Goal: Task Accomplishment & Management: Use online tool/utility

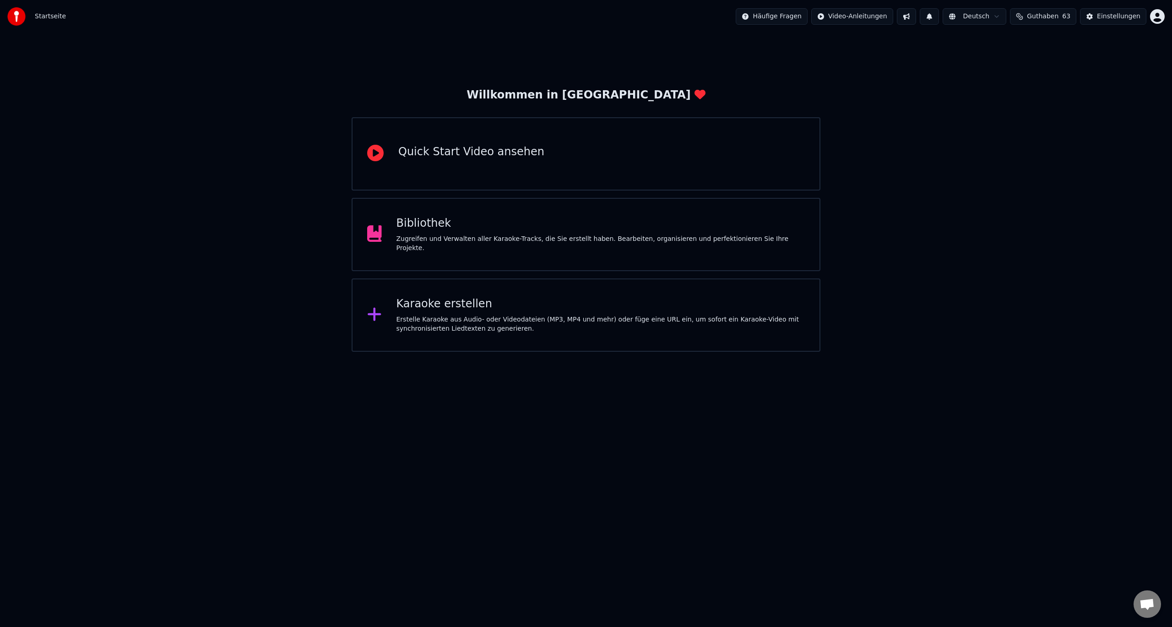
drag, startPoint x: 507, startPoint y: 359, endPoint x: 507, endPoint y: 346, distance: 13.3
click at [507, 352] on html "Startseite Häufige Fragen Video-Anleitungen Deutsch Guthaben 63 Einstellungen W…" at bounding box center [586, 176] width 1172 height 352
click at [506, 338] on div "Karaoke erstellen Erstelle Karaoke aus Audio- oder Videodateien (MP3, MP4 und m…" at bounding box center [586, 314] width 469 height 73
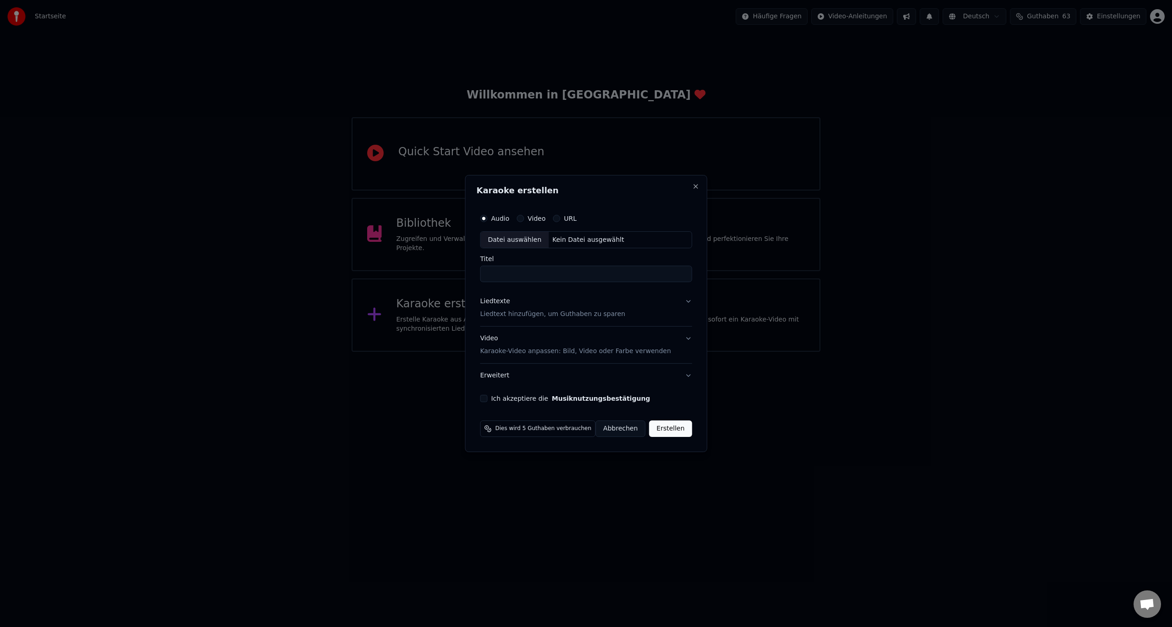
click at [503, 220] on label "Audio" at bounding box center [500, 218] width 18 height 6
click at [488, 220] on button "Audio" at bounding box center [483, 218] width 7 height 7
click at [510, 246] on div "Datei auswählen" at bounding box center [515, 240] width 68 height 16
type input "**********"
click at [583, 276] on input "**********" at bounding box center [586, 274] width 225 height 16
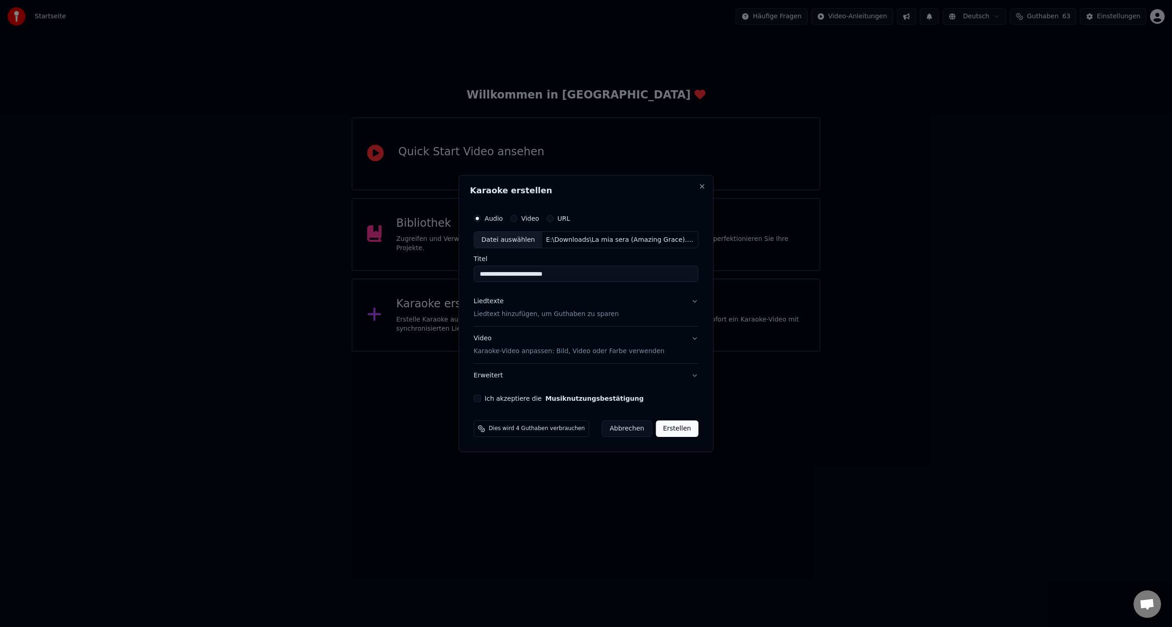
click at [533, 305] on div "Liedtexte Liedtext hinzufügen, um Guthaben zu sparen" at bounding box center [546, 308] width 145 height 22
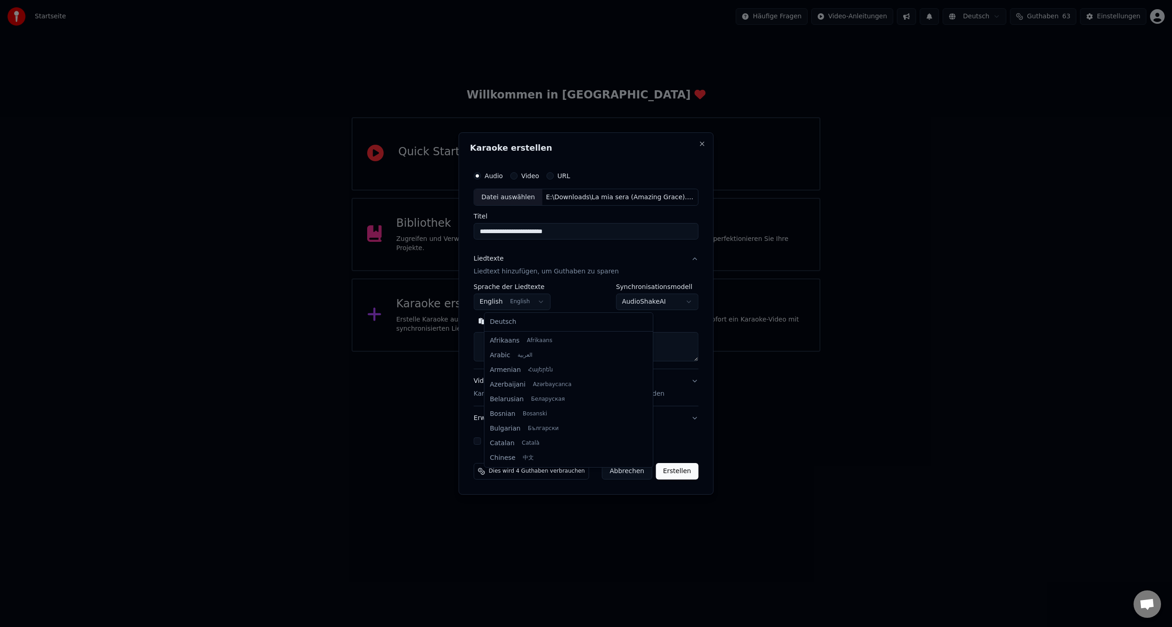
click at [541, 300] on body "**********" at bounding box center [586, 176] width 1172 height 352
select select "**"
click at [530, 345] on textarea at bounding box center [586, 346] width 225 height 29
paste textarea "**********"
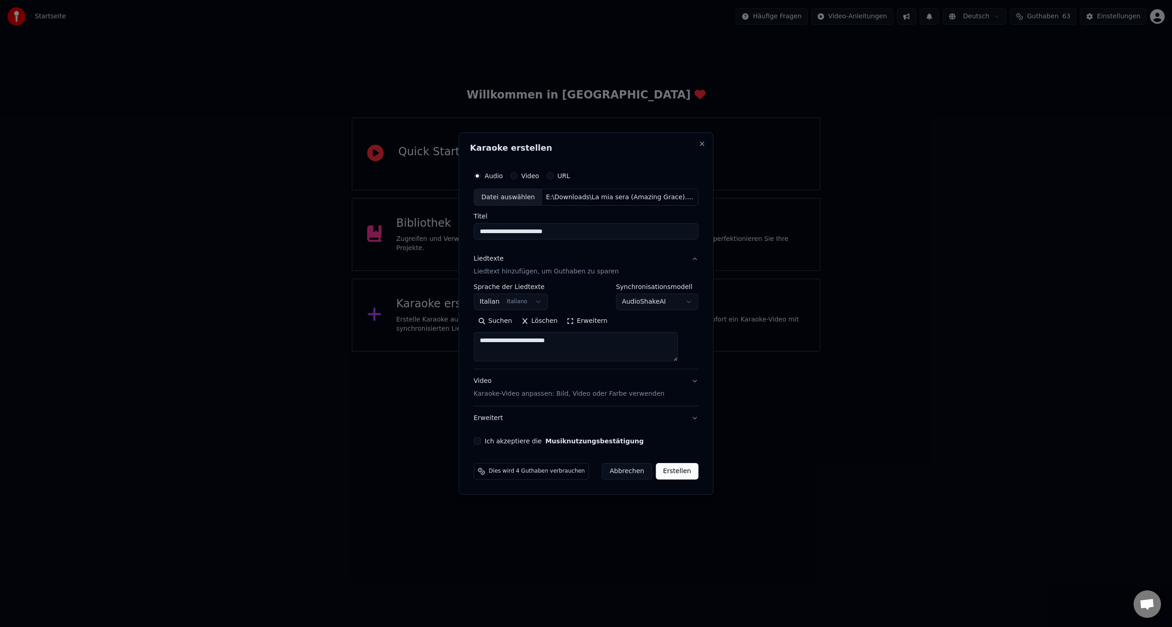
drag, startPoint x: 568, startPoint y: 342, endPoint x: 480, endPoint y: 347, distance: 87.6
click at [479, 347] on div "**********" at bounding box center [586, 313] width 255 height 363
type textarea "*"
drag, startPoint x: 557, startPoint y: 350, endPoint x: 374, endPoint y: 347, distance: 183.2
click at [375, 346] on body "**********" at bounding box center [586, 176] width 1172 height 352
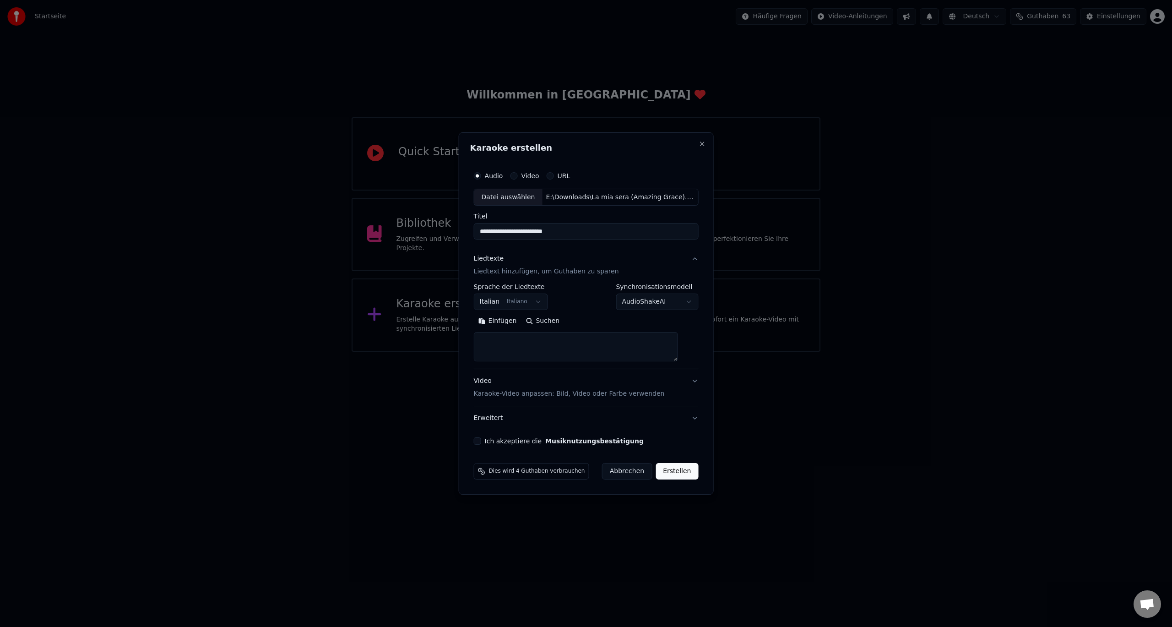
click at [504, 349] on textarea at bounding box center [576, 346] width 204 height 29
paste textarea "**********"
click at [591, 321] on button "Erweitern" at bounding box center [587, 321] width 50 height 15
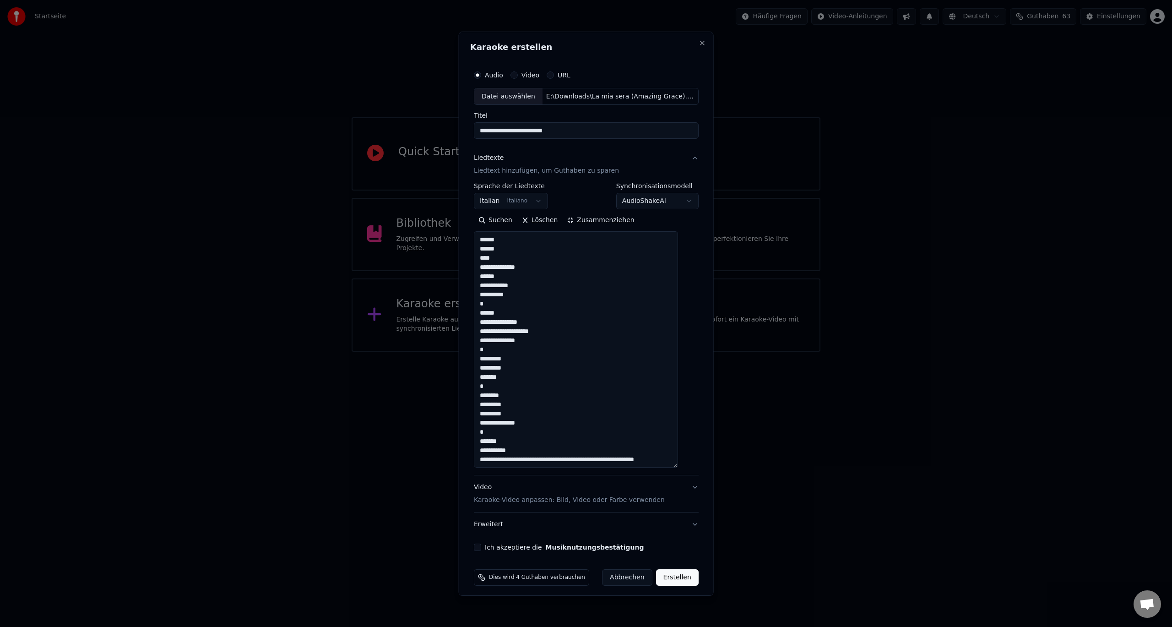
scroll to position [1, 0]
drag, startPoint x: 515, startPoint y: 461, endPoint x: 685, endPoint y: 467, distance: 170.9
click at [685, 467] on div "**********" at bounding box center [586, 308] width 232 height 493
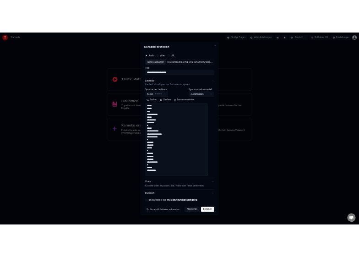
scroll to position [0, 0]
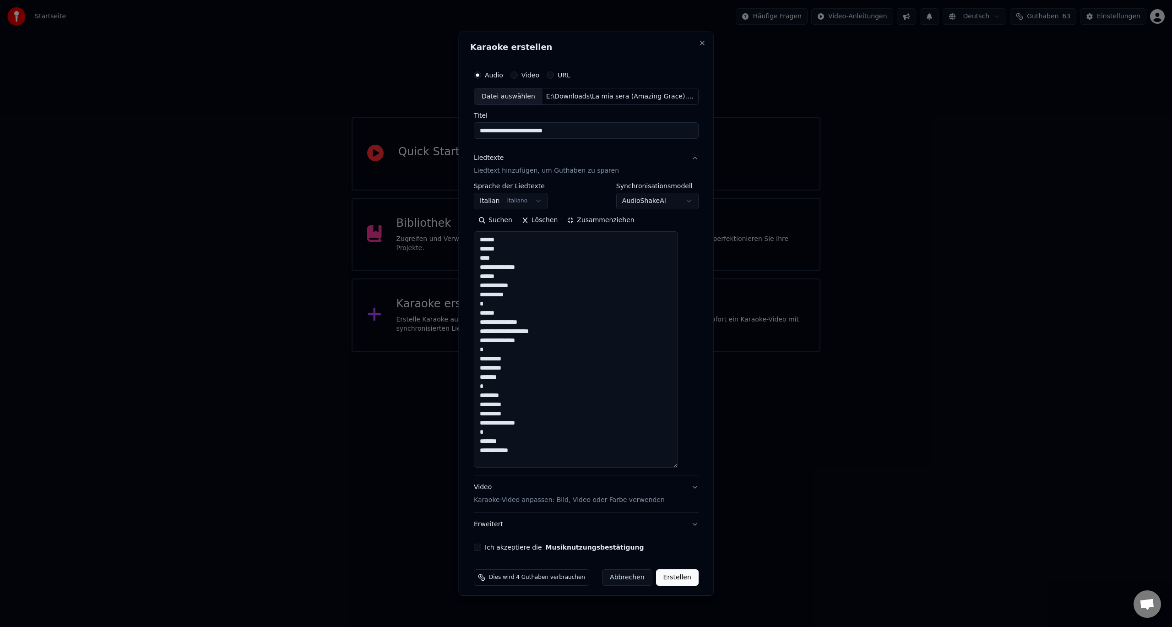
type textarea "**********"
click at [529, 316] on textarea "**********" at bounding box center [576, 349] width 204 height 236
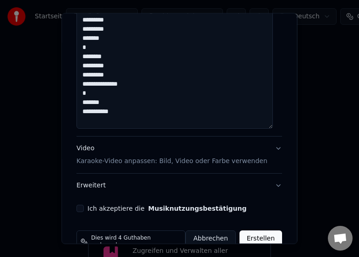
scroll to position [338, 0]
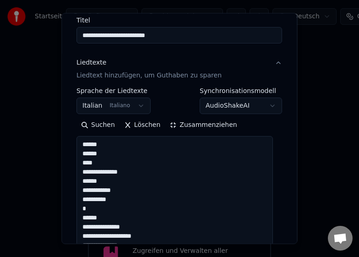
scroll to position [0, 0]
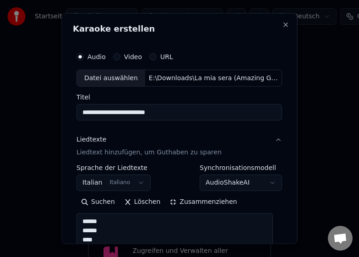
drag, startPoint x: 140, startPoint y: 108, endPoint x: 75, endPoint y: 130, distance: 68.1
paste textarea "**********"
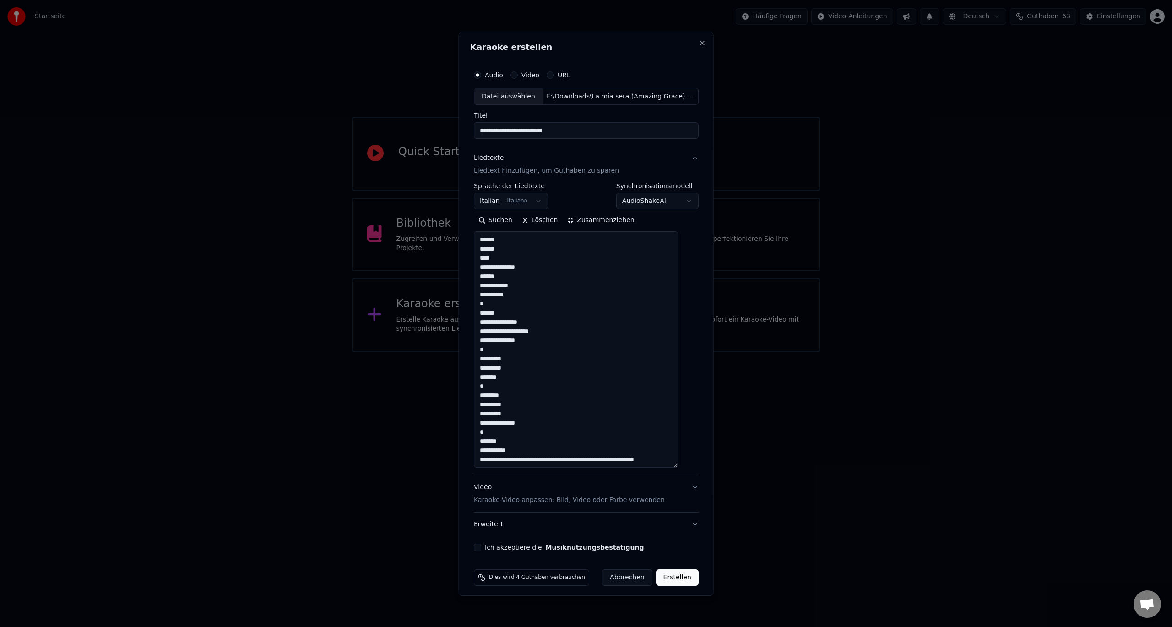
click at [493, 334] on textarea "**********" at bounding box center [576, 349] width 204 height 236
click at [514, 333] on textarea "**********" at bounding box center [576, 349] width 204 height 236
click at [527, 333] on textarea "**********" at bounding box center [576, 349] width 204 height 236
click at [542, 333] on textarea "**********" at bounding box center [576, 349] width 204 height 236
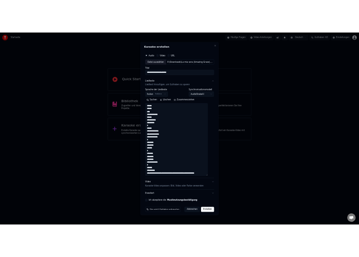
scroll to position [1, 0]
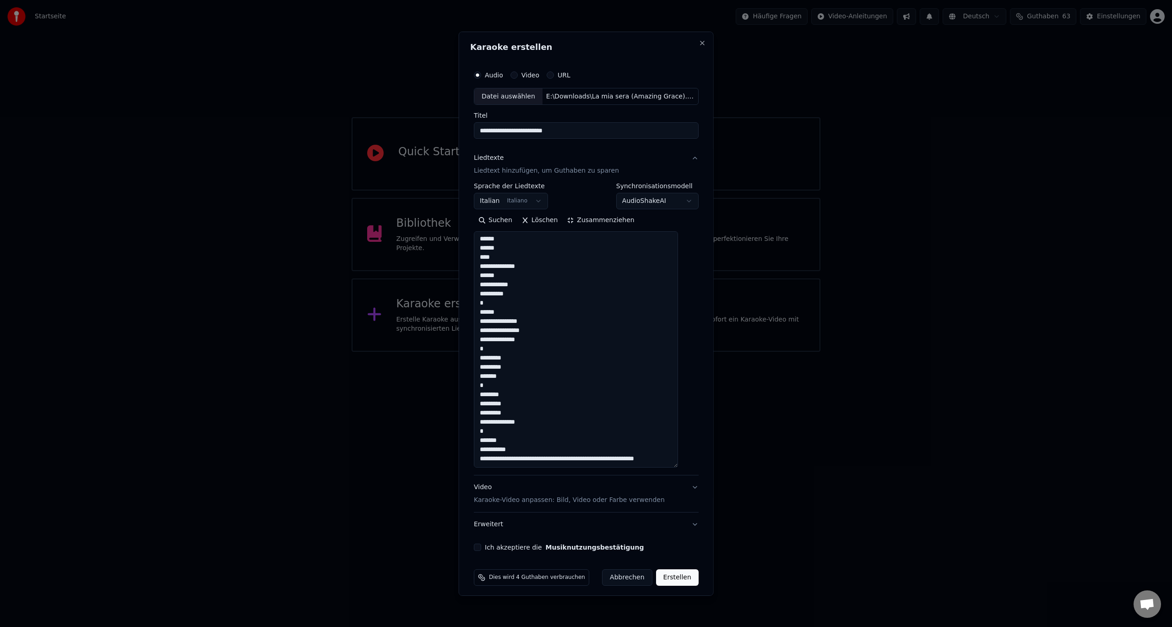
drag, startPoint x: 522, startPoint y: 459, endPoint x: 661, endPoint y: 458, distance: 138.7
click at [661, 458] on textarea "**********" at bounding box center [576, 349] width 204 height 236
drag, startPoint x: 534, startPoint y: 464, endPoint x: 480, endPoint y: 466, distance: 54.1
click at [480, 466] on textarea "**********" at bounding box center [576, 349] width 204 height 236
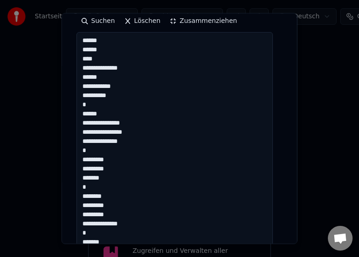
scroll to position [183, 0]
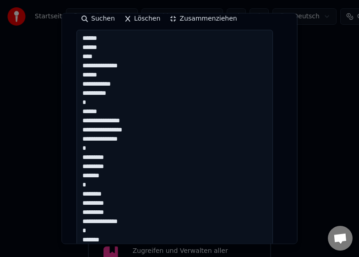
drag, startPoint x: 99, startPoint y: 218, endPoint x: 133, endPoint y: 218, distance: 33.9
click at [133, 218] on textarea "**********" at bounding box center [174, 148] width 196 height 236
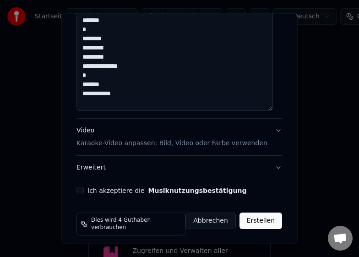
scroll to position [0, 0]
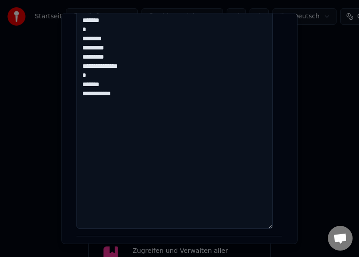
drag, startPoint x: 272, startPoint y: 109, endPoint x: 137, endPoint y: 124, distance: 135.0
click at [255, 226] on textarea "**********" at bounding box center [174, 52] width 196 height 354
click at [126, 97] on textarea "**********" at bounding box center [174, 51] width 196 height 353
click at [124, 100] on textarea "**********" at bounding box center [174, 51] width 196 height 353
paste textarea "**********"
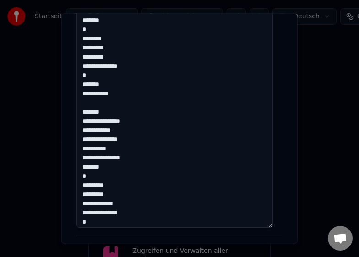
click at [87, 124] on textarea "**********" at bounding box center [174, 51] width 196 height 353
click at [102, 166] on textarea "**********" at bounding box center [174, 51] width 196 height 353
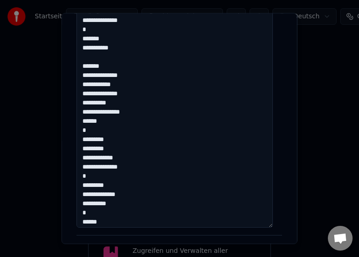
scroll to position [85, 0]
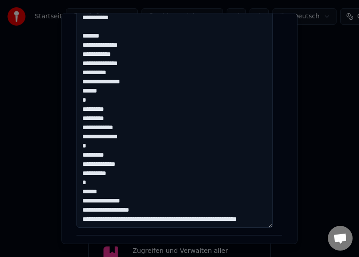
click at [91, 202] on textarea "**********" at bounding box center [174, 51] width 196 height 353
click at [142, 200] on textarea "**********" at bounding box center [174, 51] width 196 height 353
click at [130, 201] on textarea "**********" at bounding box center [174, 51] width 196 height 353
drag, startPoint x: 104, startPoint y: 210, endPoint x: 133, endPoint y: 219, distance: 30.4
click at [133, 219] on textarea "**********" at bounding box center [174, 51] width 196 height 353
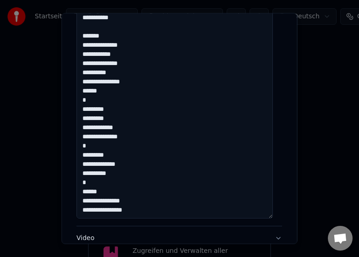
scroll to position [357, 0]
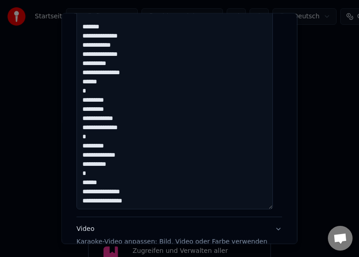
click at [158, 205] on textarea "**********" at bounding box center [174, 32] width 196 height 353
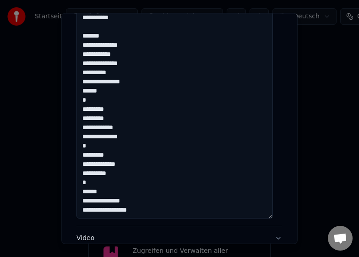
paste textarea "********* ********* *******"
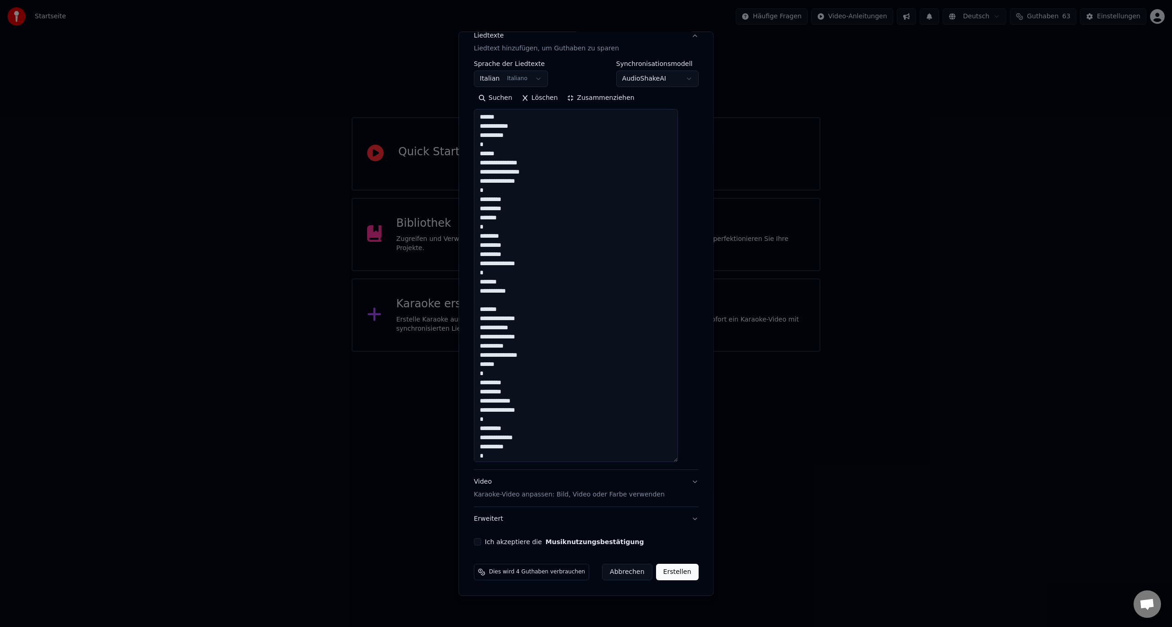
scroll to position [0, 0]
type textarea "**********"
click at [610, 102] on button "Zusammenziehen" at bounding box center [600, 98] width 76 height 15
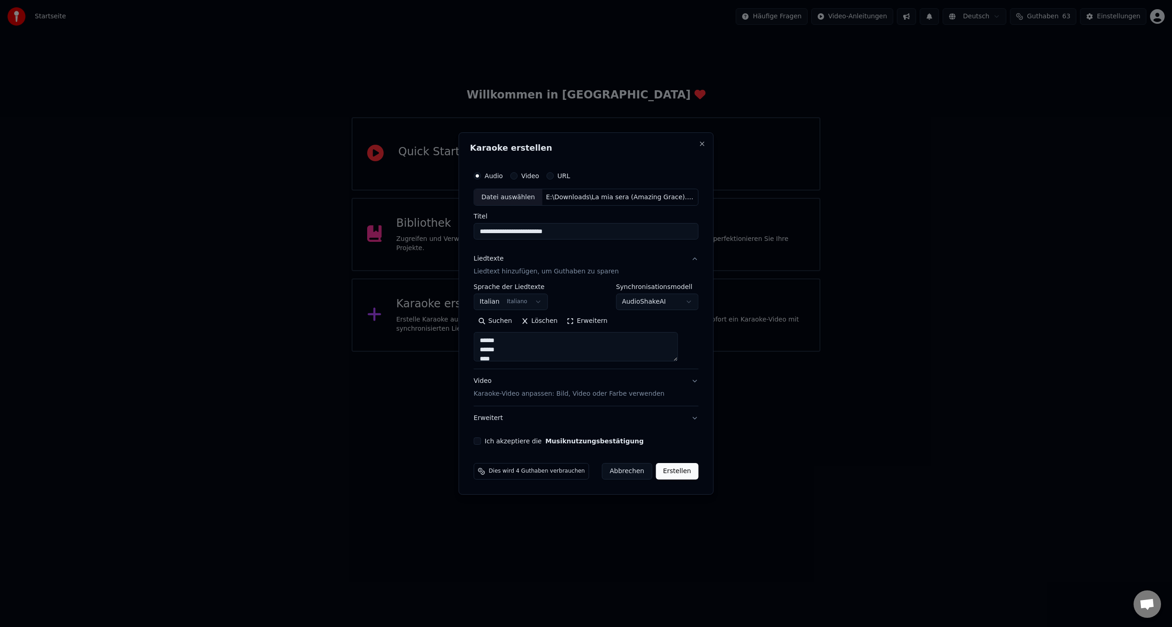
click at [531, 395] on p "Karaoke-Video anpassen: Bild, Video oder Farbe verwenden" at bounding box center [569, 393] width 191 height 9
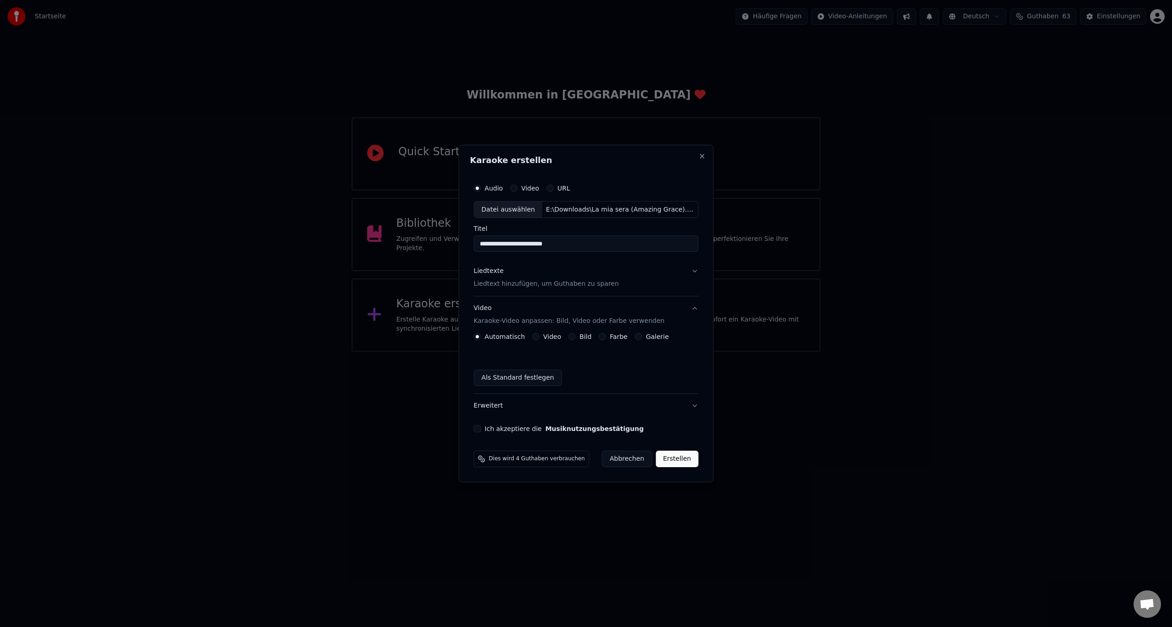
click at [651, 341] on div "Automatisch Video Bild Farbe Galerie Als Standard festlegen" at bounding box center [586, 359] width 225 height 53
click at [649, 338] on label "Galerie" at bounding box center [657, 336] width 23 height 6
click at [642, 338] on button "Galerie" at bounding box center [638, 336] width 7 height 7
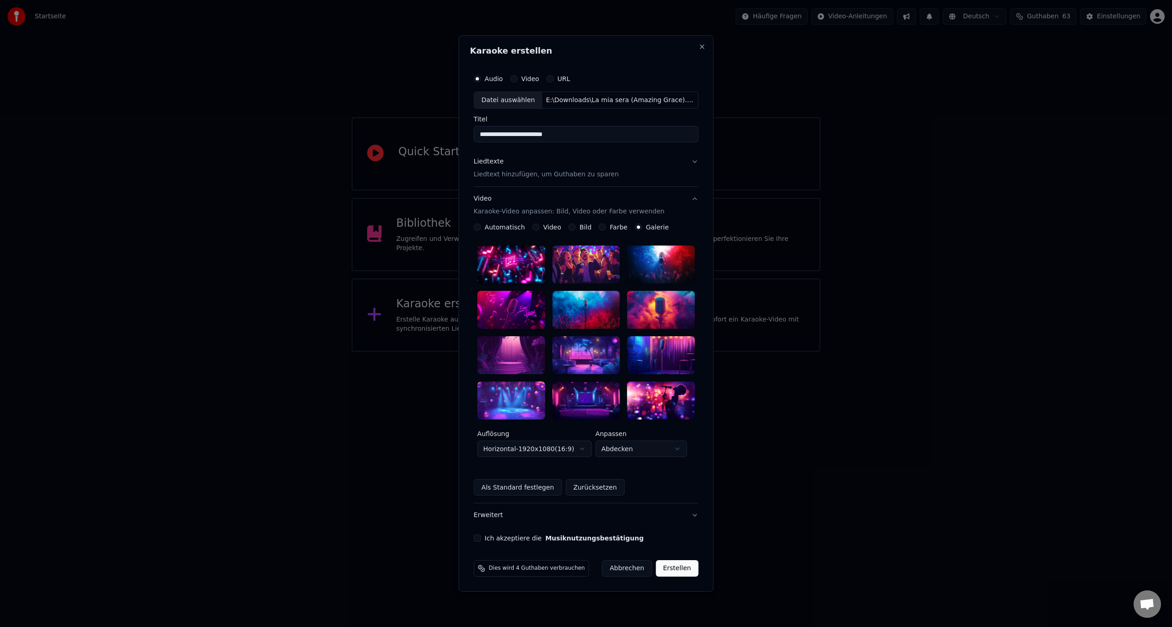
click at [588, 310] on div at bounding box center [586, 310] width 68 height 38
click at [481, 536] on button "Ich akzeptiere die Musiknutzungsbestätigung" at bounding box center [477, 537] width 7 height 7
click at [684, 562] on button "Erstellen" at bounding box center [677, 568] width 43 height 16
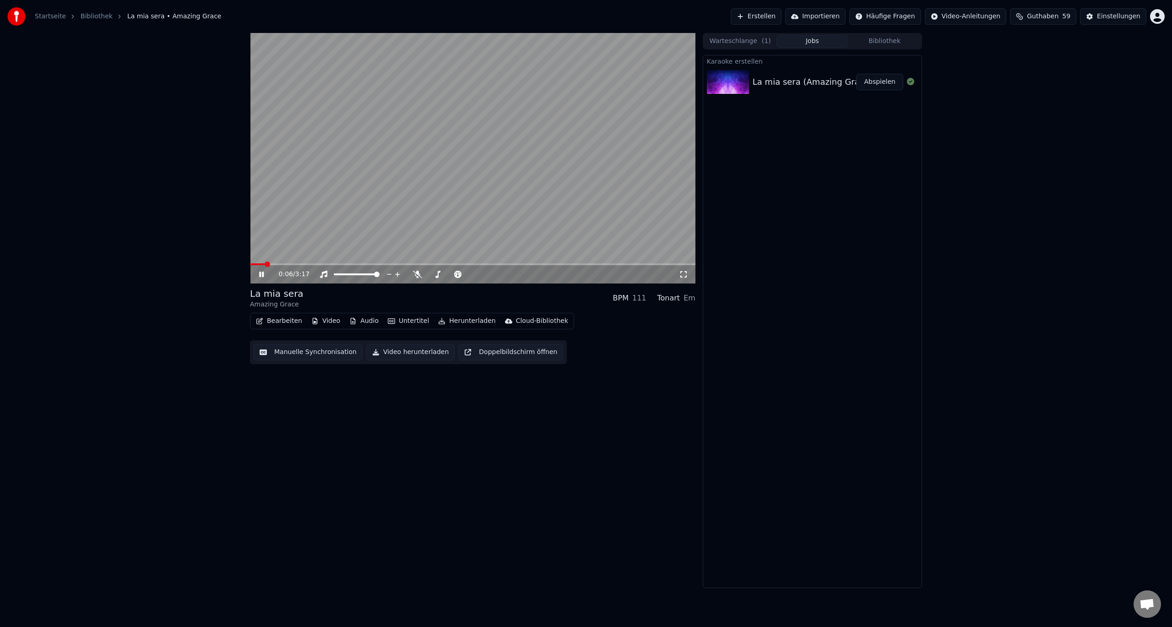
click at [209, 107] on div "0:06 / 3:17 La mia sera Amazing Grace BPM 111 Tonart Em Bearbeiten Video Audio …" at bounding box center [586, 310] width 1172 height 555
click at [473, 277] on span at bounding box center [470, 274] width 5 height 5
click at [250, 265] on span at bounding box center [250, 264] width 0 height 2
click at [428, 275] on span at bounding box center [428, 274] width 0 height 2
click at [428, 277] on span at bounding box center [430, 274] width 5 height 5
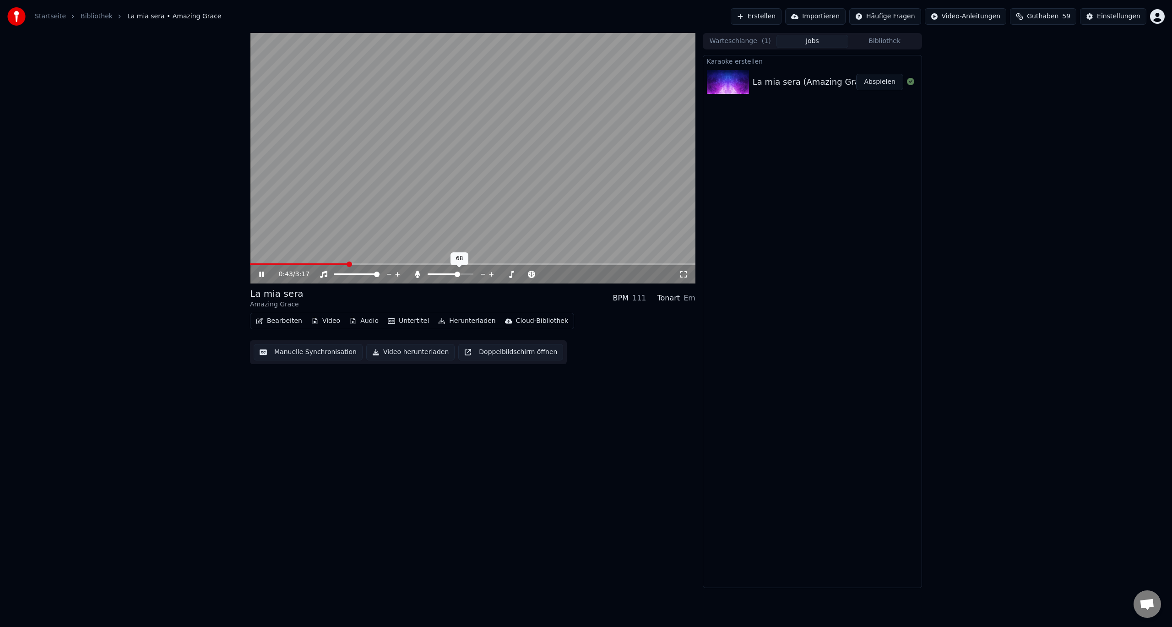
click at [459, 274] on span at bounding box center [451, 274] width 46 height 2
click at [313, 322] on icon "button" at bounding box center [315, 321] width 5 height 6
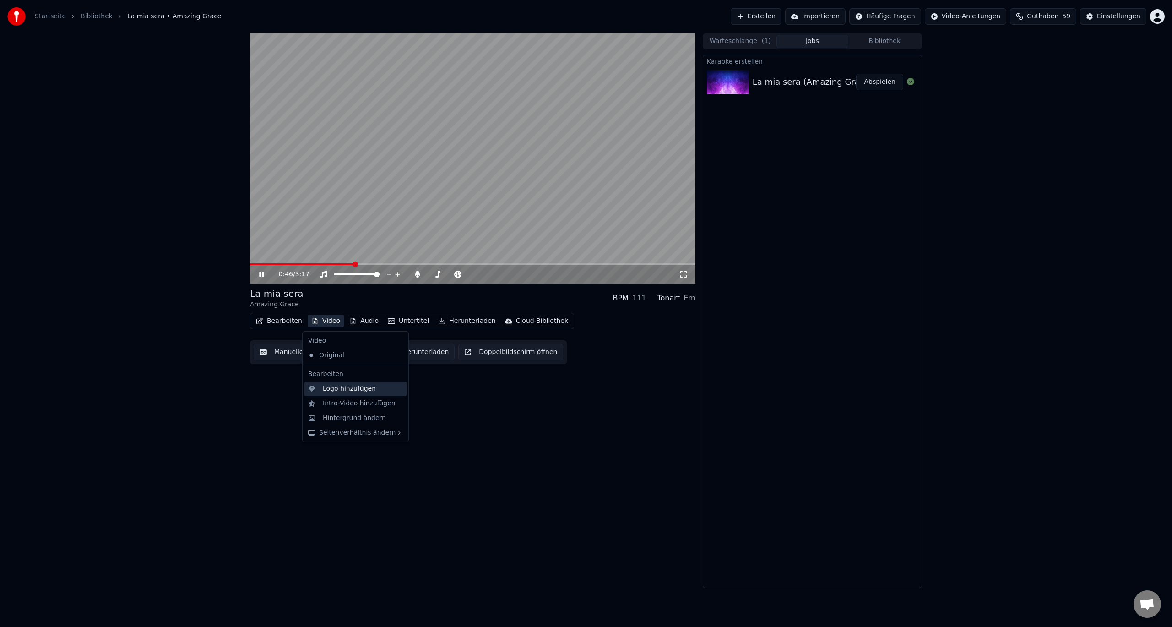
click at [338, 389] on div "Logo hinzufügen" at bounding box center [349, 388] width 53 height 9
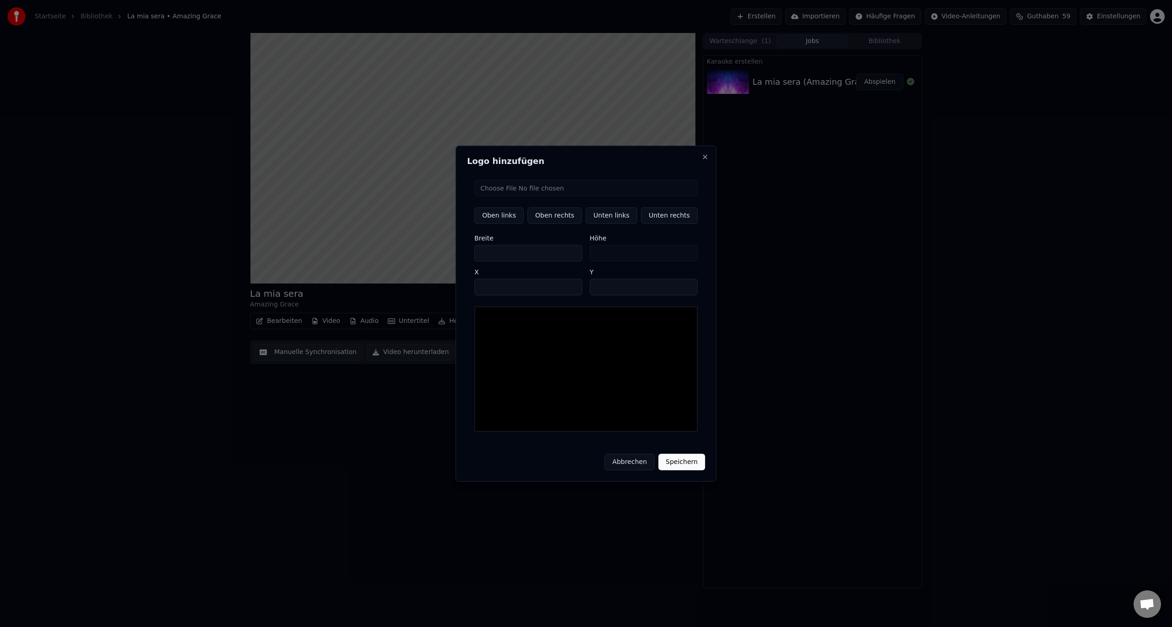
click at [548, 191] on input "file" at bounding box center [585, 187] width 223 height 16
type input "**********"
click at [662, 216] on button "Unten rechts" at bounding box center [669, 215] width 57 height 16
type input "****"
type input "***"
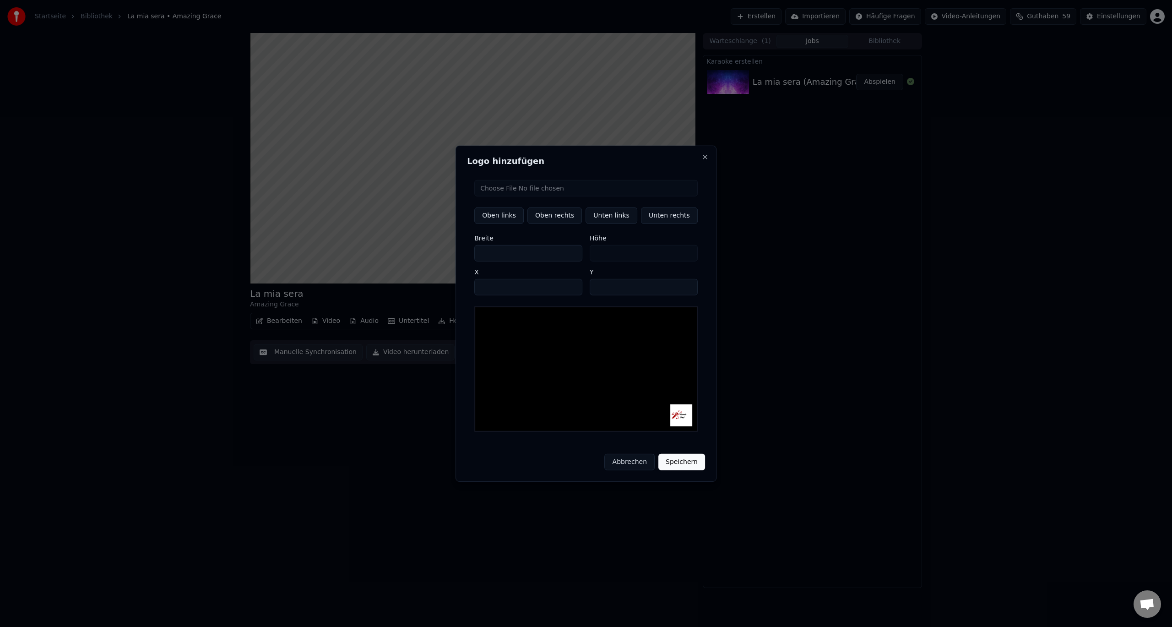
click at [684, 458] on button "Speichern" at bounding box center [681, 462] width 47 height 16
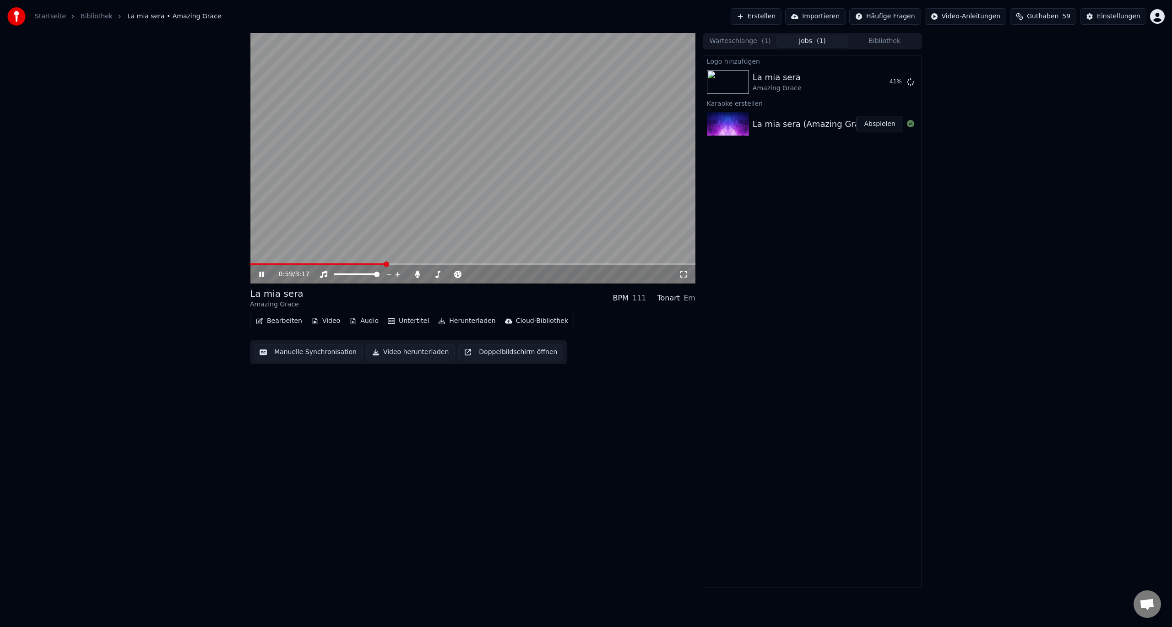
click at [263, 270] on div "0:59 / 3:17" at bounding box center [473, 274] width 438 height 9
click at [263, 272] on icon at bounding box center [261, 274] width 5 height 5
click at [877, 82] on button "Abspielen" at bounding box center [879, 82] width 47 height 16
click at [283, 322] on button "Bearbeiten" at bounding box center [279, 321] width 54 height 13
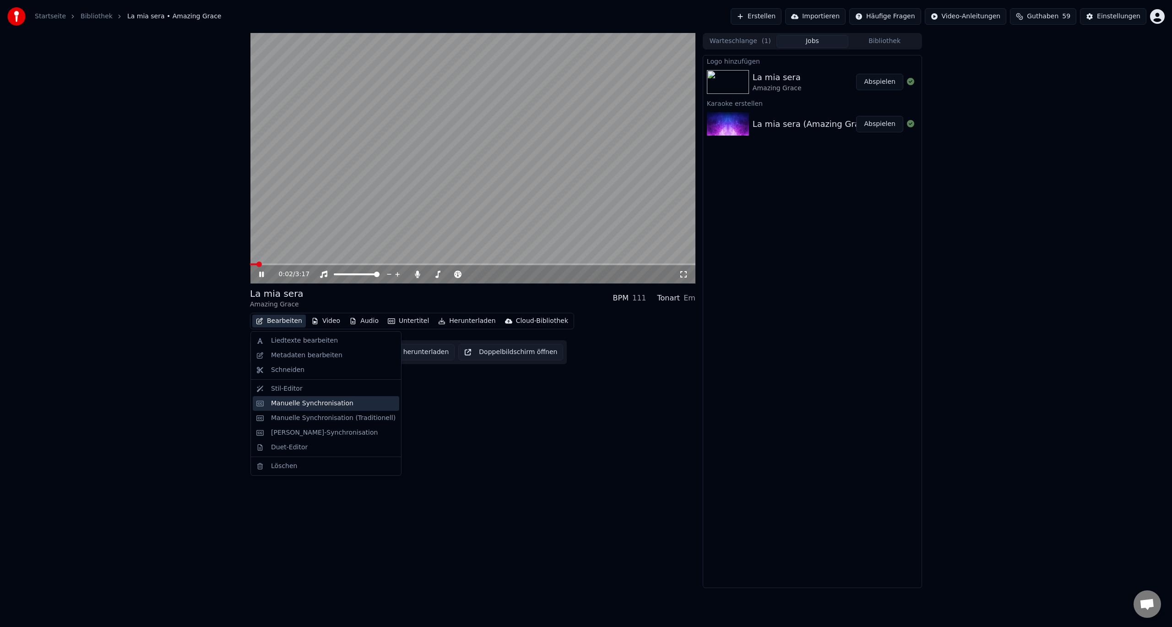
click at [303, 405] on div "Manuelle Synchronisation" at bounding box center [312, 403] width 82 height 9
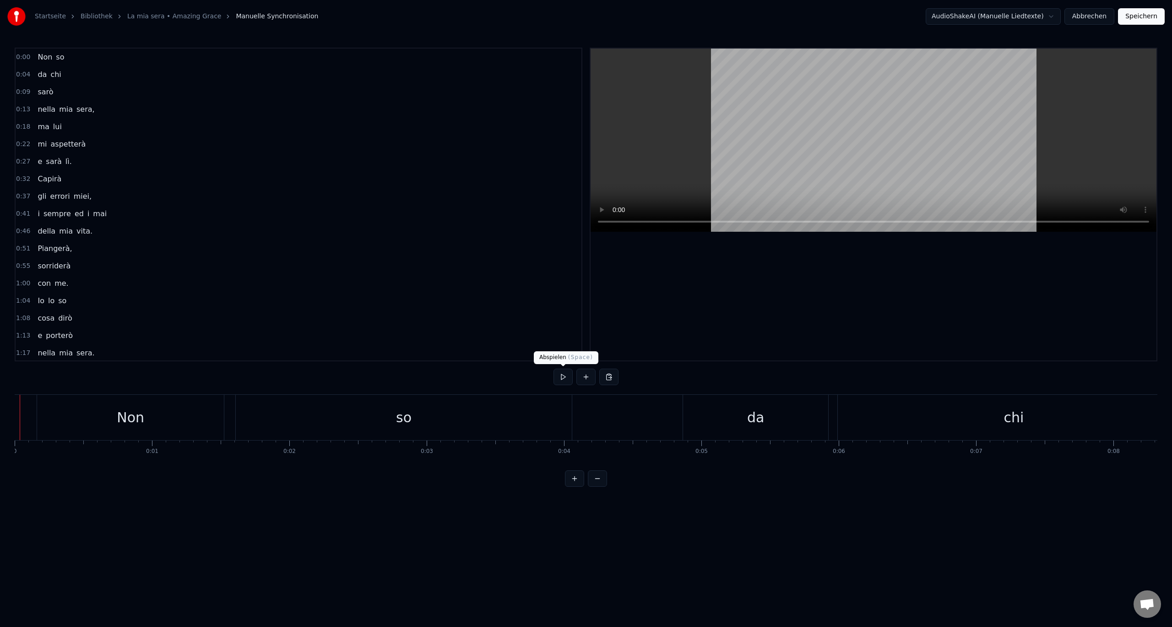
click at [565, 375] on button at bounding box center [563, 377] width 19 height 16
click at [196, 406] on div "Porterò" at bounding box center [201, 417] width 684 height 45
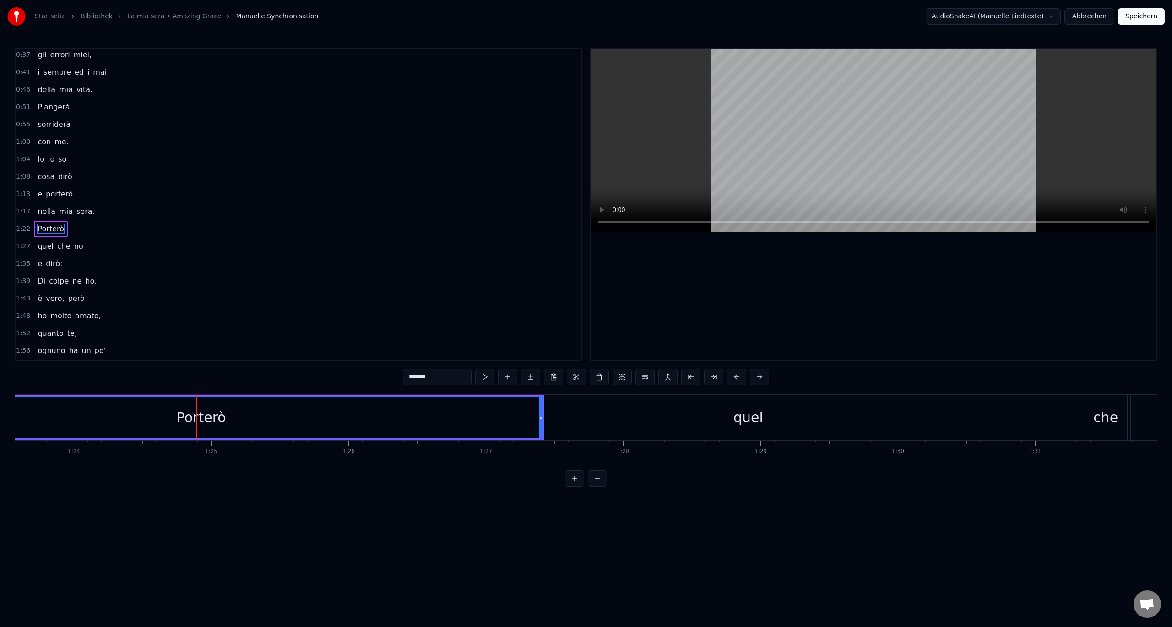
scroll to position [166, 0]
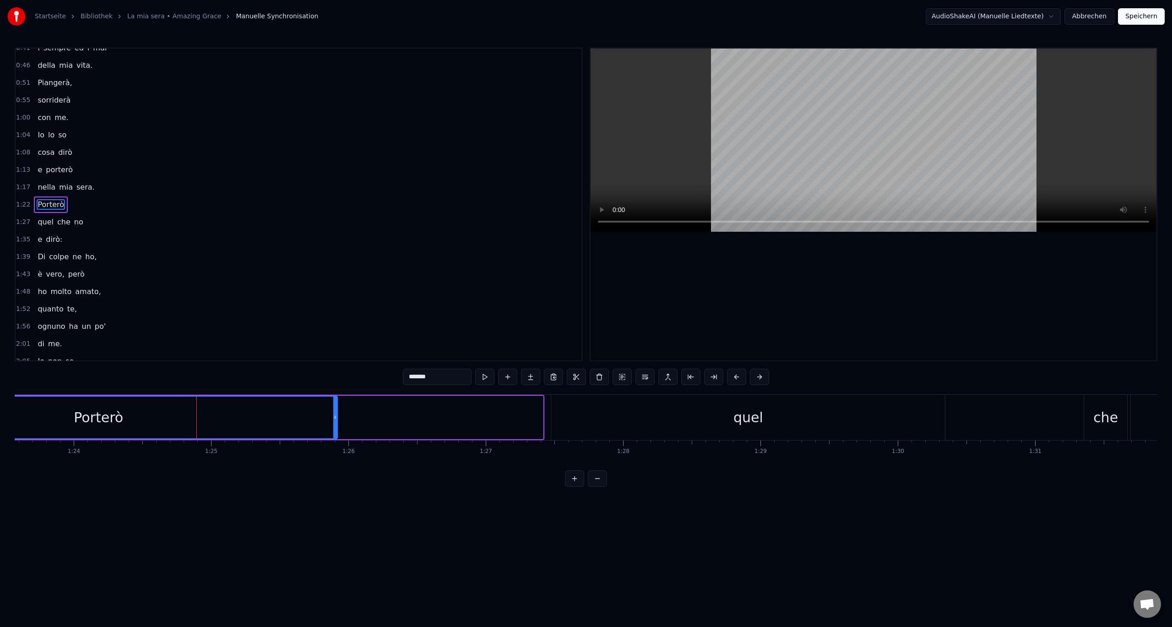
drag, startPoint x: 542, startPoint y: 417, endPoint x: 337, endPoint y: 424, distance: 204.8
click at [336, 425] on div at bounding box center [335, 418] width 4 height 42
click at [679, 402] on div "quel" at bounding box center [748, 417] width 394 height 45
type input "****"
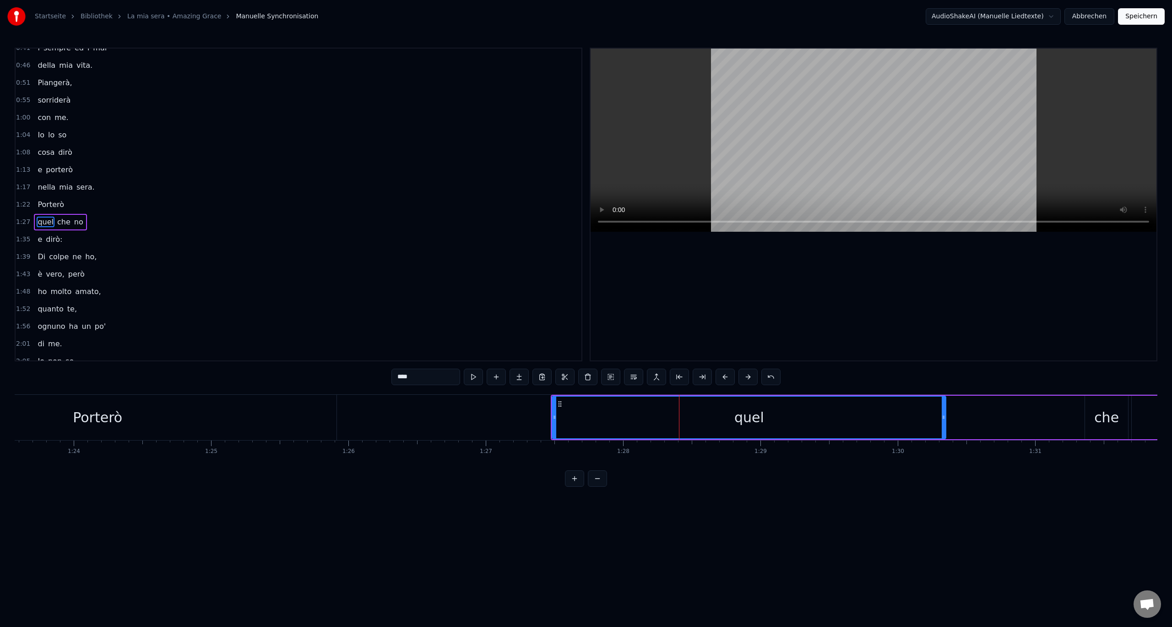
scroll to position [183, 0]
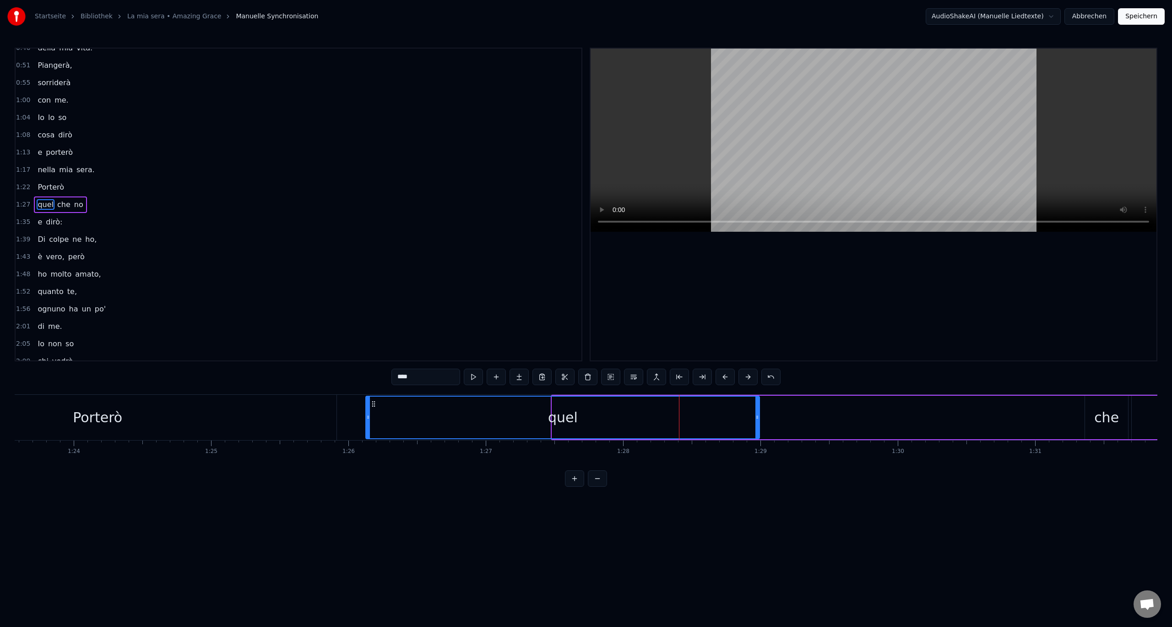
drag, startPoint x: 560, startPoint y: 404, endPoint x: 374, endPoint y: 419, distance: 187.0
click at [374, 419] on div "quel" at bounding box center [562, 418] width 393 height 42
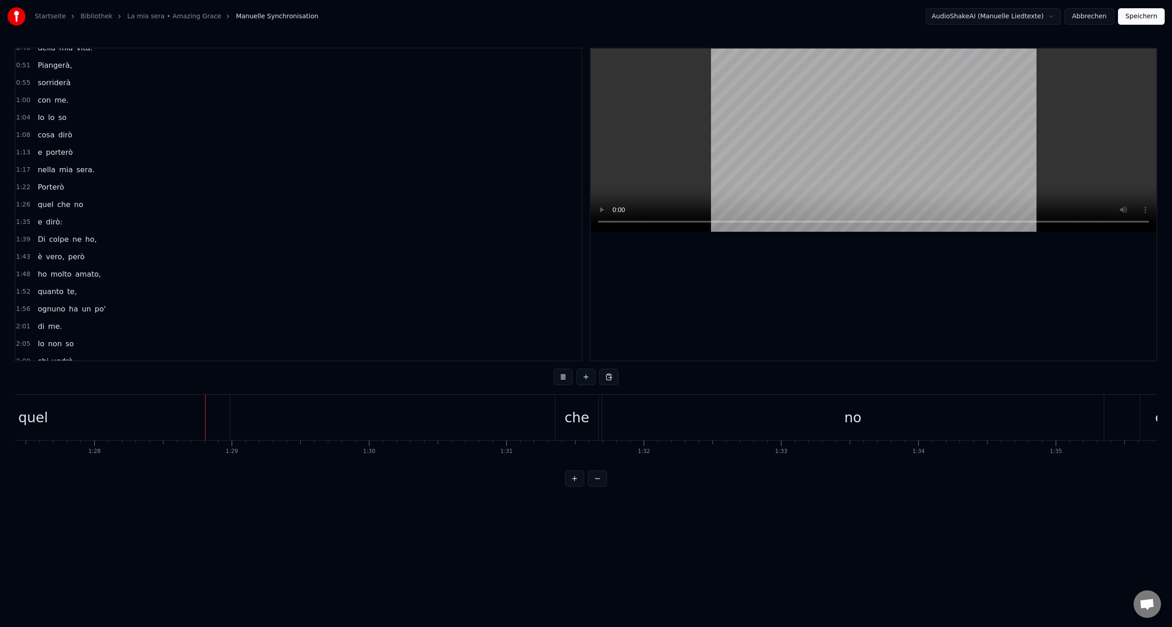
scroll to position [0, 12068]
click at [500, 422] on div "che" at bounding box center [516, 417] width 43 height 45
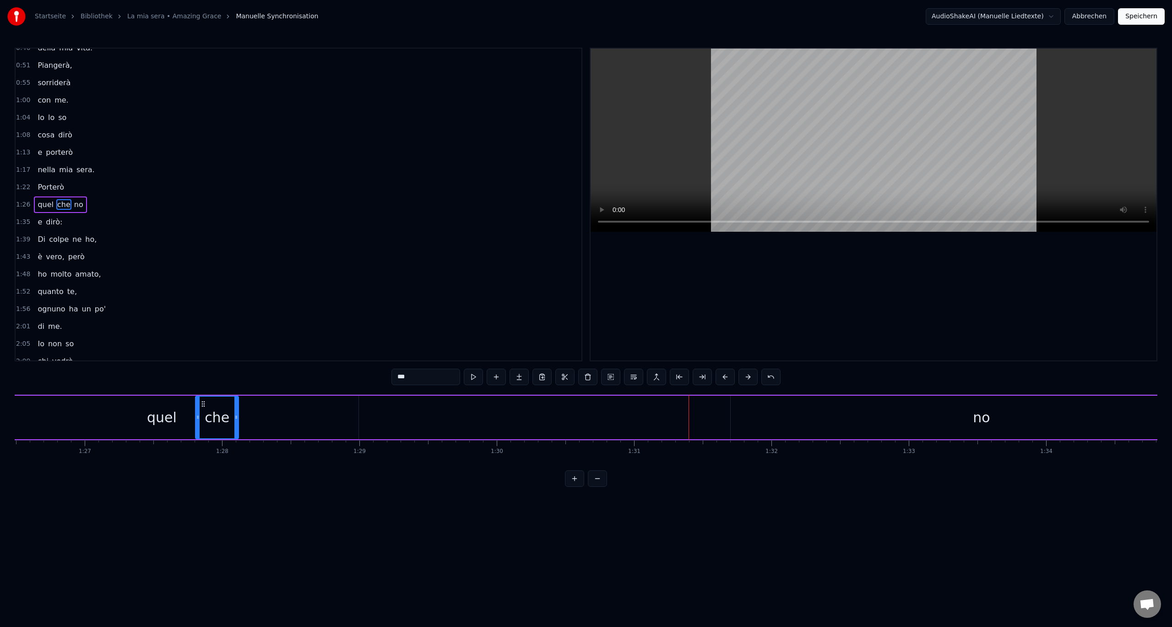
scroll to position [0, 11874]
drag, startPoint x: 503, startPoint y: 404, endPoint x: 584, endPoint y: 411, distance: 81.4
click at [584, 411] on div "che" at bounding box center [598, 418] width 42 height 42
click at [311, 422] on div "quel" at bounding box center [168, 417] width 394 height 43
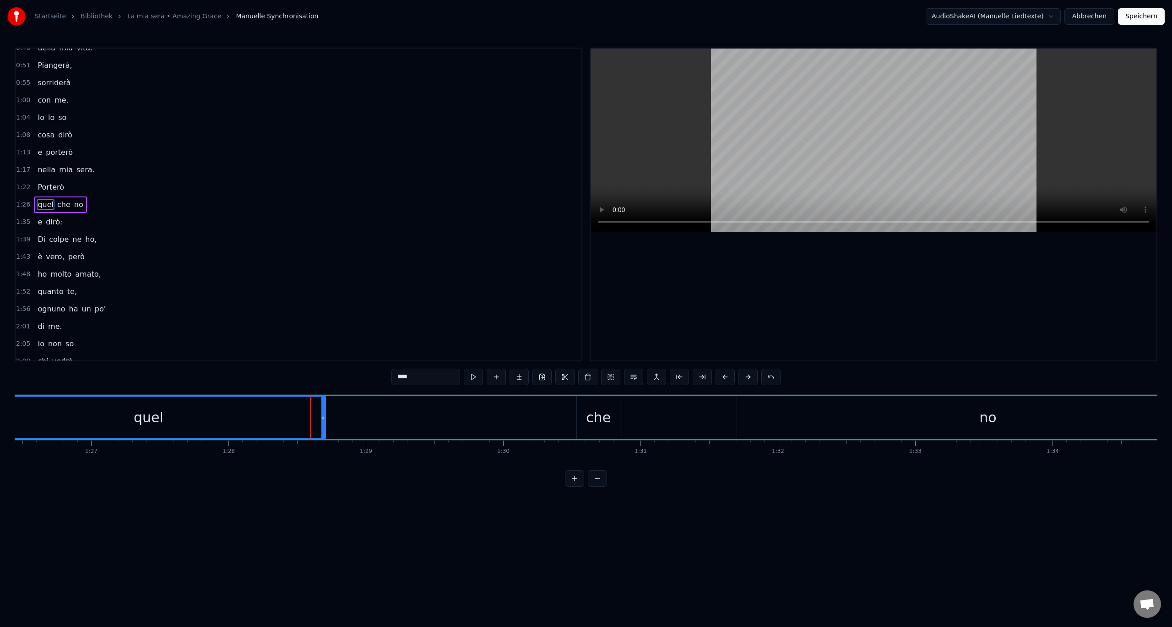
drag, startPoint x: 363, startPoint y: 417, endPoint x: 323, endPoint y: 420, distance: 39.5
click at [323, 420] on icon at bounding box center [323, 416] width 4 height 7
click at [585, 402] on div "che" at bounding box center [598, 417] width 43 height 43
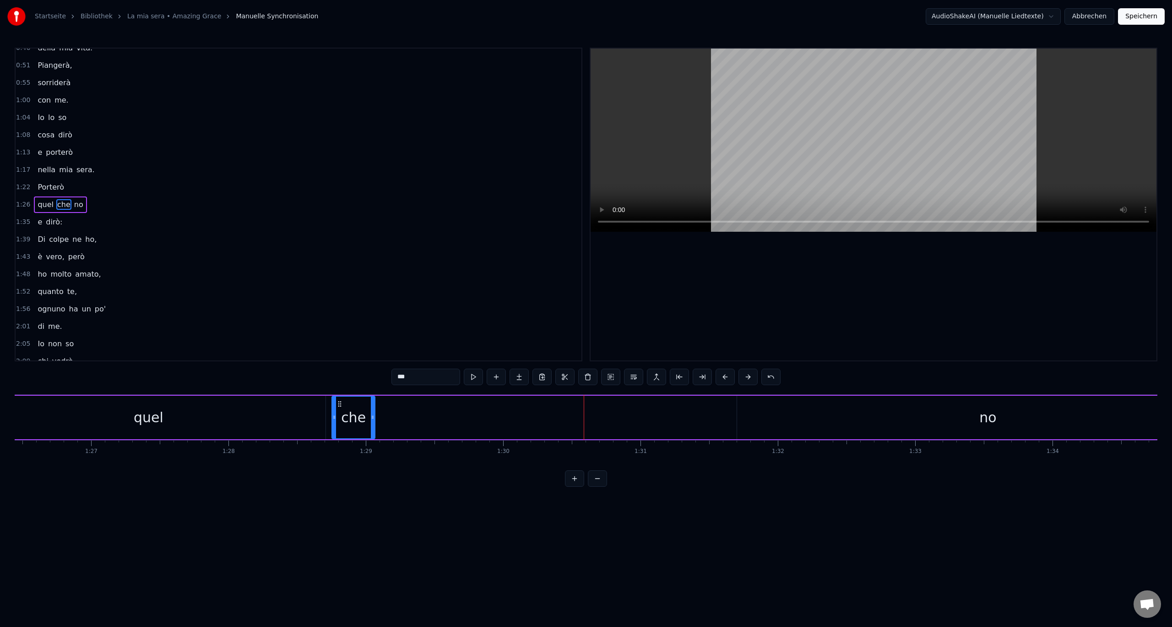
drag, startPoint x: 585, startPoint y: 402, endPoint x: 340, endPoint y: 409, distance: 245.1
click at [340, 409] on div "che" at bounding box center [353, 418] width 42 height 42
click at [989, 413] on div "no" at bounding box center [987, 417] width 17 height 21
type input "**"
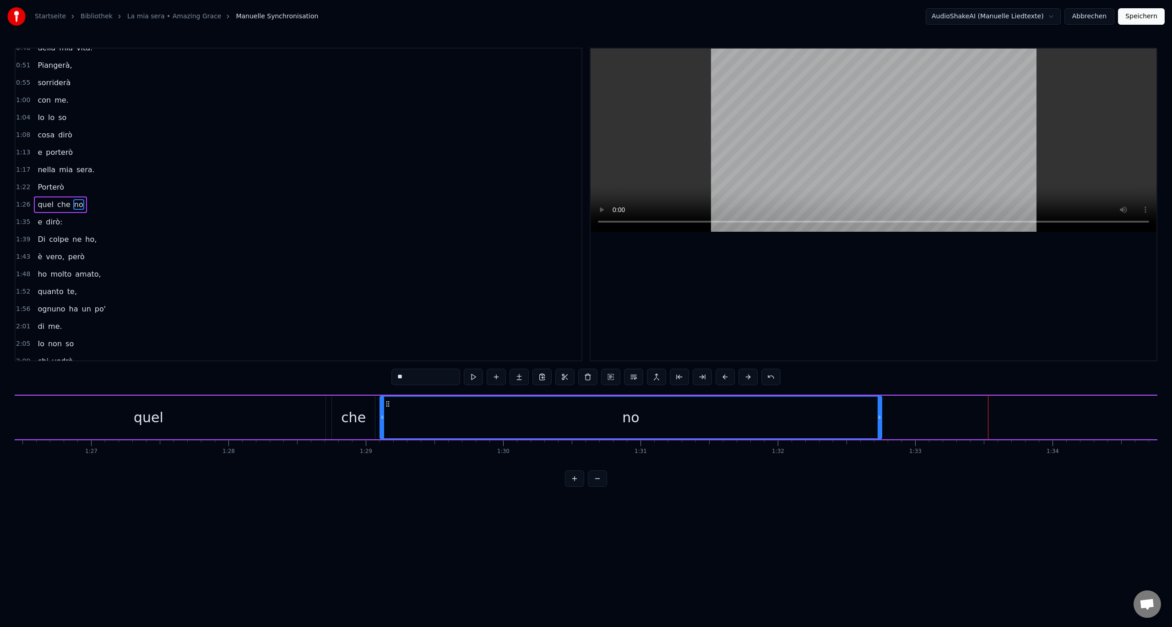
drag, startPoint x: 744, startPoint y: 403, endPoint x: 400, endPoint y: 416, distance: 344.6
click at [388, 416] on div "no" at bounding box center [630, 418] width 500 height 42
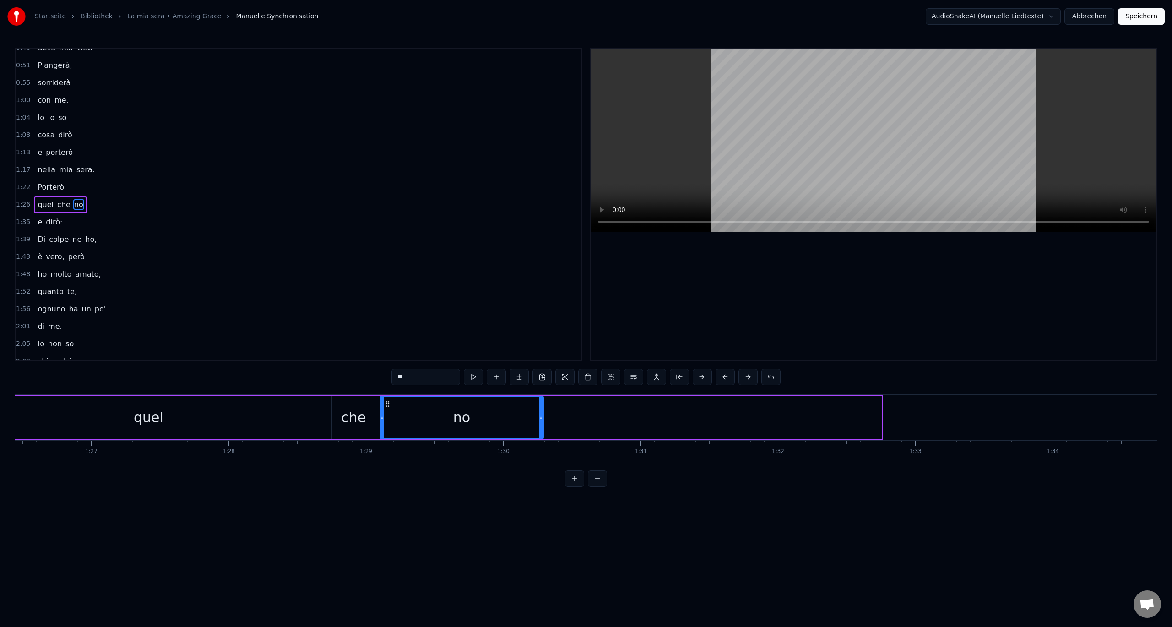
drag, startPoint x: 878, startPoint y: 418, endPoint x: 539, endPoint y: 429, distance: 338.6
click at [539, 429] on div at bounding box center [541, 418] width 4 height 42
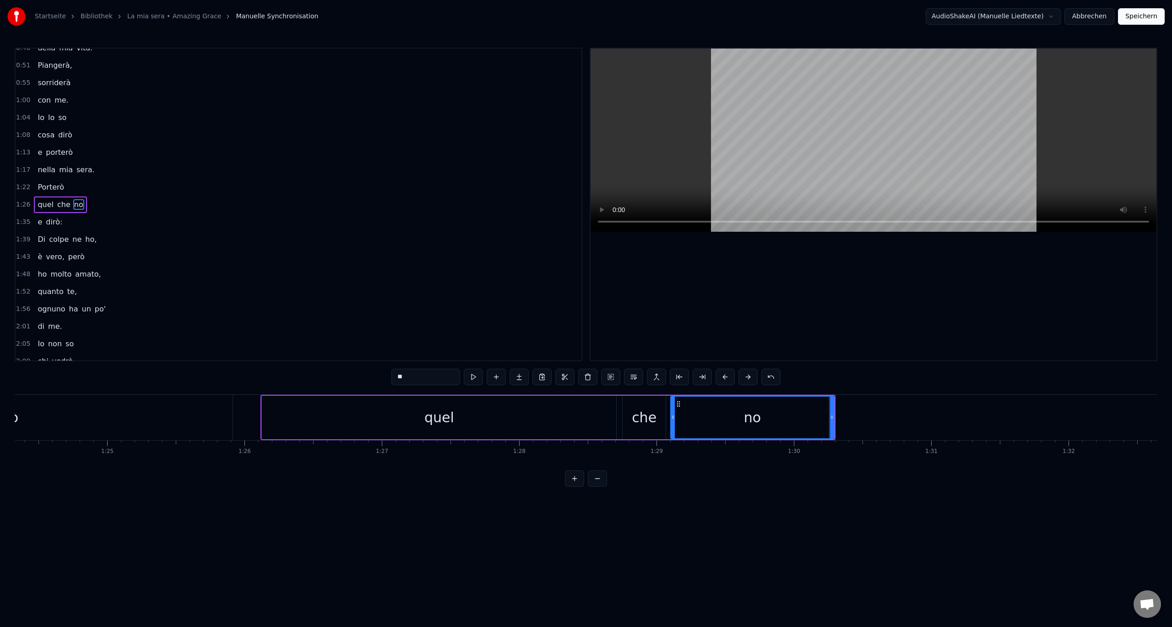
scroll to position [0, 11581]
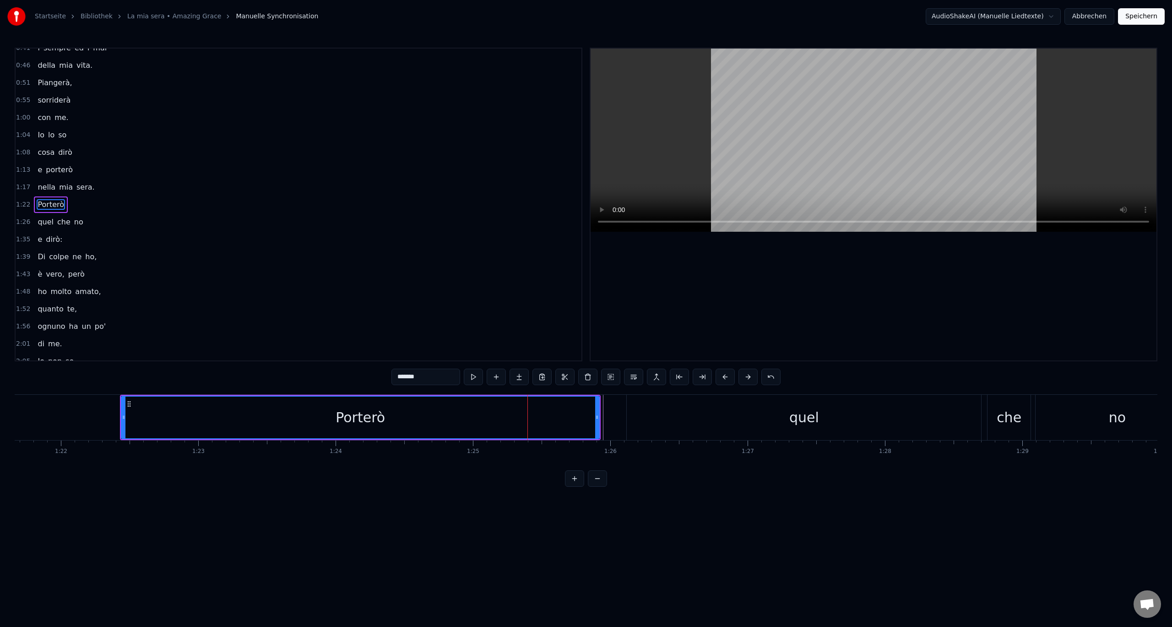
scroll to position [0, 11140]
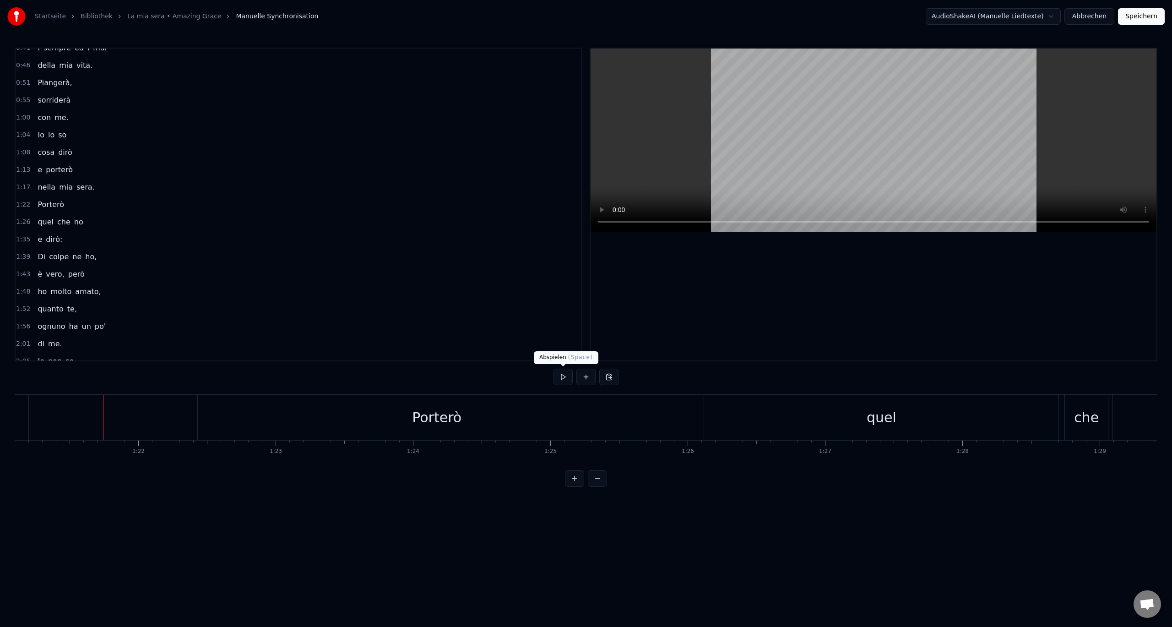
click at [560, 377] on button at bounding box center [563, 377] width 19 height 16
click at [566, 377] on button at bounding box center [563, 377] width 19 height 16
click at [887, 416] on div "quel" at bounding box center [882, 417] width 30 height 21
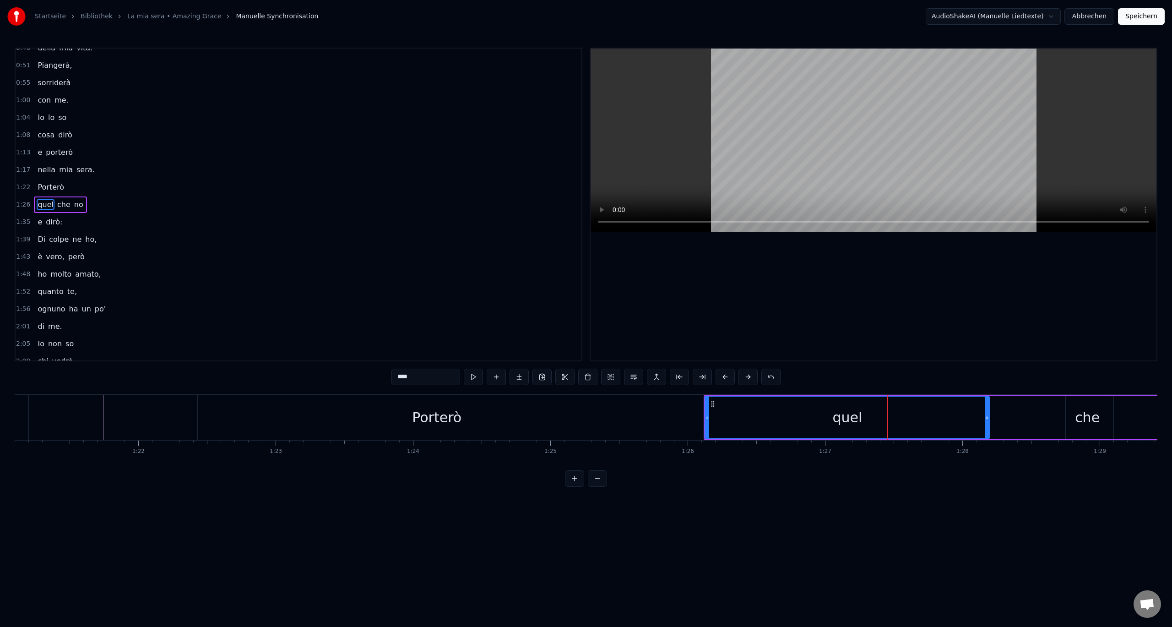
drag, startPoint x: 1059, startPoint y: 417, endPoint x: 989, endPoint y: 420, distance: 70.1
click at [989, 420] on icon at bounding box center [987, 416] width 4 height 7
click at [1077, 413] on div "che" at bounding box center [1087, 417] width 25 height 21
type input "***"
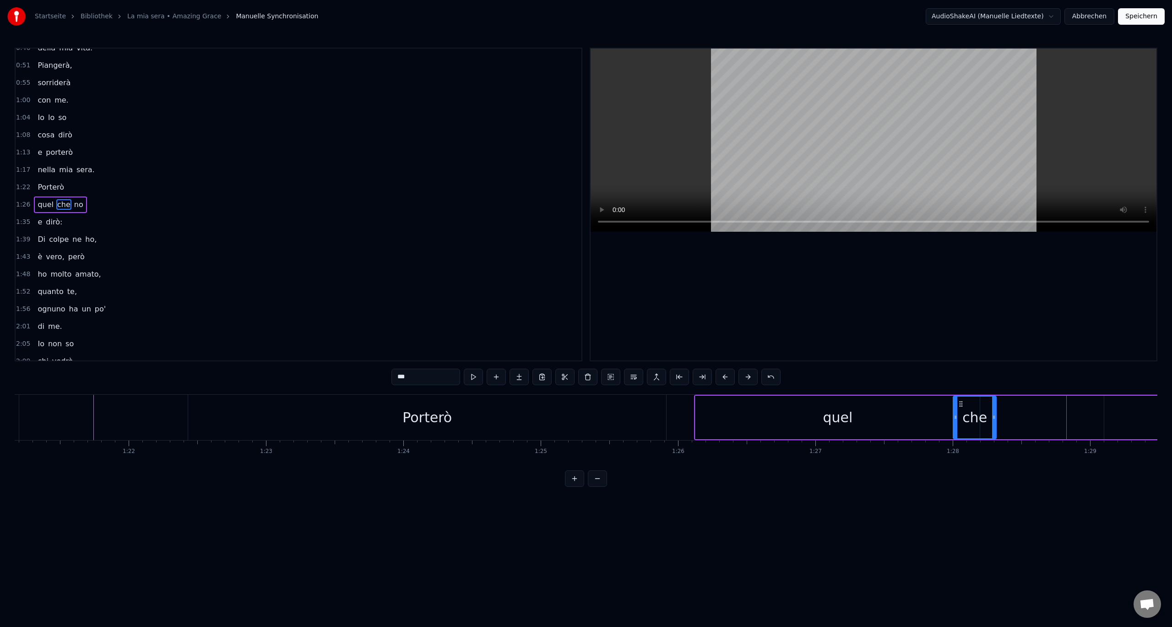
drag, startPoint x: 1073, startPoint y: 402, endPoint x: 969, endPoint y: 404, distance: 104.0
click at [965, 404] on icon at bounding box center [960, 403] width 7 height 7
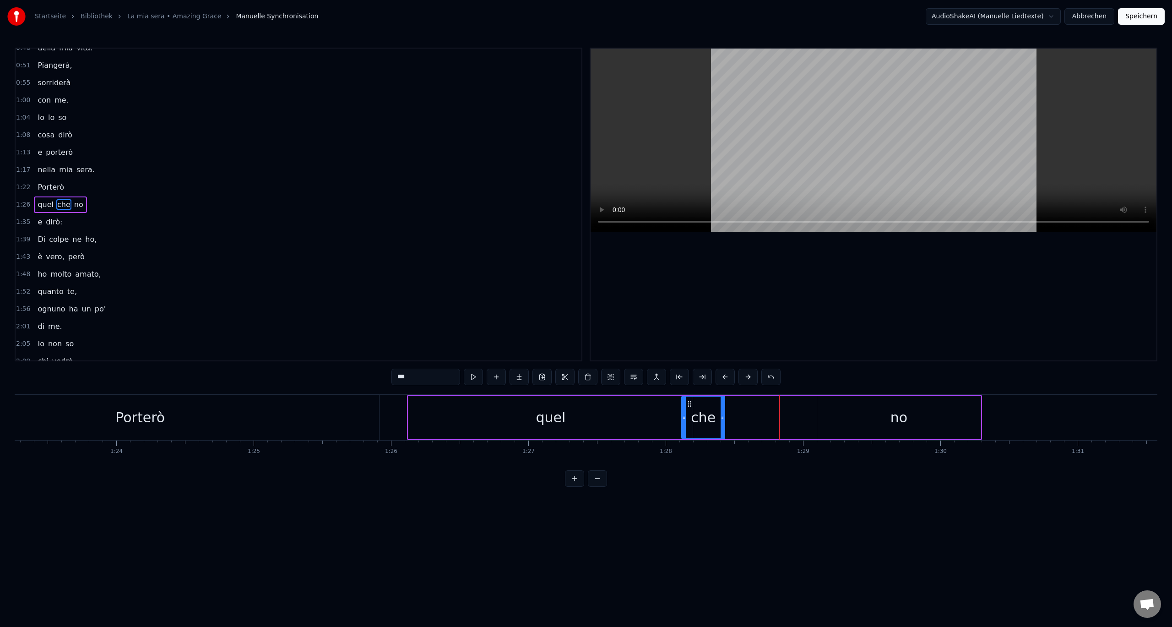
scroll to position [0, 11503]
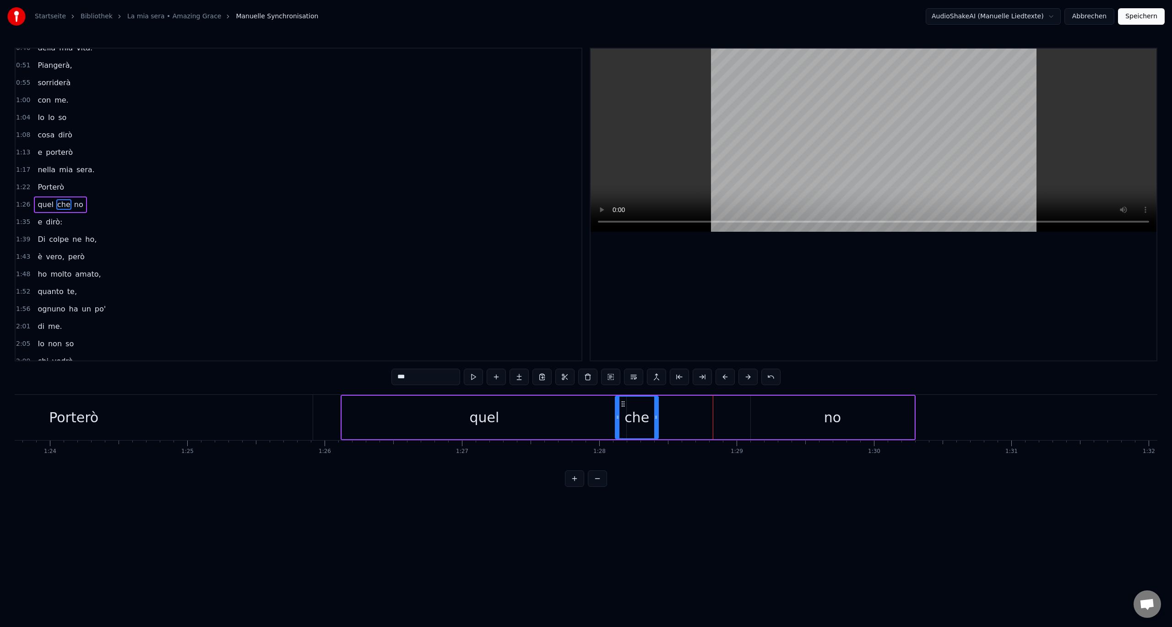
click at [720, 407] on div "quel che no" at bounding box center [628, 417] width 575 height 45
click at [798, 413] on div "no" at bounding box center [832, 417] width 163 height 43
drag, startPoint x: 755, startPoint y: 417, endPoint x: 767, endPoint y: 418, distance: 12.5
click at [766, 418] on icon at bounding box center [765, 416] width 4 height 7
drag, startPoint x: 770, startPoint y: 405, endPoint x: 665, endPoint y: 413, distance: 104.7
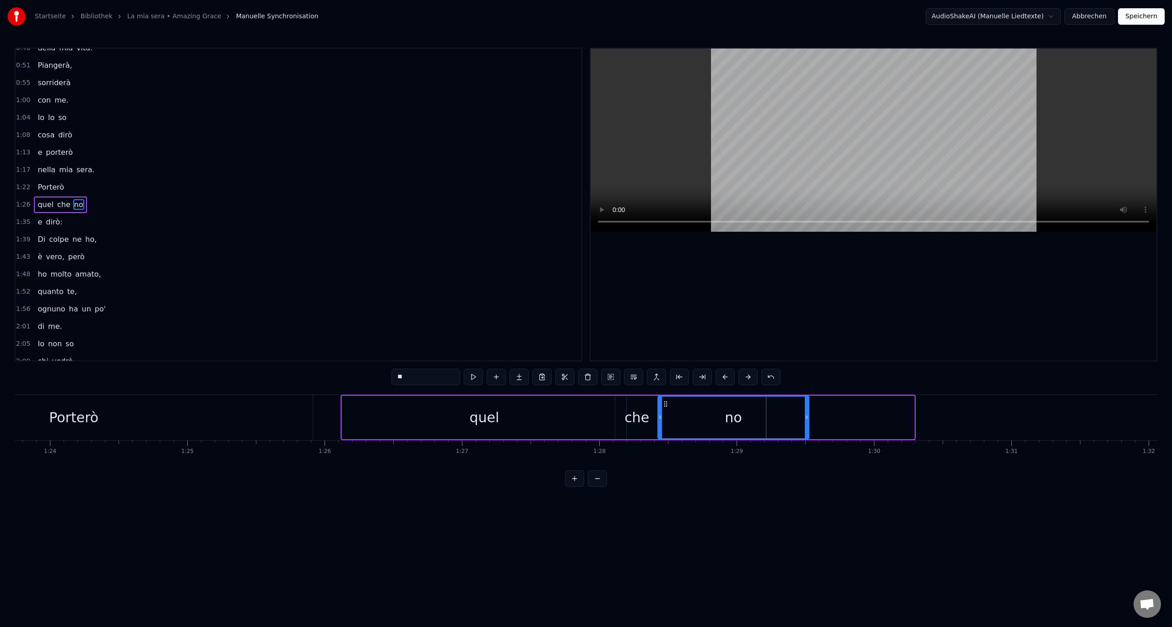
click at [665, 413] on div "no" at bounding box center [733, 418] width 150 height 42
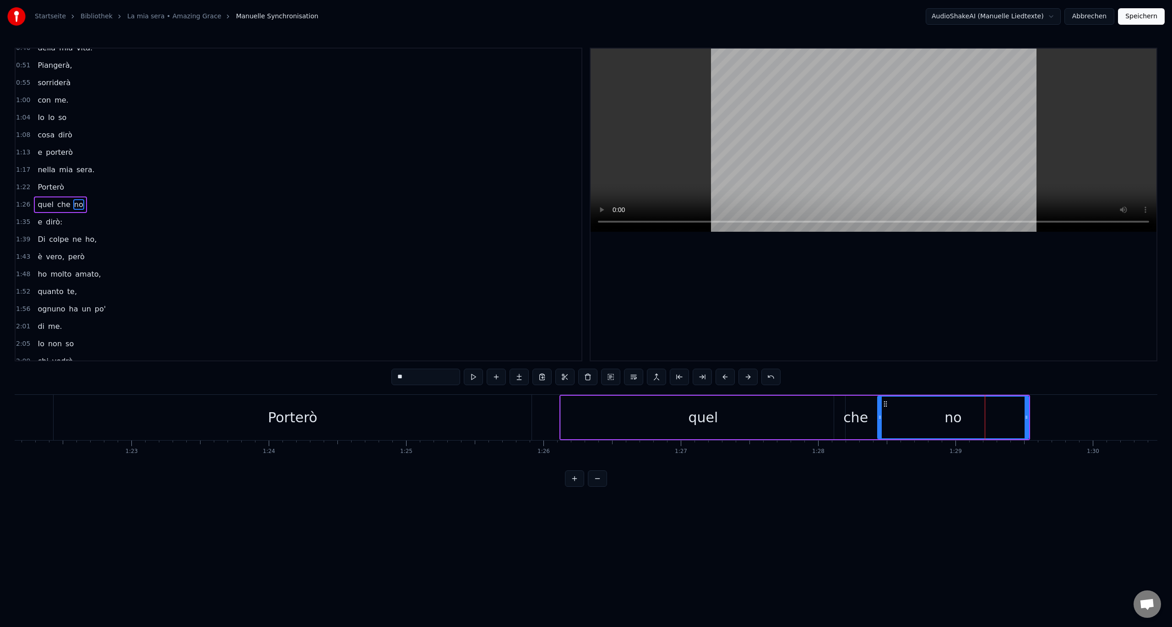
scroll to position [0, 11283]
click at [72, 187] on div "1:22 Porterò" at bounding box center [299, 187] width 566 height 17
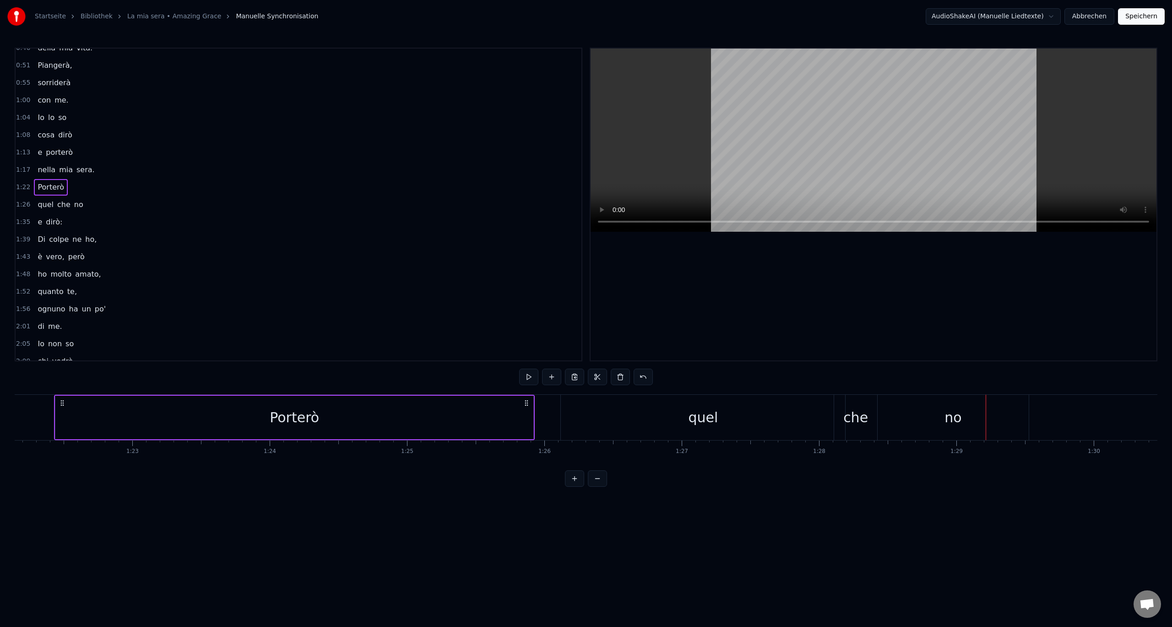
scroll to position [0, 11277]
click at [34, 420] on html "Startseite Bibliothek La mia sera • Amazing [PERSON_NAME] Synchronisation Audio…" at bounding box center [586, 250] width 1172 height 501
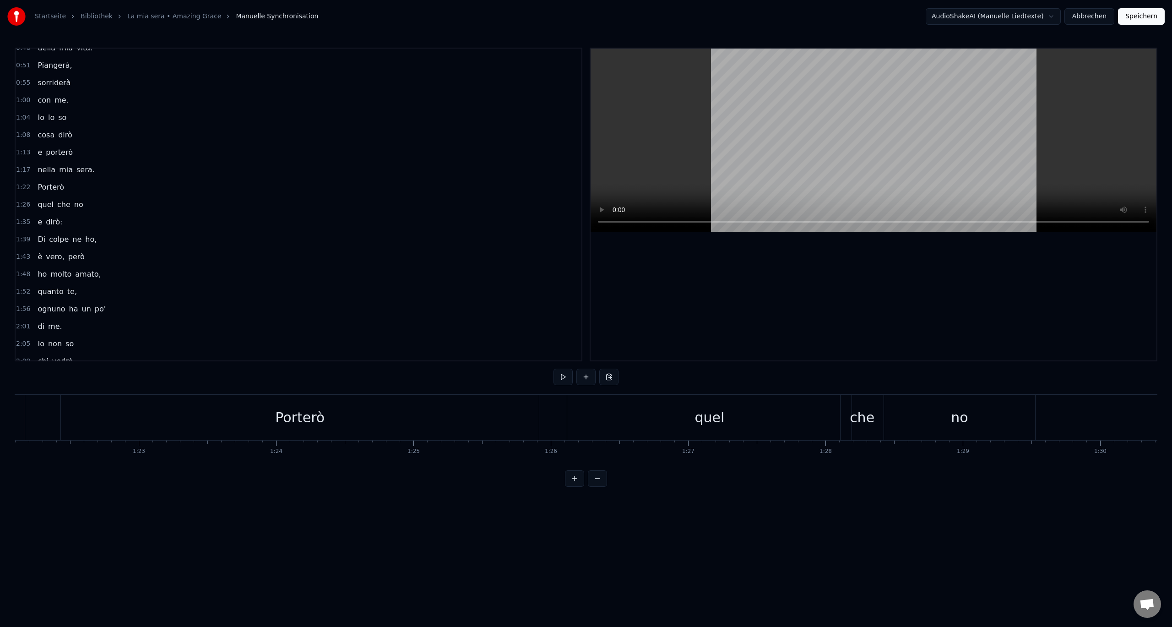
scroll to position [0, 11241]
click at [563, 379] on button at bounding box center [563, 377] width 19 height 16
click at [566, 375] on button at bounding box center [563, 377] width 19 height 16
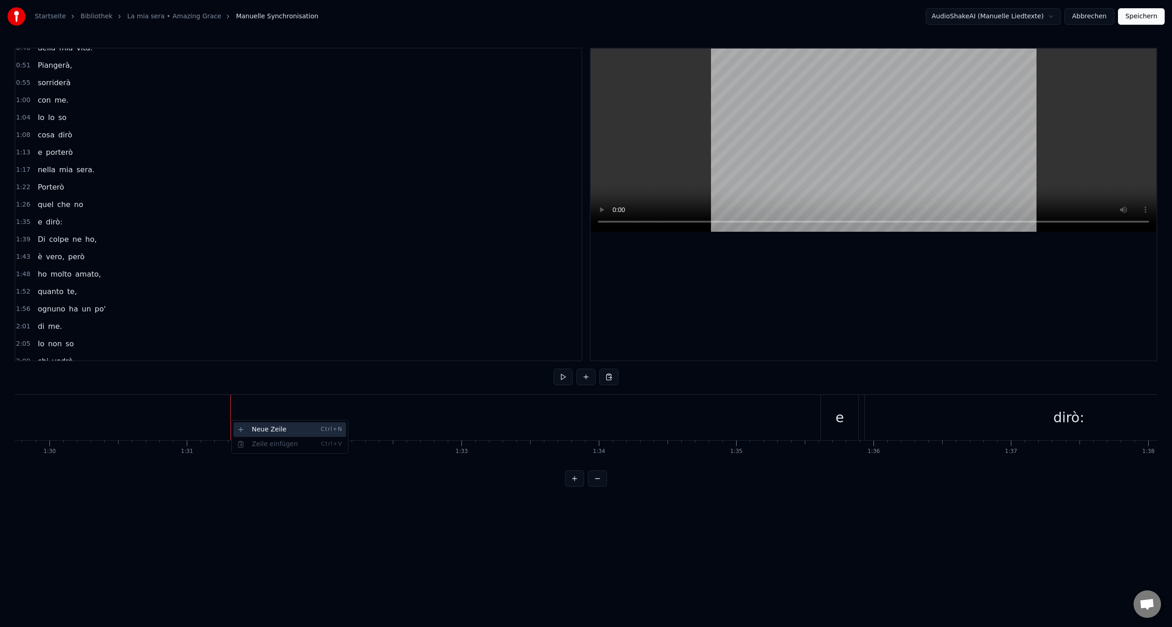
click at [255, 425] on div "Neue Zeile Ctrl+N" at bounding box center [290, 429] width 113 height 15
click at [308, 419] on div "<>" at bounding box center [299, 417] width 23 height 21
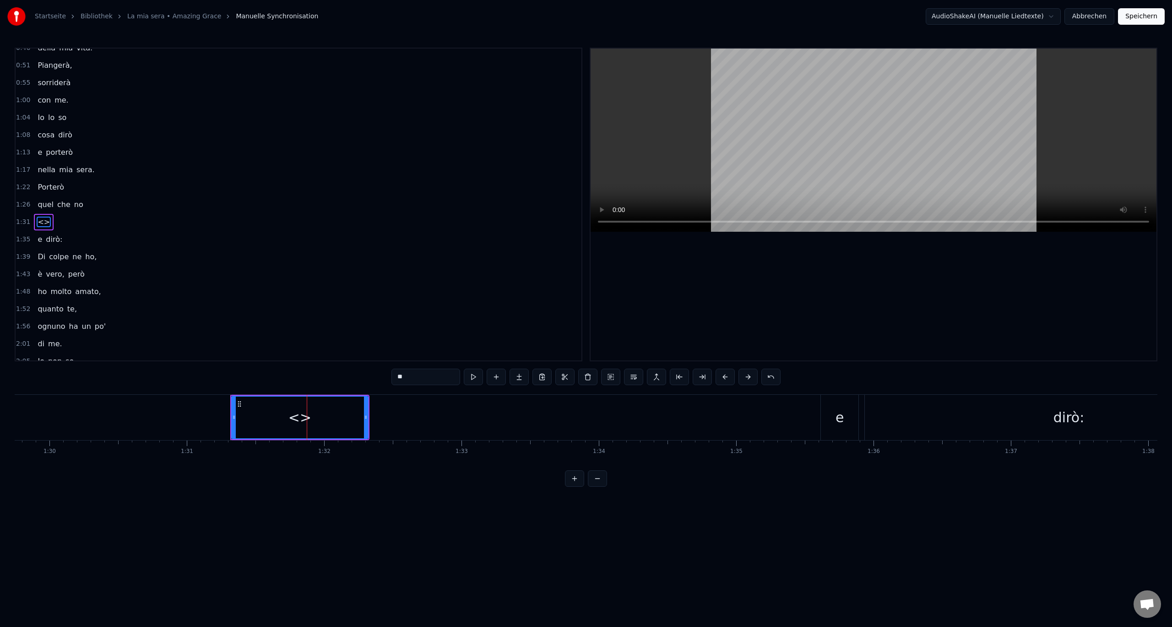
scroll to position [201, 0]
drag, startPoint x: 445, startPoint y: 375, endPoint x: 341, endPoint y: 380, distance: 103.6
click at [341, 380] on div "0:00 Non so 0:04 da chi 0:09 sarò 0:13 nella mia sera, 0:18 ma lui 0:22 mi aspe…" at bounding box center [586, 267] width 1143 height 439
paste input "********"
type input "**********"
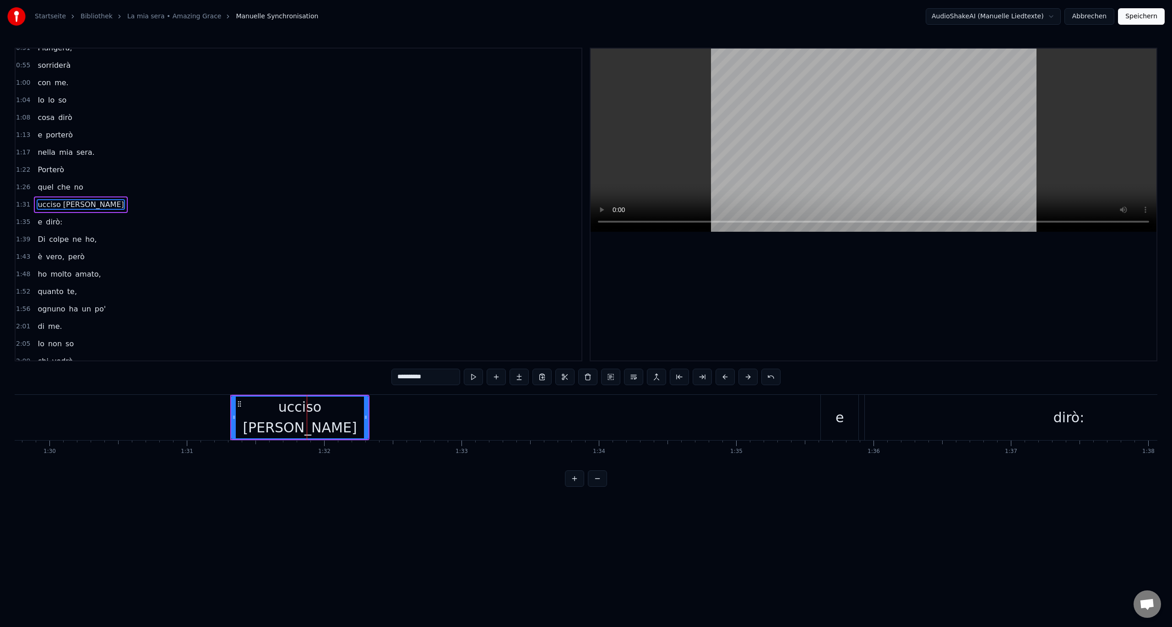
click at [334, 324] on div "2:01 di me." at bounding box center [299, 326] width 566 height 17
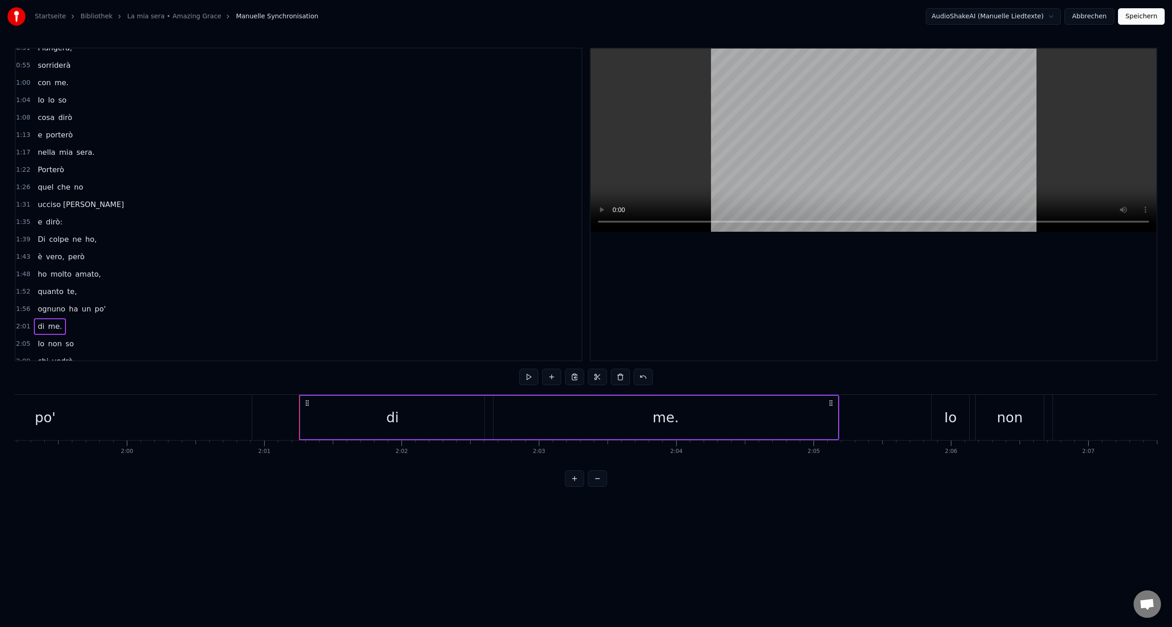
scroll to position [0, 16609]
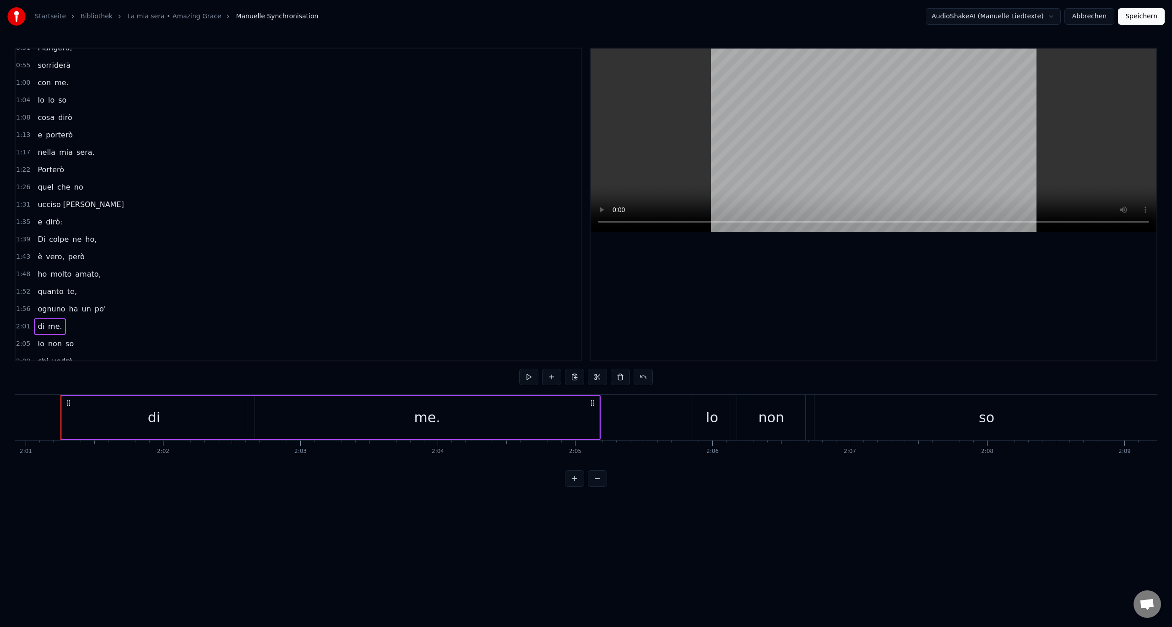
click at [60, 208] on span "ucciso [PERSON_NAME]" at bounding box center [81, 204] width 88 height 11
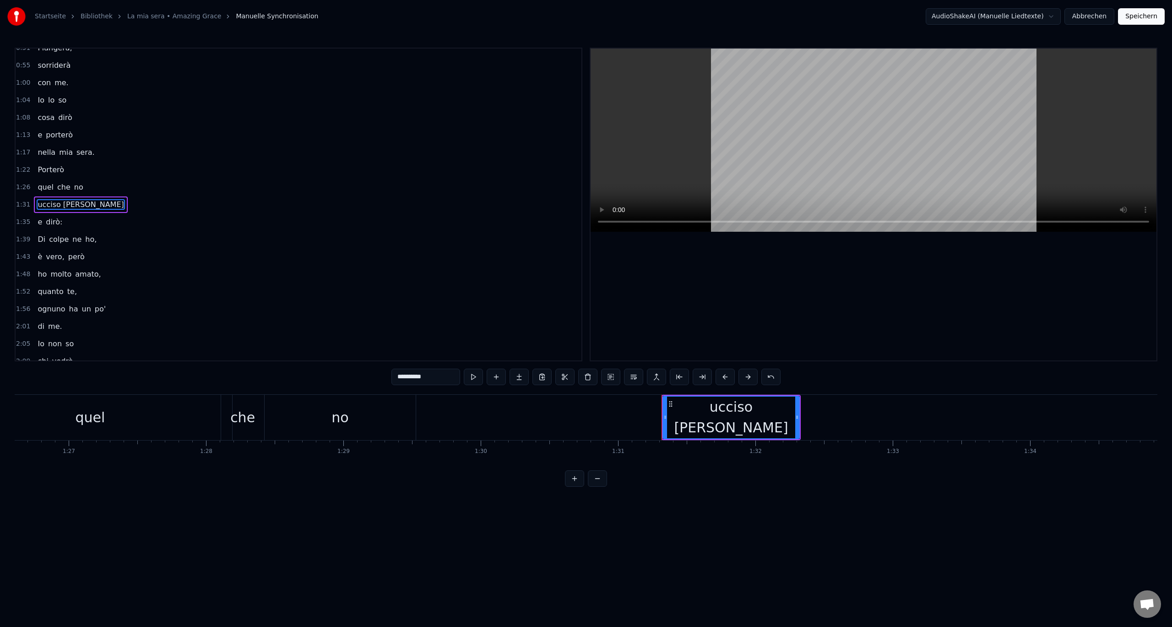
scroll to position [0, 11893]
drag, startPoint x: 670, startPoint y: 416, endPoint x: 564, endPoint y: 417, distance: 105.8
click at [564, 417] on icon at bounding box center [563, 416] width 4 height 7
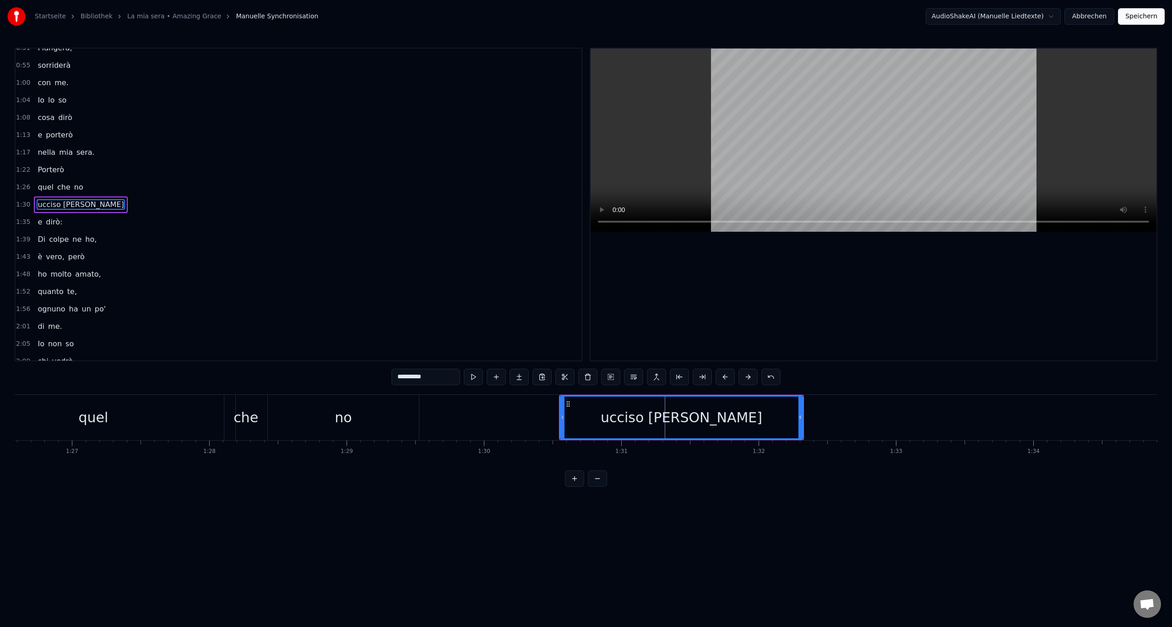
click at [798, 417] on div "ucciso [PERSON_NAME]" at bounding box center [681, 418] width 241 height 42
drag, startPoint x: 801, startPoint y: 416, endPoint x: 960, endPoint y: 416, distance: 158.9
click at [960, 416] on circle at bounding box center [960, 416] width 0 height 0
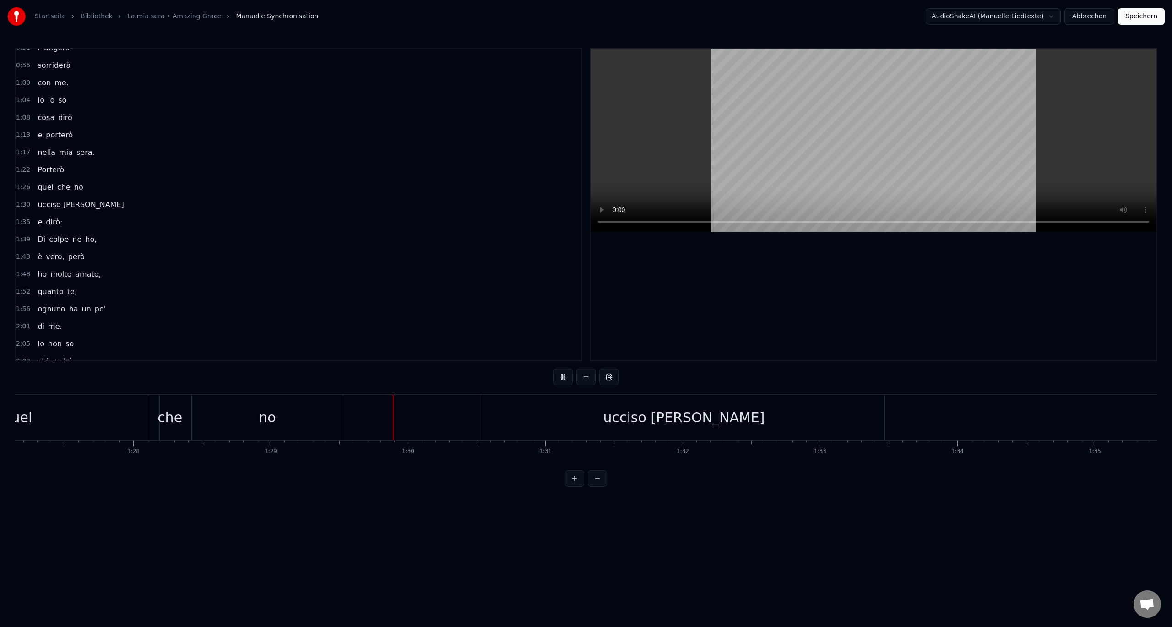
scroll to position [0, 12220]
click at [527, 407] on div "ucciso [PERSON_NAME]" at bounding box center [433, 417] width 401 height 45
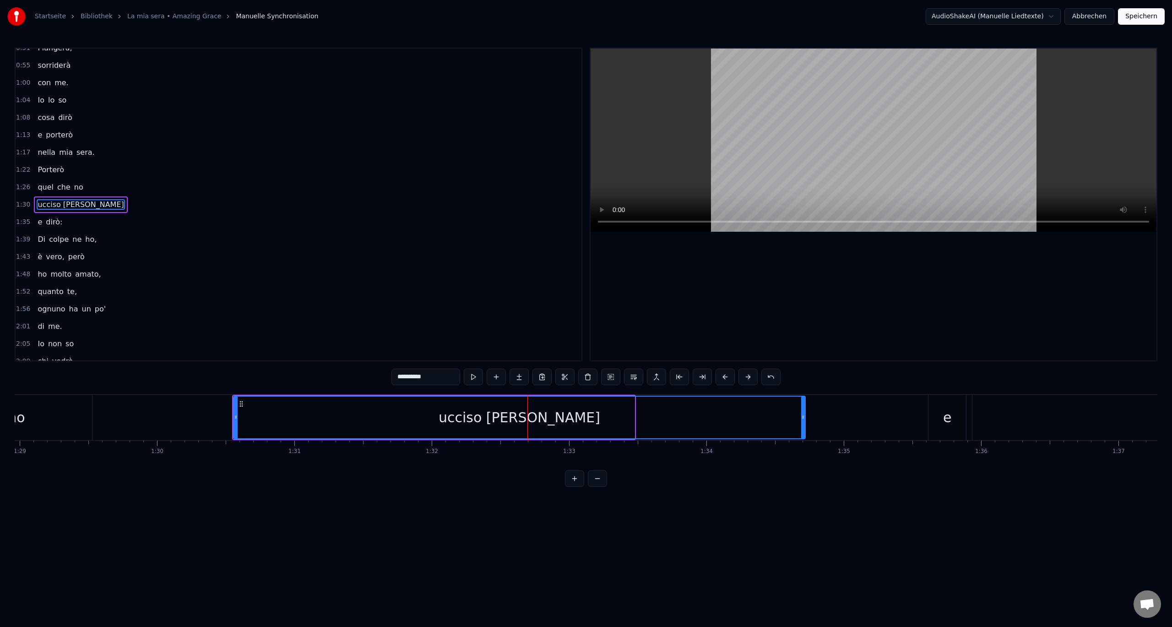
drag, startPoint x: 631, startPoint y: 417, endPoint x: 802, endPoint y: 421, distance: 170.8
click at [802, 421] on div at bounding box center [803, 418] width 4 height 42
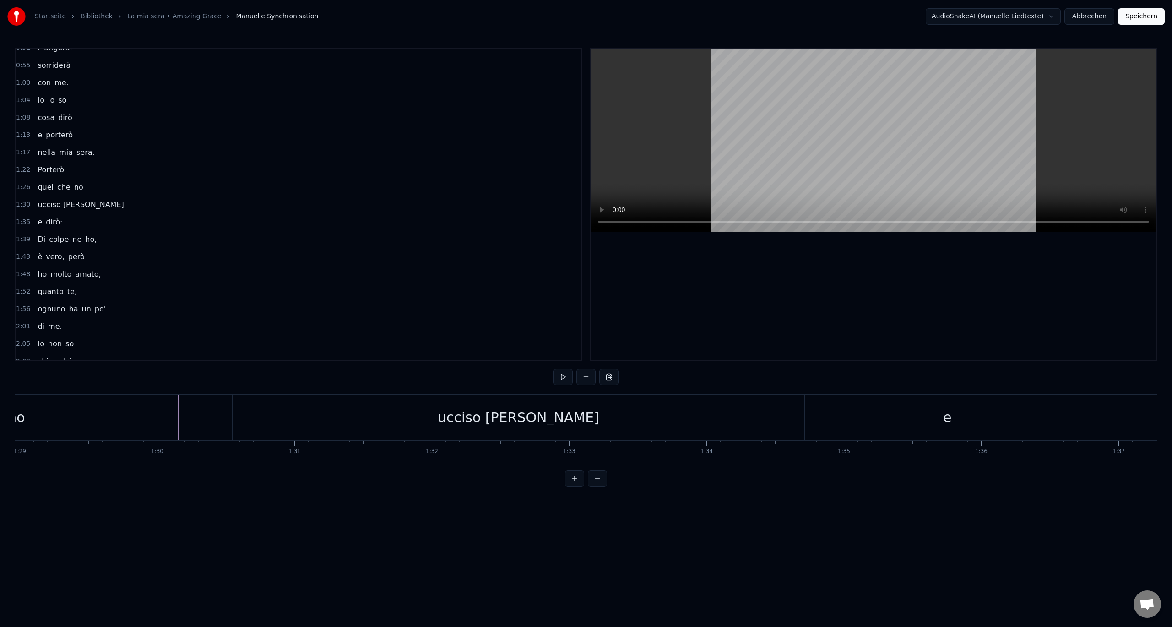
click at [536, 420] on div "ucciso [PERSON_NAME]" at bounding box center [519, 417] width 162 height 21
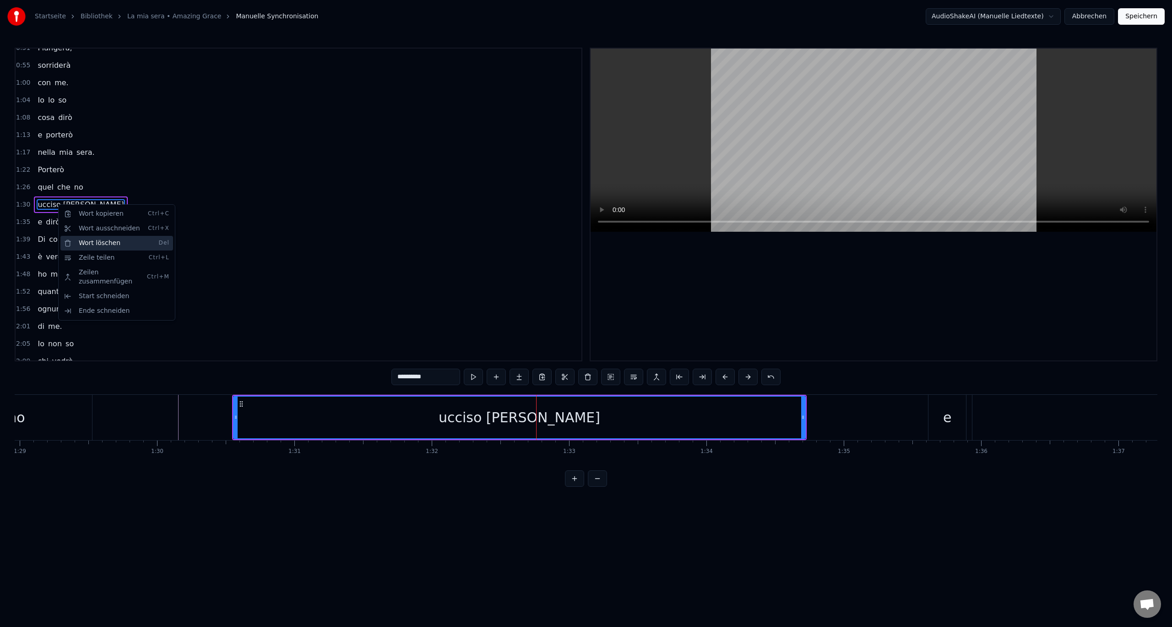
click at [90, 244] on div "Wort löschen Del" at bounding box center [116, 243] width 113 height 15
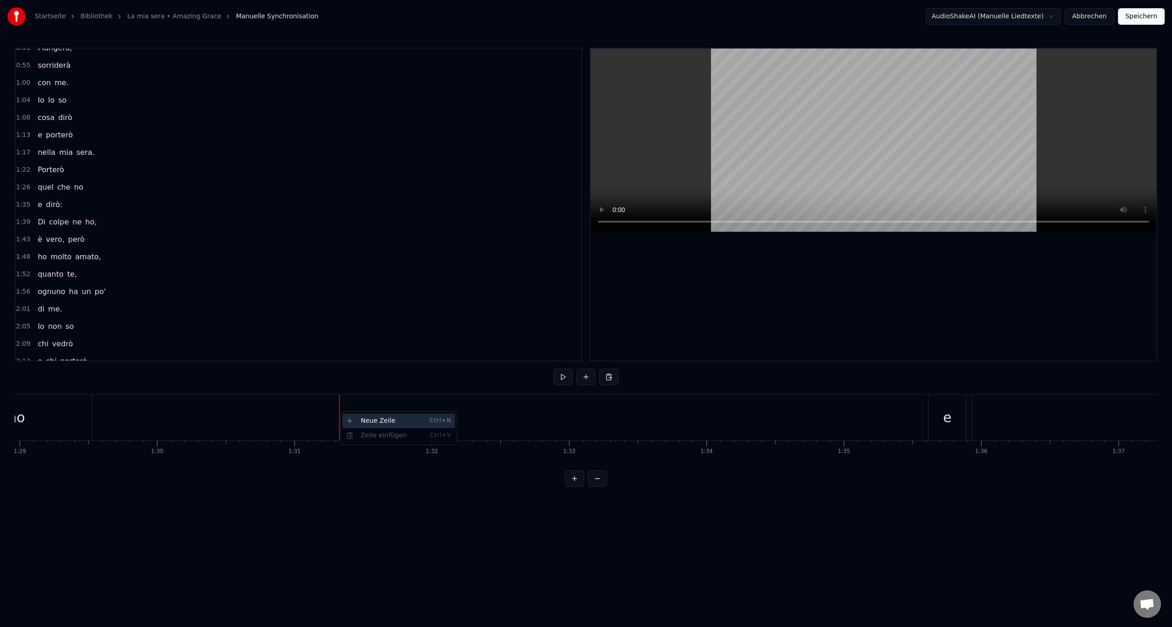
click at [360, 421] on div "Neue Zeile Ctrl+N" at bounding box center [398, 420] width 113 height 15
click at [415, 419] on div "<>" at bounding box center [408, 417] width 23 height 21
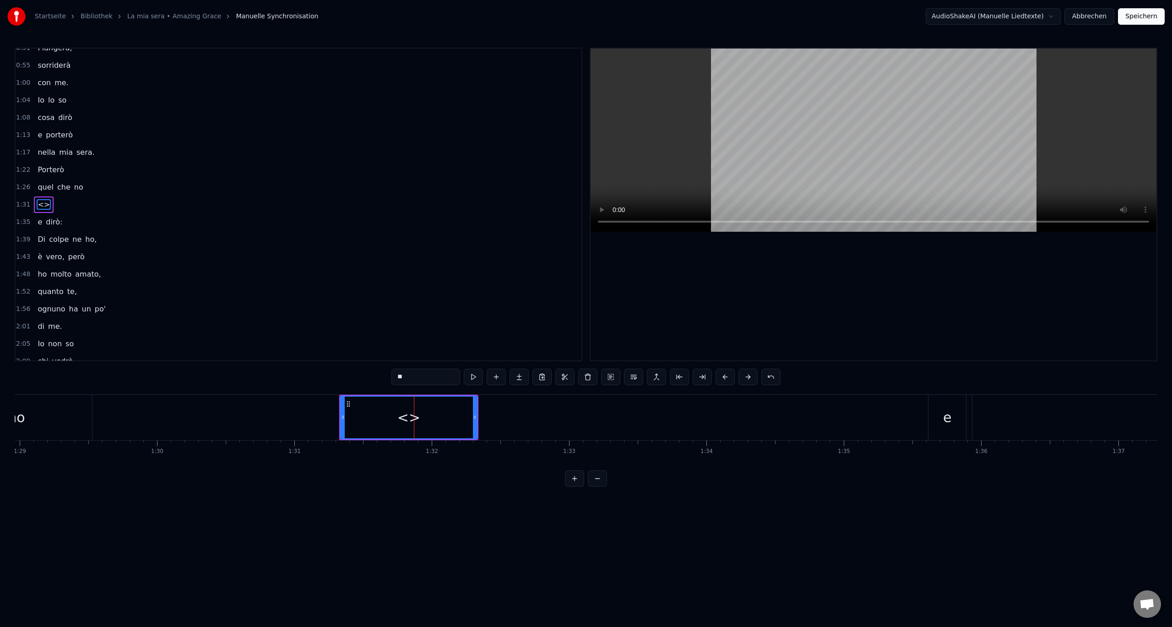
drag, startPoint x: 440, startPoint y: 375, endPoint x: 355, endPoint y: 376, distance: 85.2
click at [356, 376] on div "0:00 Non so 0:04 da chi 0:09 sarò 0:13 nella mia sera, 0:18 ma lui 0:22 mi aspe…" at bounding box center [586, 267] width 1143 height 439
paste input "********"
drag, startPoint x: 418, startPoint y: 378, endPoint x: 439, endPoint y: 378, distance: 21.5
click at [439, 378] on input "**********" at bounding box center [425, 377] width 69 height 16
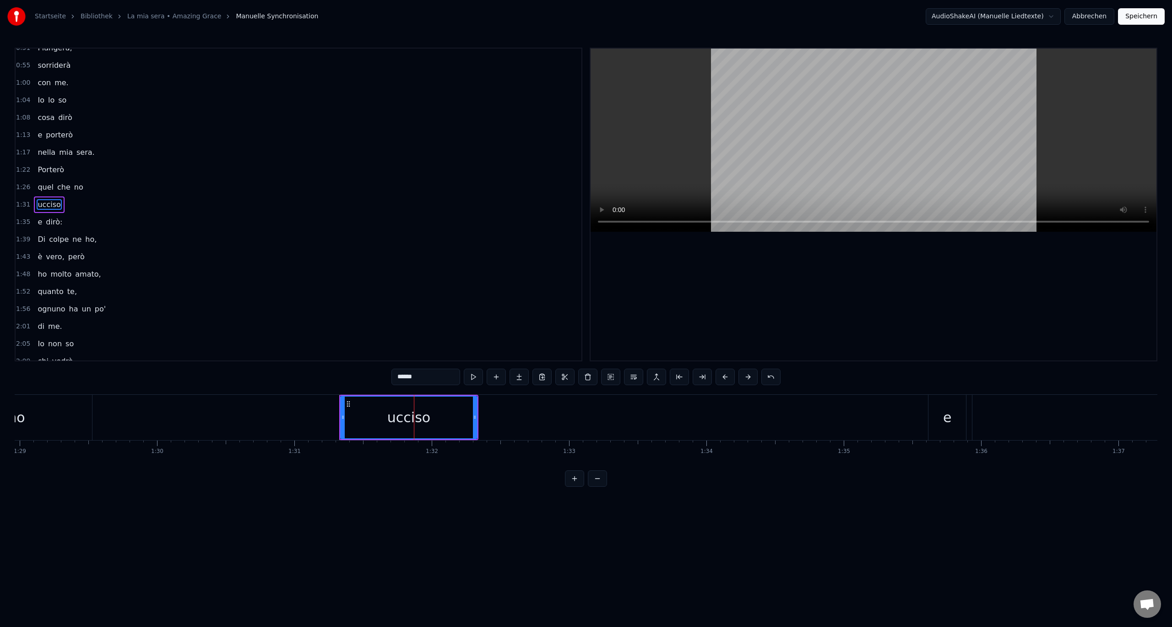
type input "******"
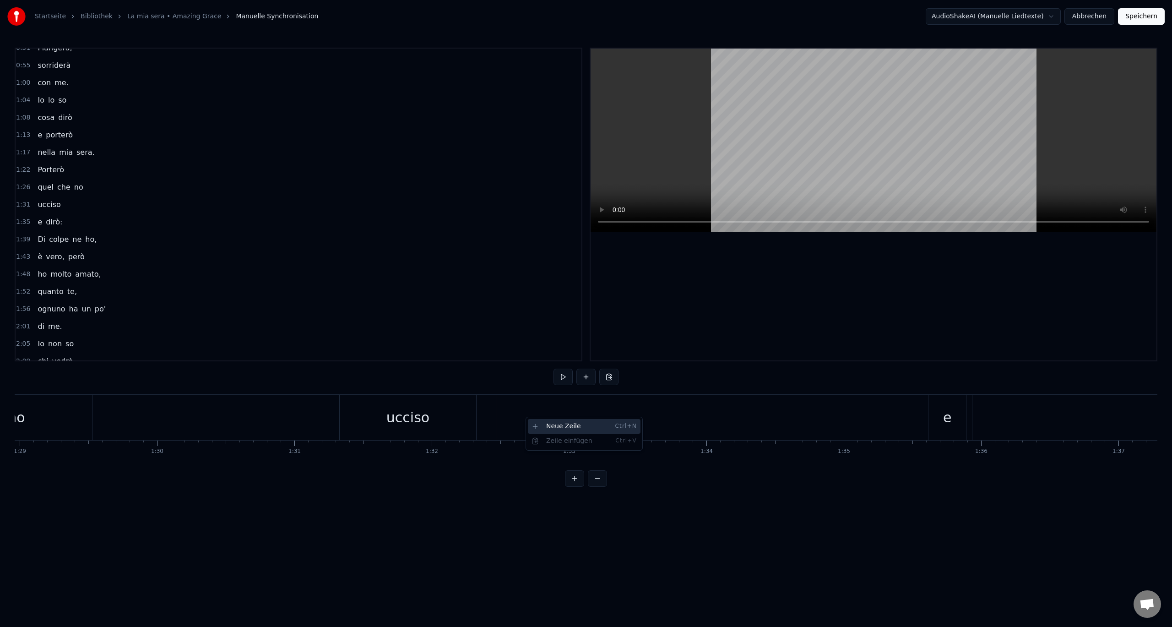
click at [554, 431] on div "Neue Zeile Ctrl+N" at bounding box center [584, 426] width 113 height 15
click at [564, 418] on div "<>" at bounding box center [566, 417] width 23 height 21
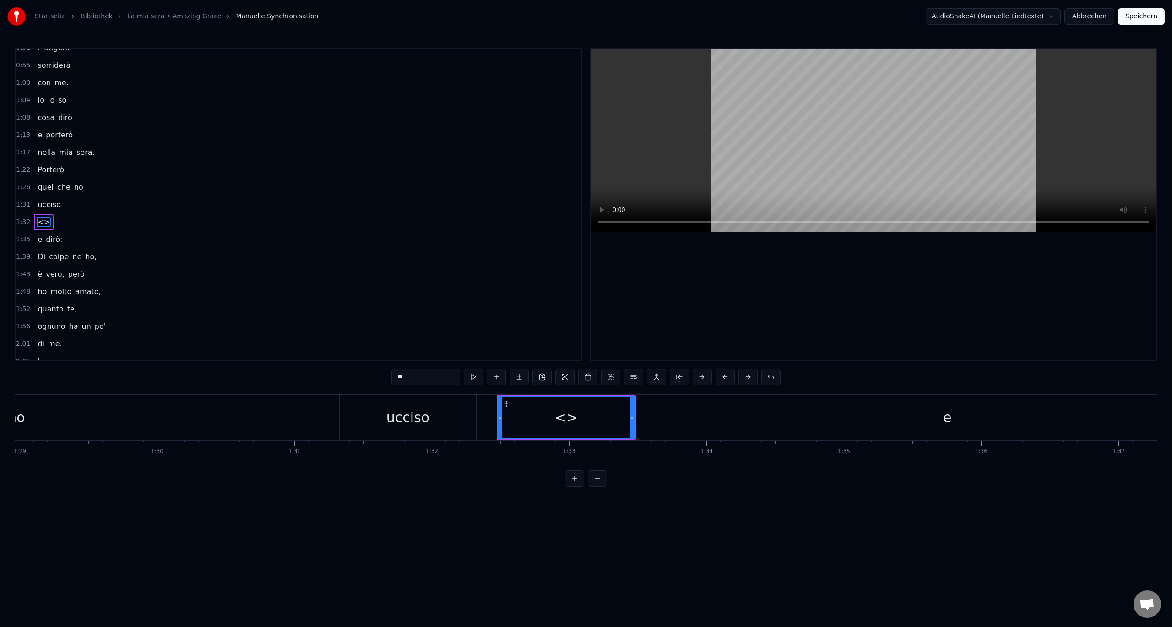
scroll to position [218, 0]
drag, startPoint x: 399, startPoint y: 380, endPoint x: 304, endPoint y: 377, distance: 94.8
click at [305, 377] on div "0:00 Non so 0:04 da chi 0:09 sarò 0:13 nella mia sera, 0:18 ma lui 0:22 mi aspe…" at bounding box center [586, 267] width 1143 height 439
paste input "********"
drag, startPoint x: 418, startPoint y: 378, endPoint x: 354, endPoint y: 379, distance: 63.2
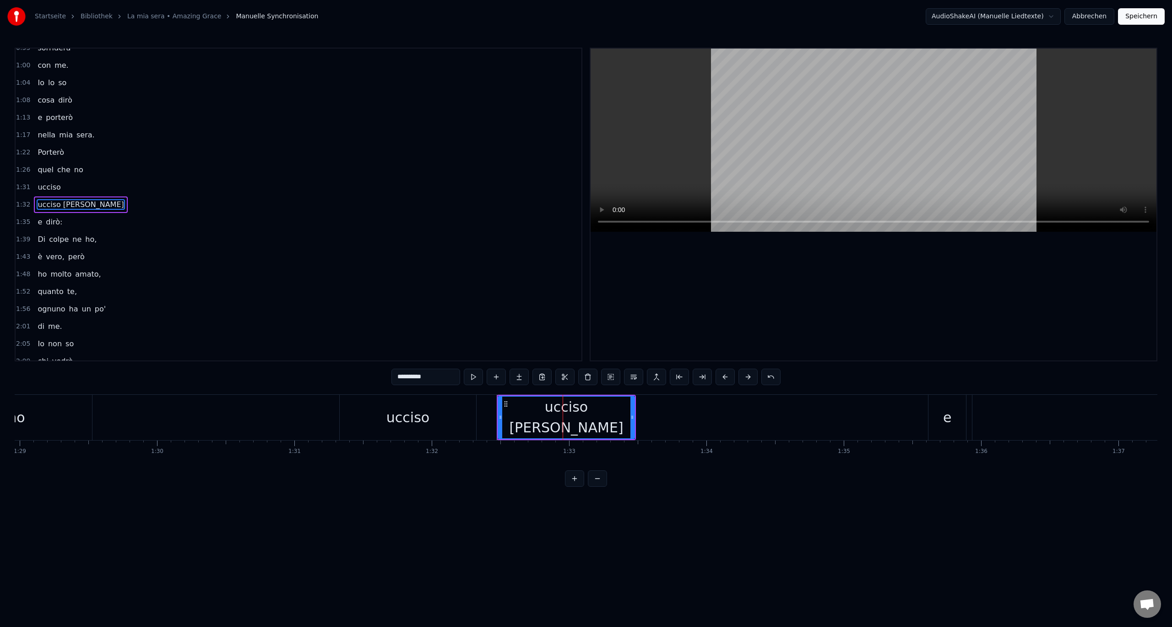
click at [354, 379] on div "**********" at bounding box center [586, 267] width 1143 height 439
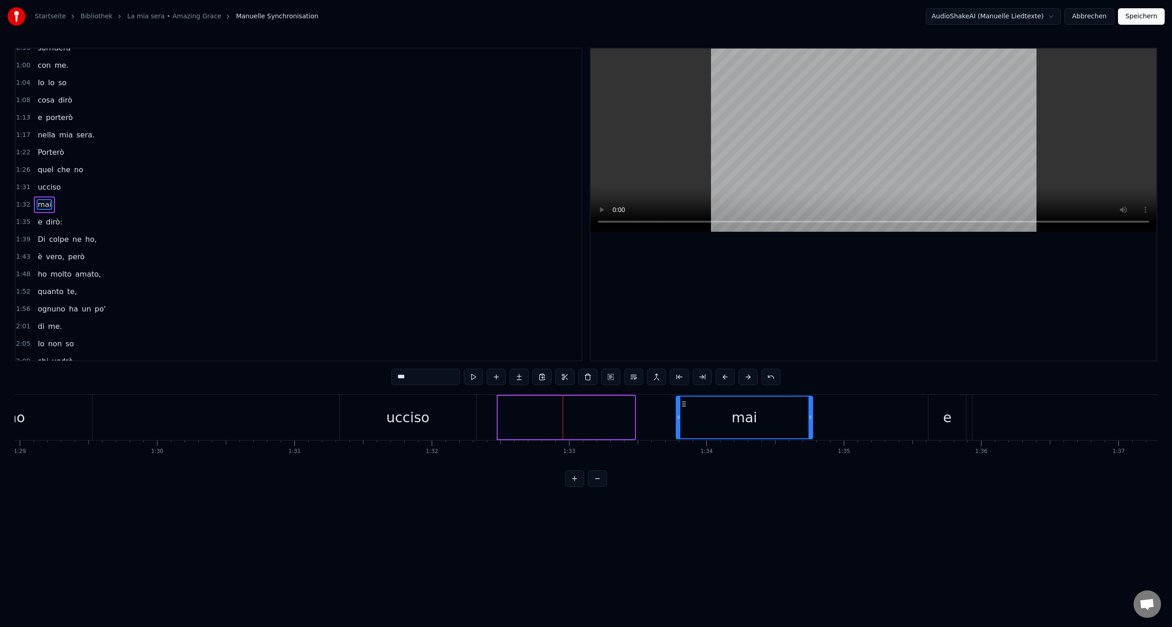
drag, startPoint x: 506, startPoint y: 402, endPoint x: 684, endPoint y: 414, distance: 178.5
click at [684, 414] on div "mai" at bounding box center [745, 418] width 136 height 42
click at [402, 417] on div "ucciso" at bounding box center [407, 417] width 43 height 21
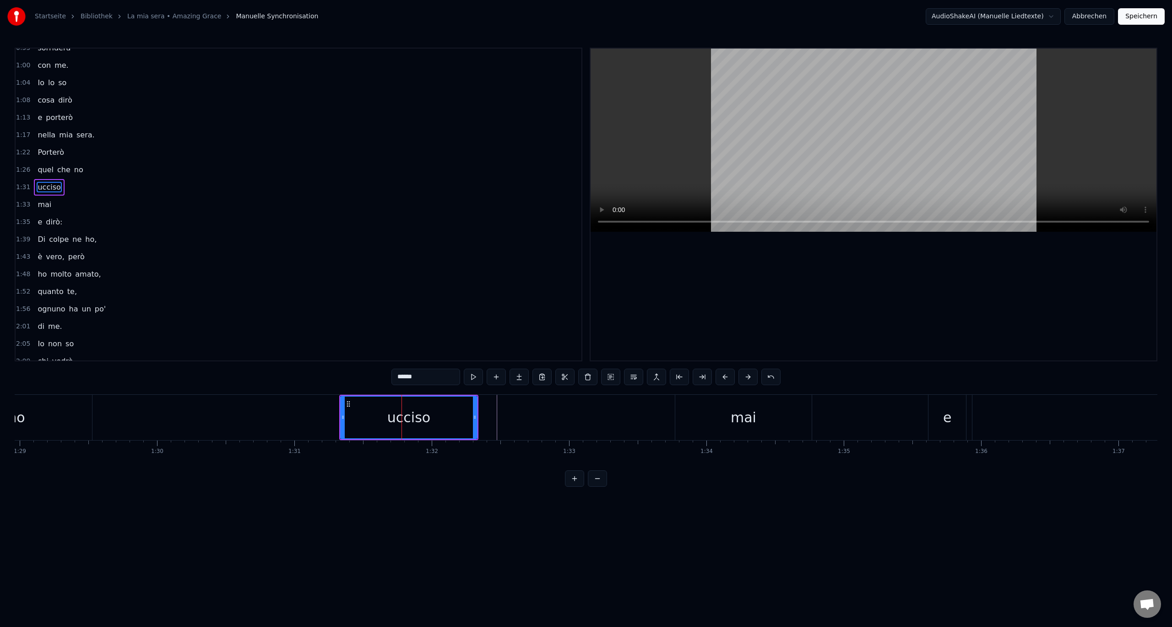
scroll to position [201, 0]
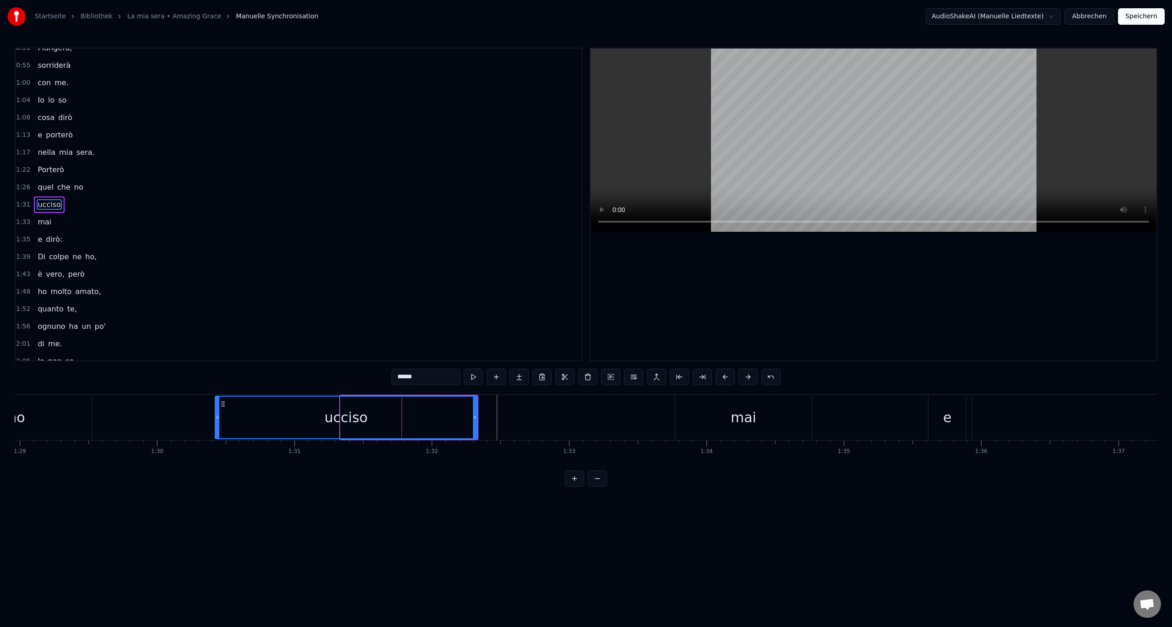
drag, startPoint x: 342, startPoint y: 418, endPoint x: 216, endPoint y: 418, distance: 125.5
click at [216, 418] on icon at bounding box center [218, 416] width 4 height 7
drag, startPoint x: 475, startPoint y: 417, endPoint x: 538, endPoint y: 418, distance: 62.8
click at [538, 418] on icon at bounding box center [538, 416] width 4 height 7
drag, startPoint x: 538, startPoint y: 418, endPoint x: 404, endPoint y: 418, distance: 134.6
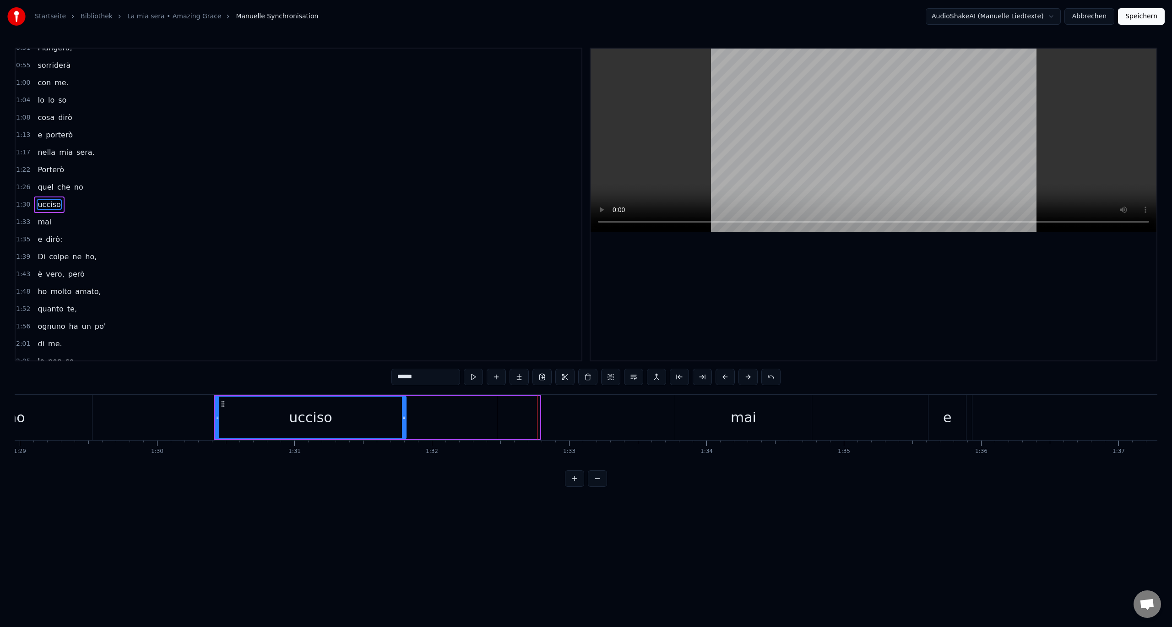
click at [404, 418] on icon at bounding box center [404, 416] width 4 height 7
click at [706, 418] on div "mai" at bounding box center [743, 417] width 136 height 45
type input "***"
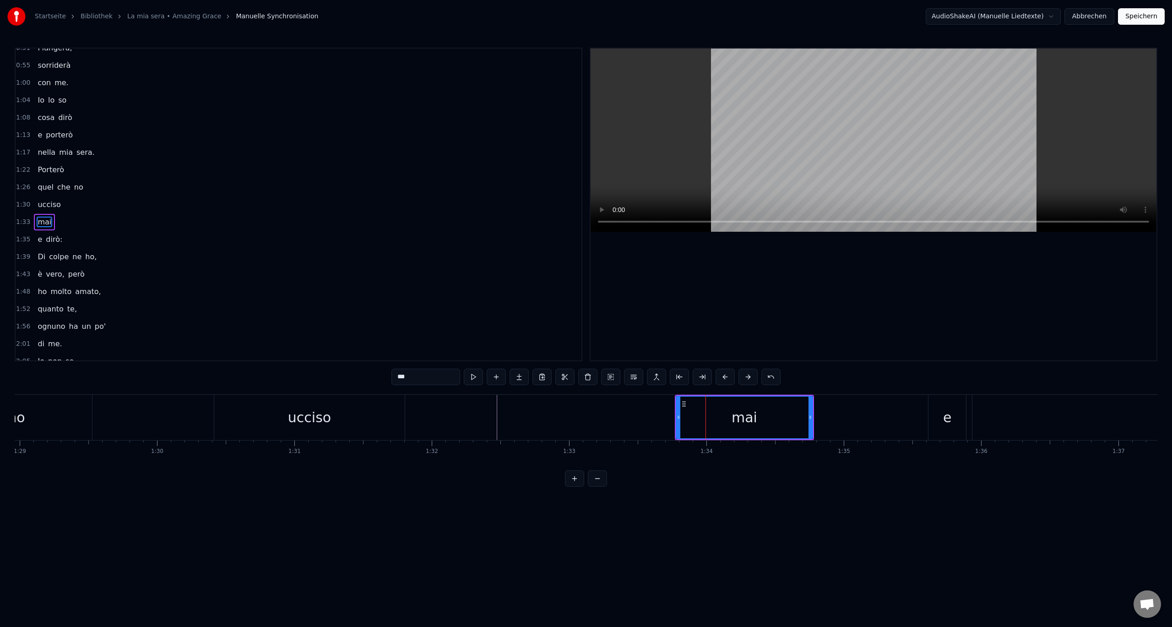
scroll to position [218, 0]
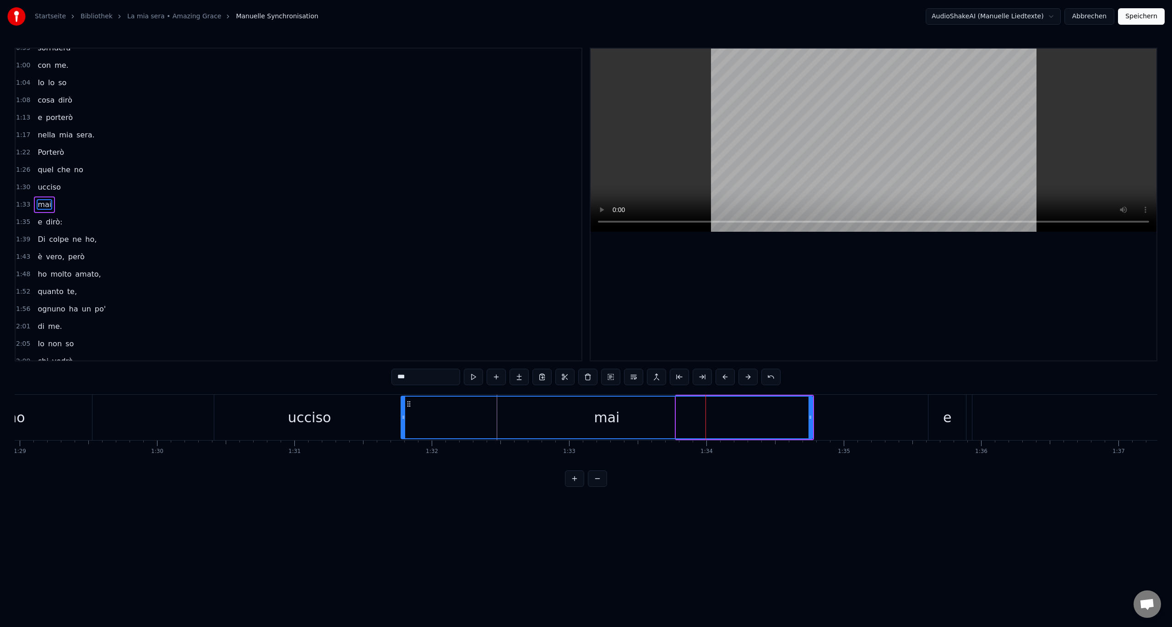
drag, startPoint x: 677, startPoint y: 418, endPoint x: 402, endPoint y: 415, distance: 275.2
click at [402, 415] on icon at bounding box center [404, 416] width 4 height 7
drag, startPoint x: 810, startPoint y: 417, endPoint x: 797, endPoint y: 422, distance: 13.3
click at [797, 422] on div at bounding box center [798, 418] width 4 height 42
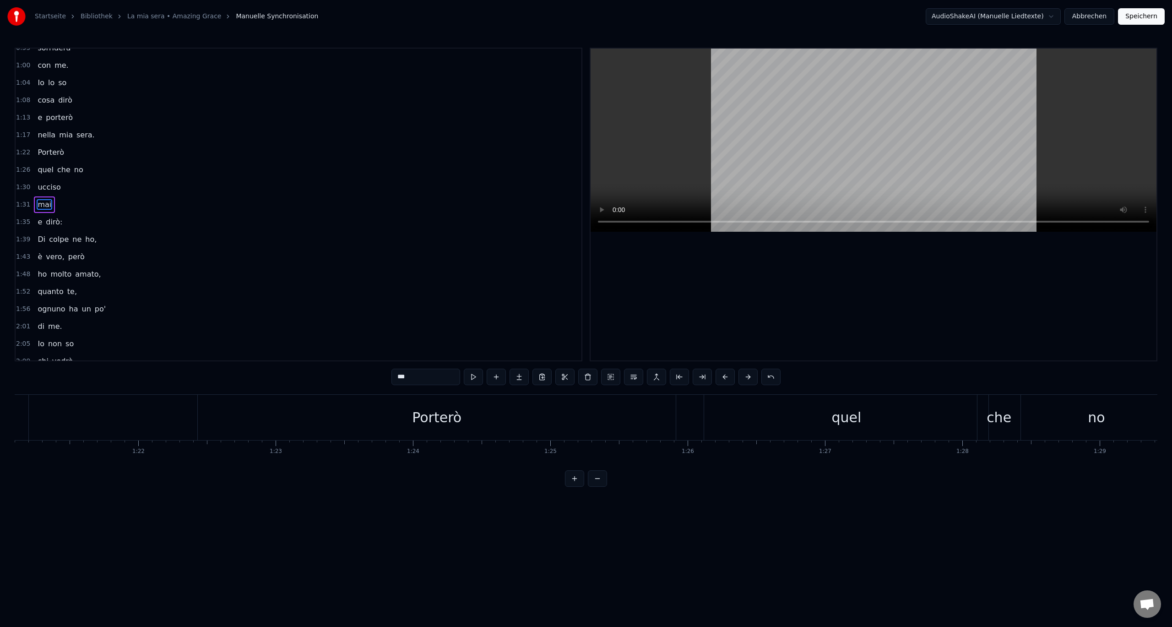
scroll to position [0, 11139]
click at [522, 409] on div "Porterò" at bounding box center [437, 417] width 478 height 45
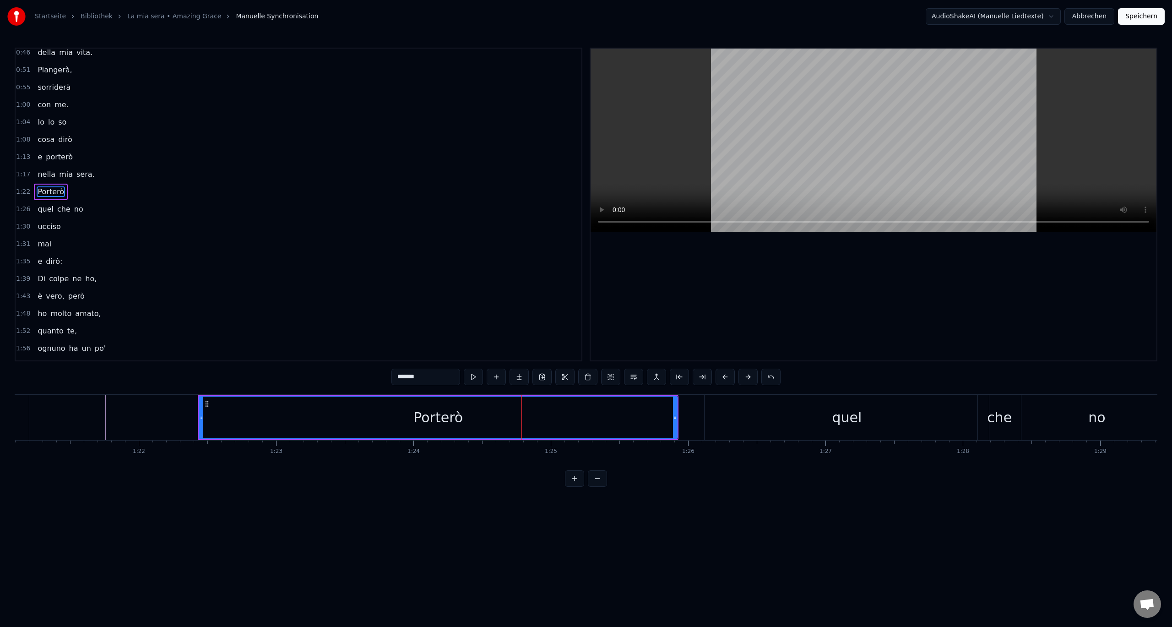
scroll to position [166, 0]
drag, startPoint x: 675, startPoint y: 418, endPoint x: 661, endPoint y: 419, distance: 14.3
click at [661, 419] on icon at bounding box center [661, 416] width 4 height 7
click at [782, 421] on div "quel" at bounding box center [847, 417] width 284 height 45
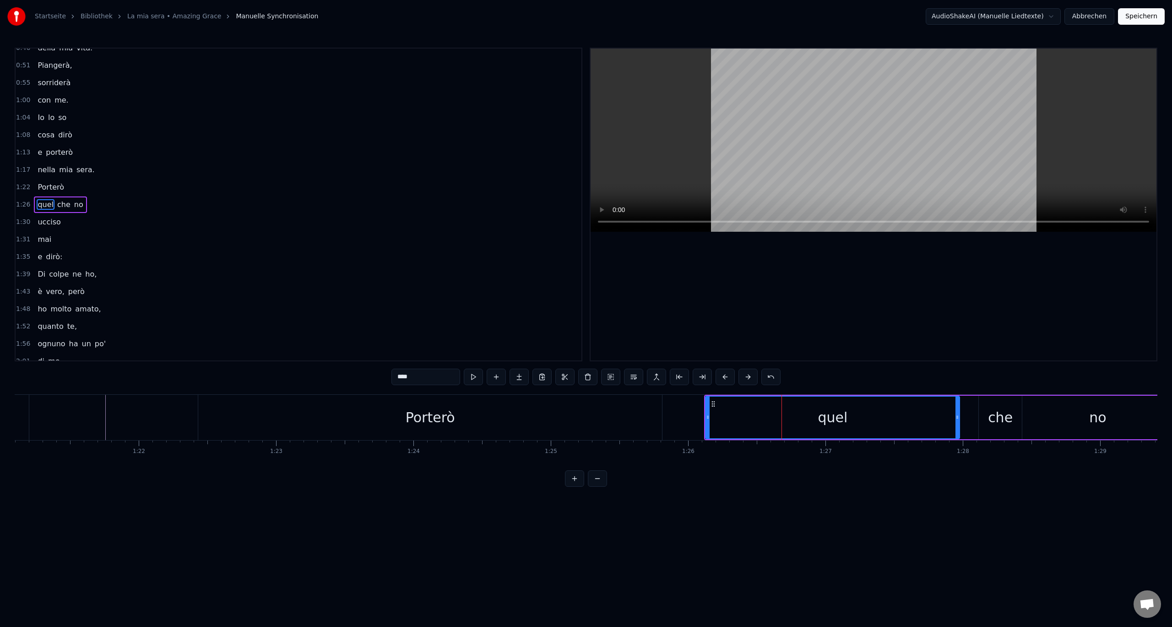
drag, startPoint x: 987, startPoint y: 418, endPoint x: 957, endPoint y: 420, distance: 30.3
click at [957, 420] on icon at bounding box center [958, 416] width 4 height 7
click at [999, 418] on div "che" at bounding box center [1000, 417] width 25 height 21
type input "***"
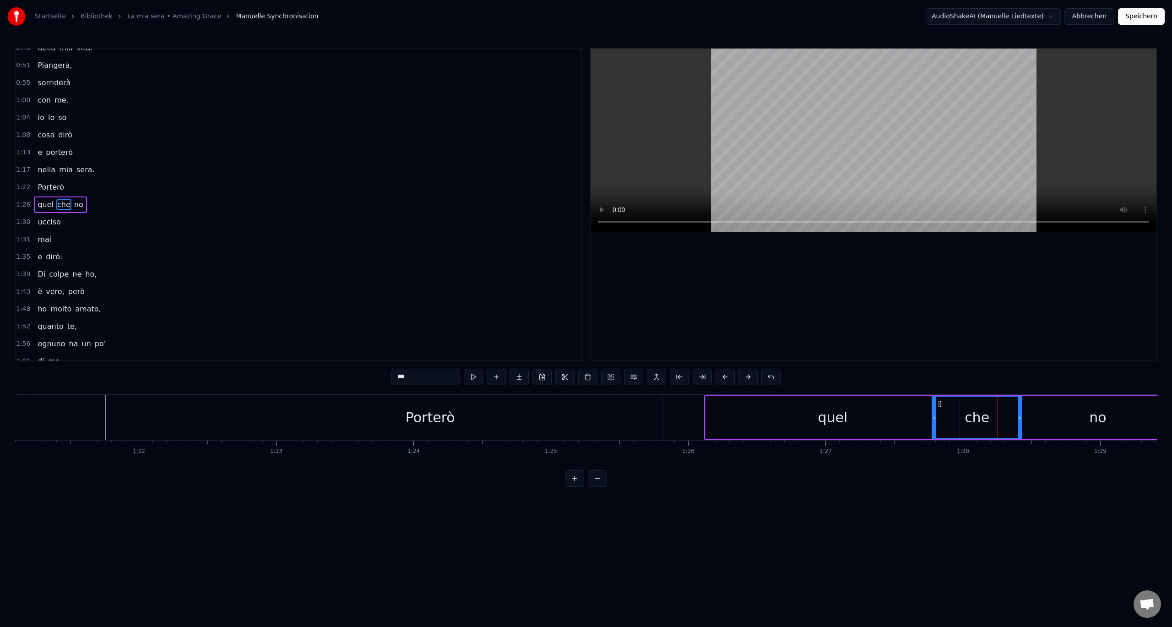
drag, startPoint x: 980, startPoint y: 418, endPoint x: 933, endPoint y: 421, distance: 46.8
click at [933, 421] on div at bounding box center [935, 418] width 4 height 42
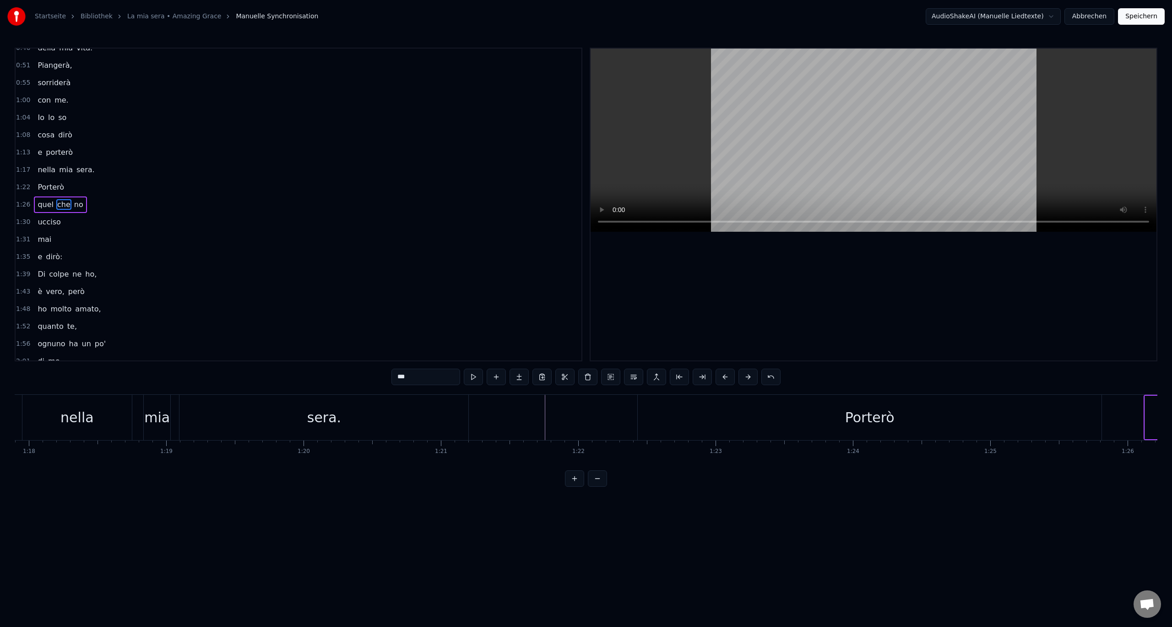
scroll to position [0, 10678]
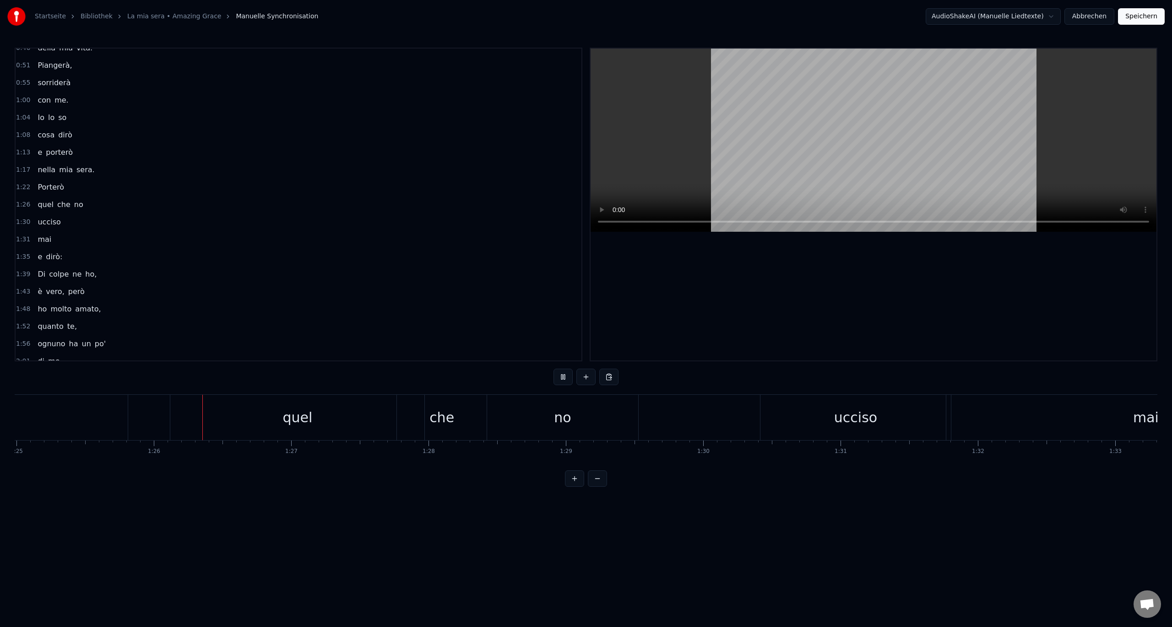
scroll to position [0, 11732]
click at [269, 415] on div "quel" at bounding box center [239, 417] width 254 height 45
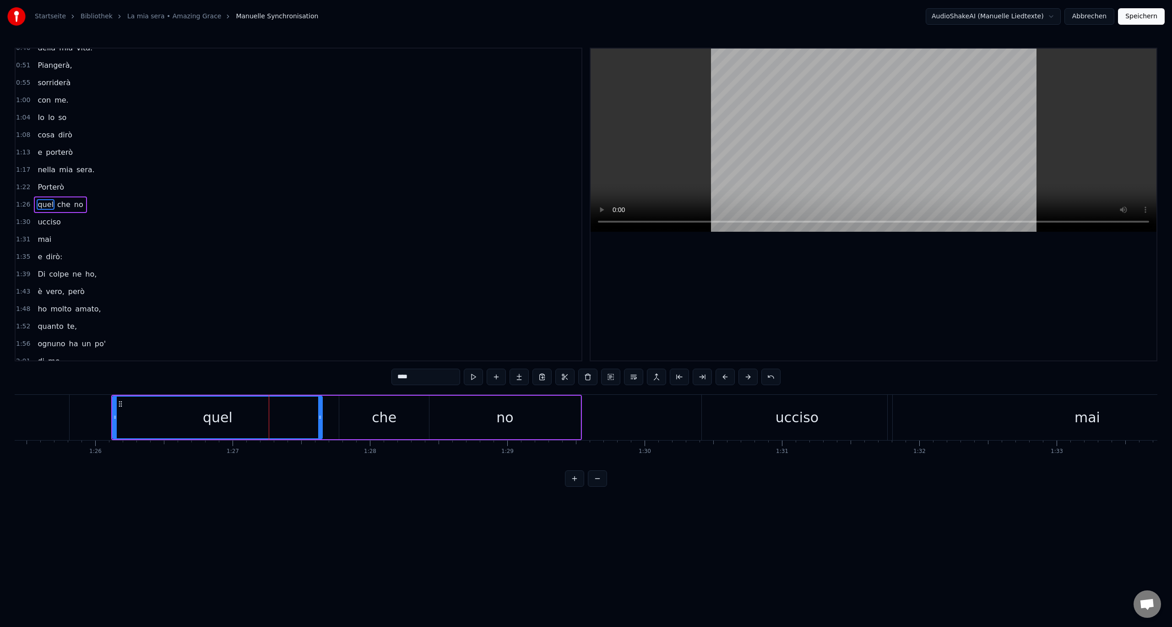
drag, startPoint x: 364, startPoint y: 415, endPoint x: 320, endPoint y: 417, distance: 44.5
click at [320, 417] on icon at bounding box center [320, 416] width 4 height 7
click at [363, 415] on div "che" at bounding box center [384, 417] width 90 height 43
type input "***"
drag, startPoint x: 347, startPoint y: 402, endPoint x: 321, endPoint y: 406, distance: 26.5
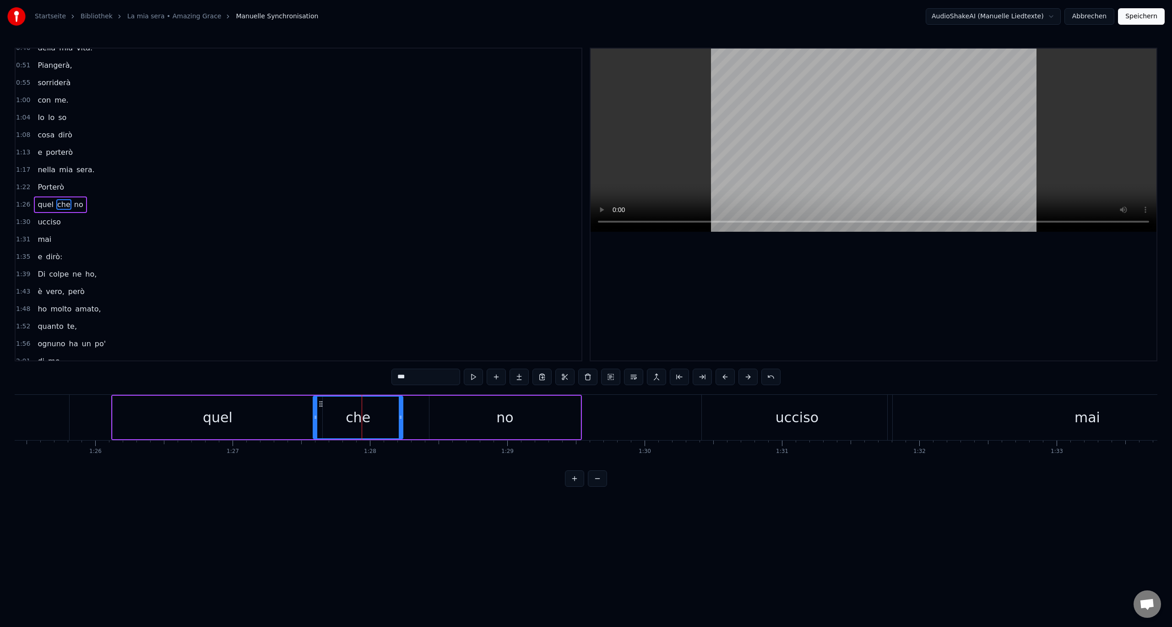
click at [321, 406] on icon at bounding box center [320, 403] width 7 height 7
click at [422, 423] on div "quel che no" at bounding box center [346, 417] width 470 height 45
click at [459, 419] on div "no" at bounding box center [504, 417] width 151 height 43
drag, startPoint x: 435, startPoint y: 404, endPoint x: 409, endPoint y: 408, distance: 25.9
click at [409, 408] on div "no" at bounding box center [479, 418] width 150 height 42
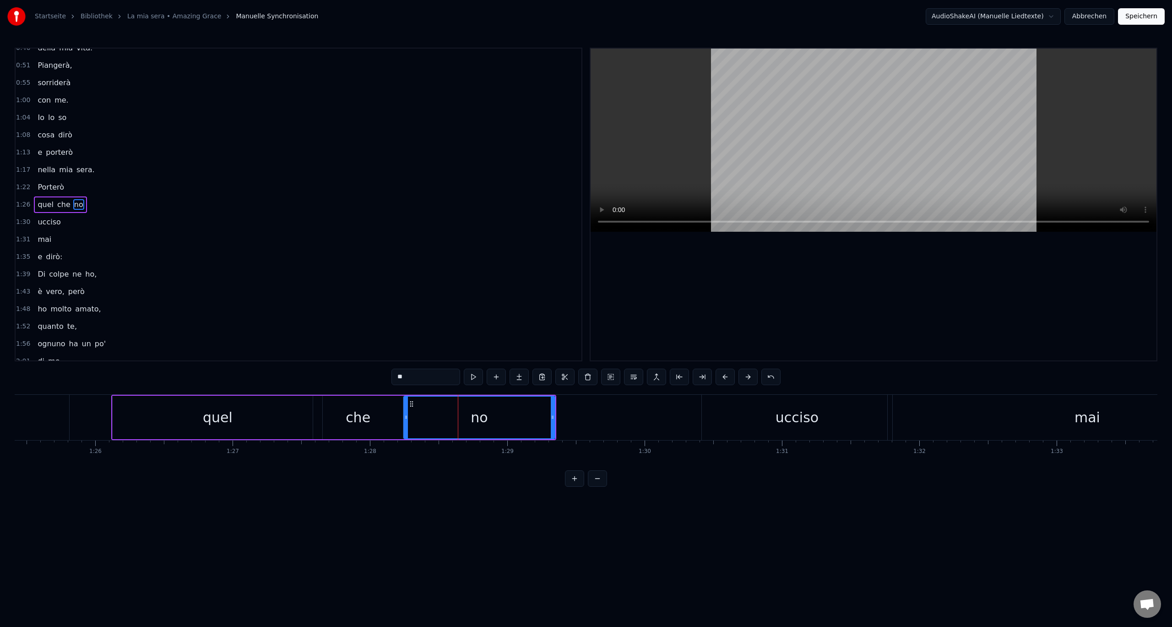
click at [551, 418] on icon at bounding box center [553, 416] width 4 height 7
drag, startPoint x: 550, startPoint y: 418, endPoint x: 601, endPoint y: 422, distance: 51.0
click at [602, 422] on div at bounding box center [604, 418] width 4 height 42
type input "*******"
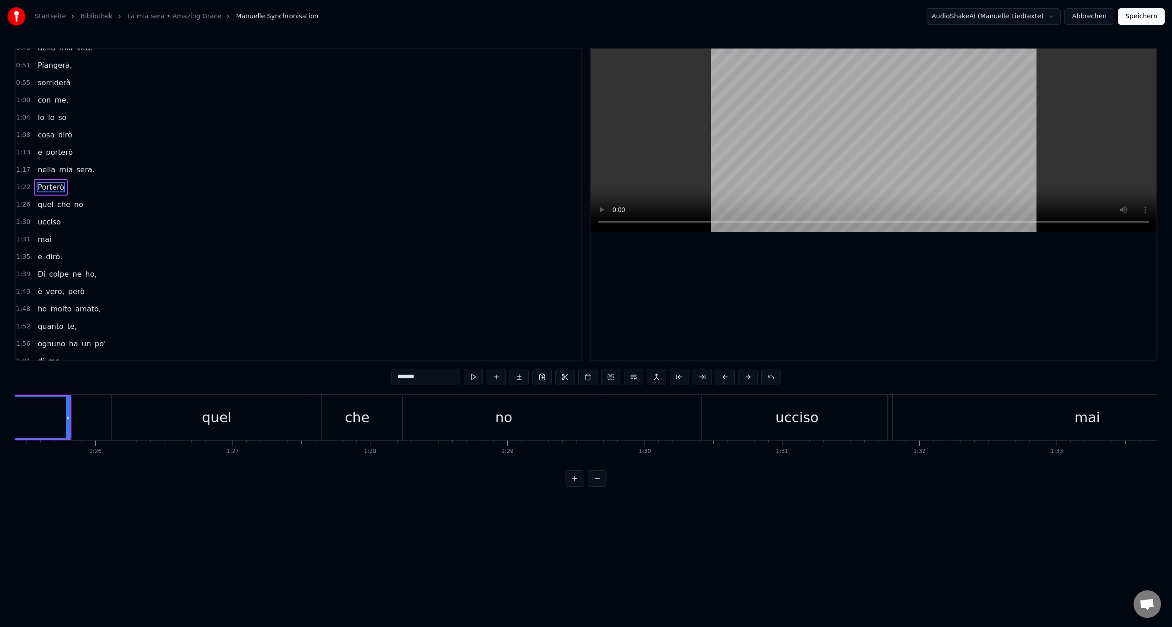
scroll to position [166, 0]
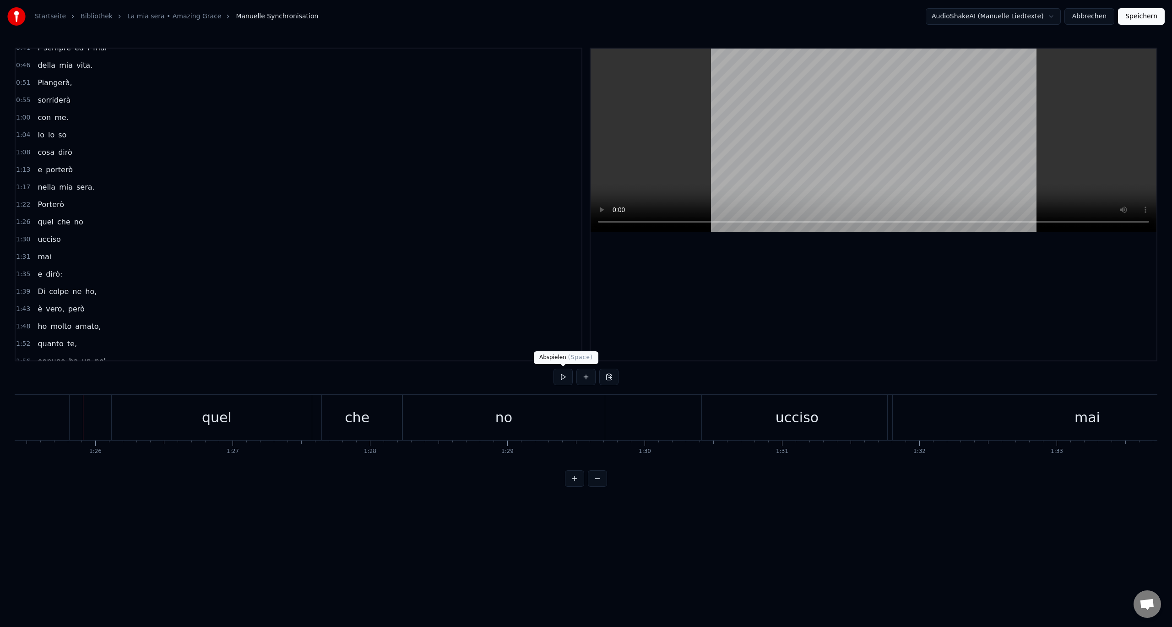
click at [560, 378] on button at bounding box center [563, 377] width 19 height 16
click at [560, 377] on button at bounding box center [563, 377] width 19 height 16
click at [369, 427] on div "e" at bounding box center [363, 417] width 38 height 45
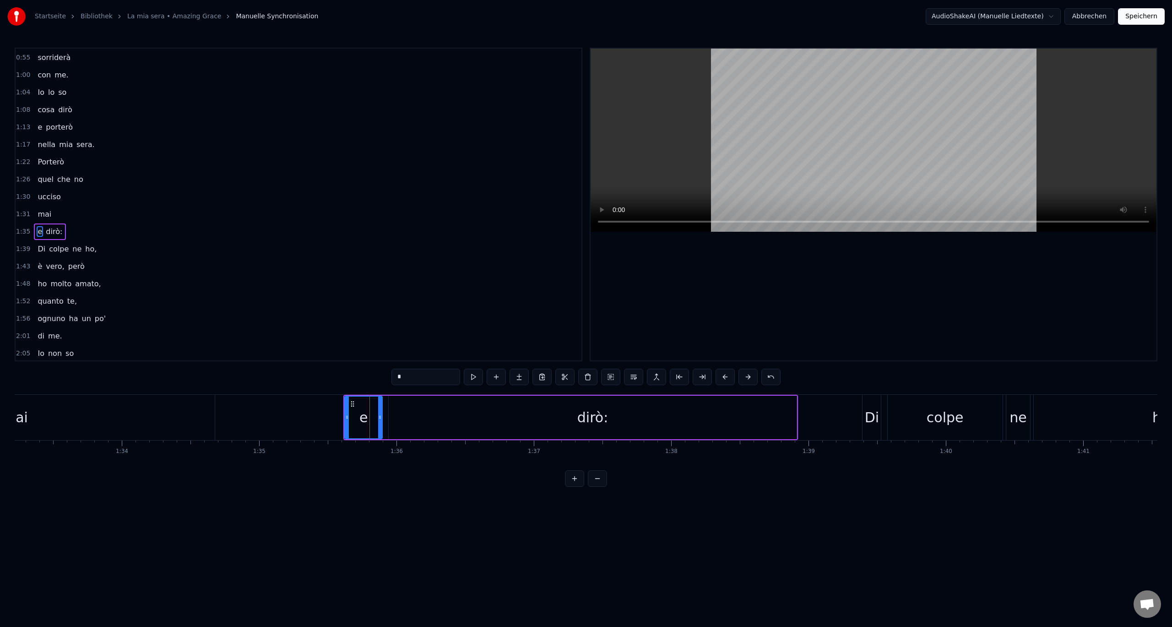
scroll to position [235, 0]
drag, startPoint x: 346, startPoint y: 418, endPoint x: 331, endPoint y: 419, distance: 14.7
click at [331, 419] on icon at bounding box center [333, 416] width 4 height 7
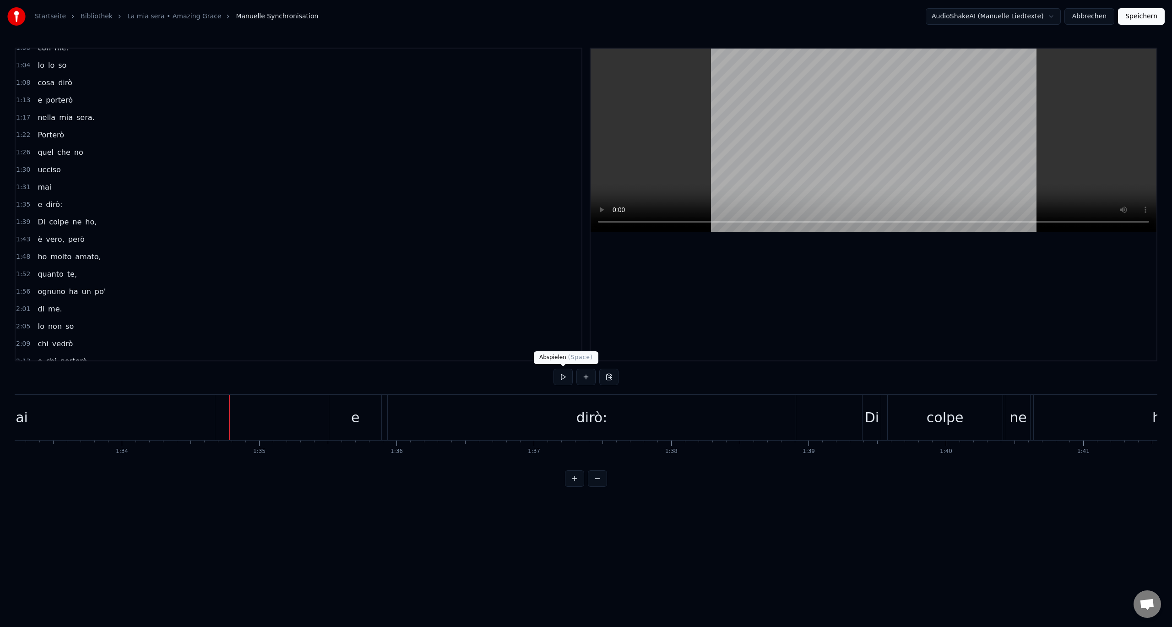
click at [564, 380] on button at bounding box center [563, 377] width 19 height 16
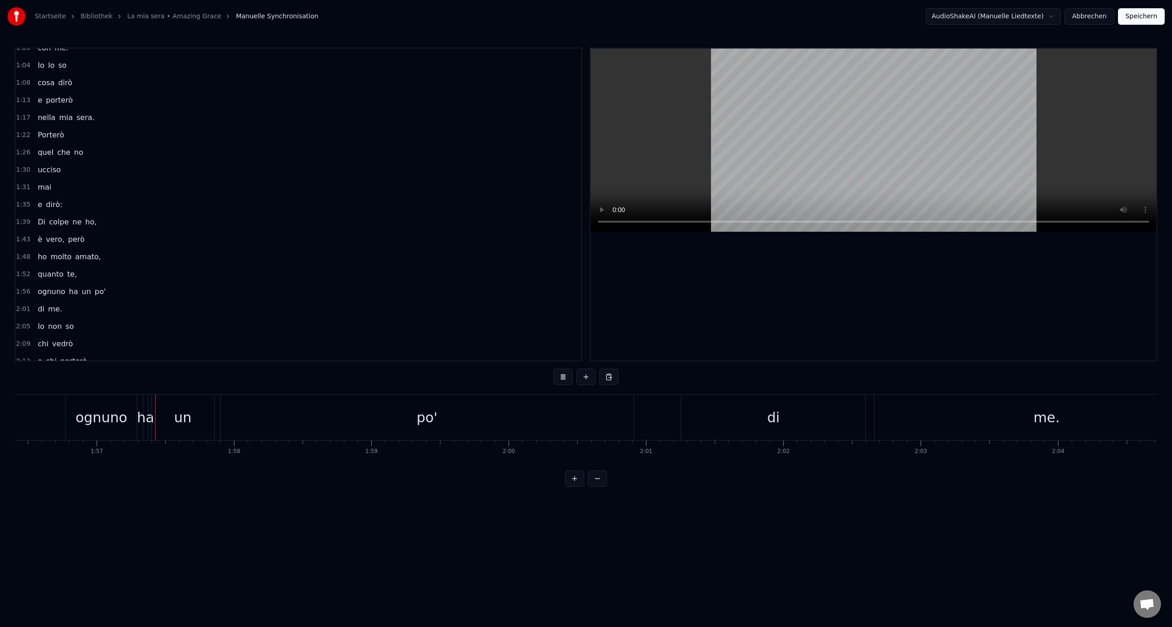
scroll to position [0, 15994]
drag, startPoint x: 564, startPoint y: 380, endPoint x: 532, endPoint y: 369, distance: 32.7
click at [532, 369] on div "0:00 Non so 0:04 da chi 0:09 sarò 0:13 nella mia sera, 0:18 ma lui 0:22 mi aspe…" at bounding box center [586, 267] width 1143 height 439
click at [562, 376] on button at bounding box center [563, 377] width 19 height 16
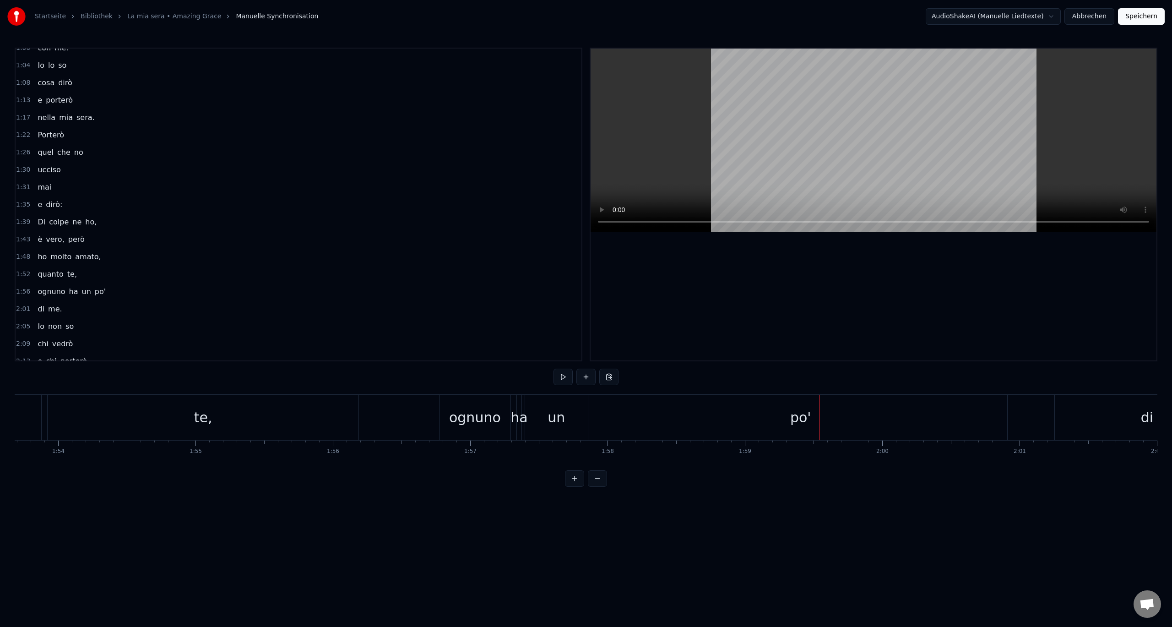
click at [486, 413] on div "ognuno" at bounding box center [475, 417] width 52 height 21
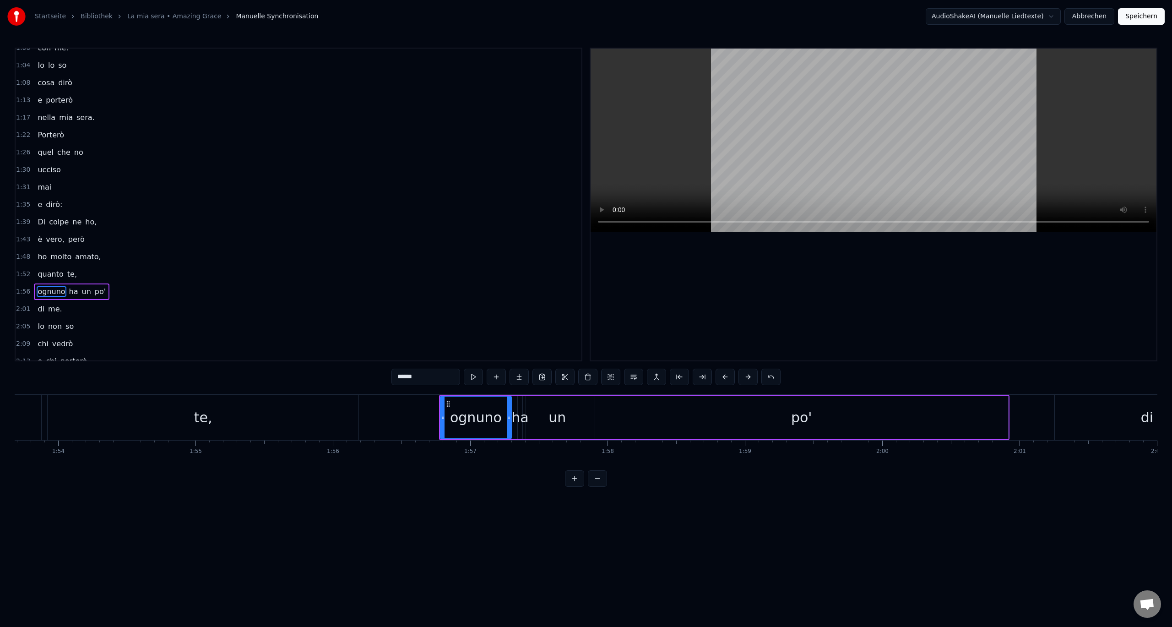
scroll to position [322, 0]
click at [565, 419] on div "un" at bounding box center [557, 417] width 17 height 21
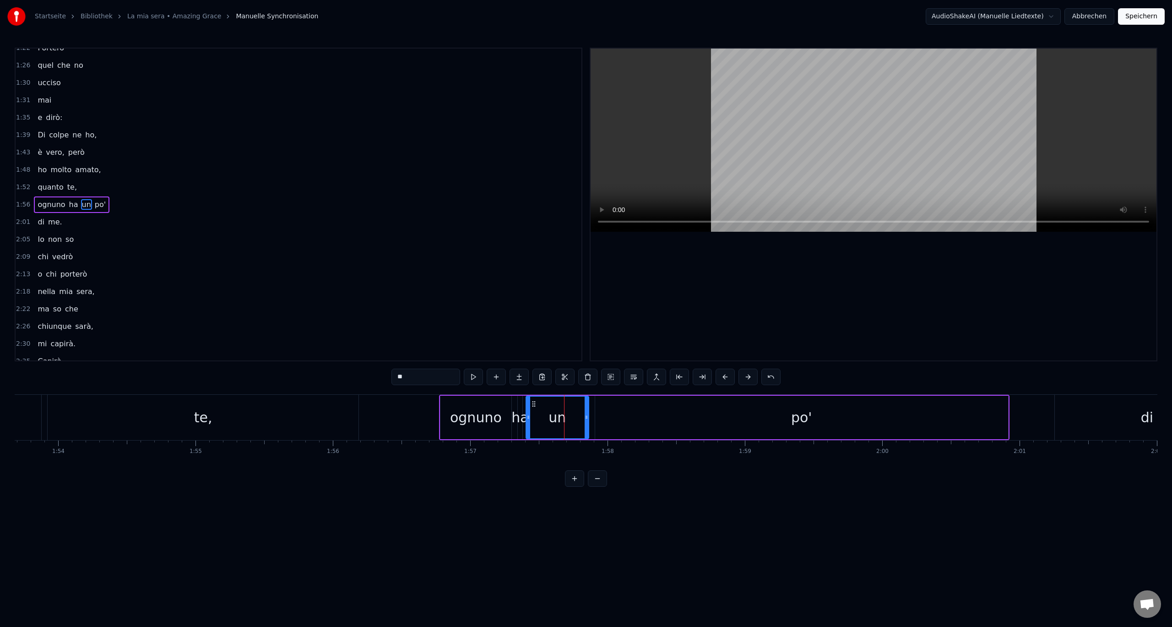
click at [614, 419] on div "po'" at bounding box center [801, 417] width 413 height 43
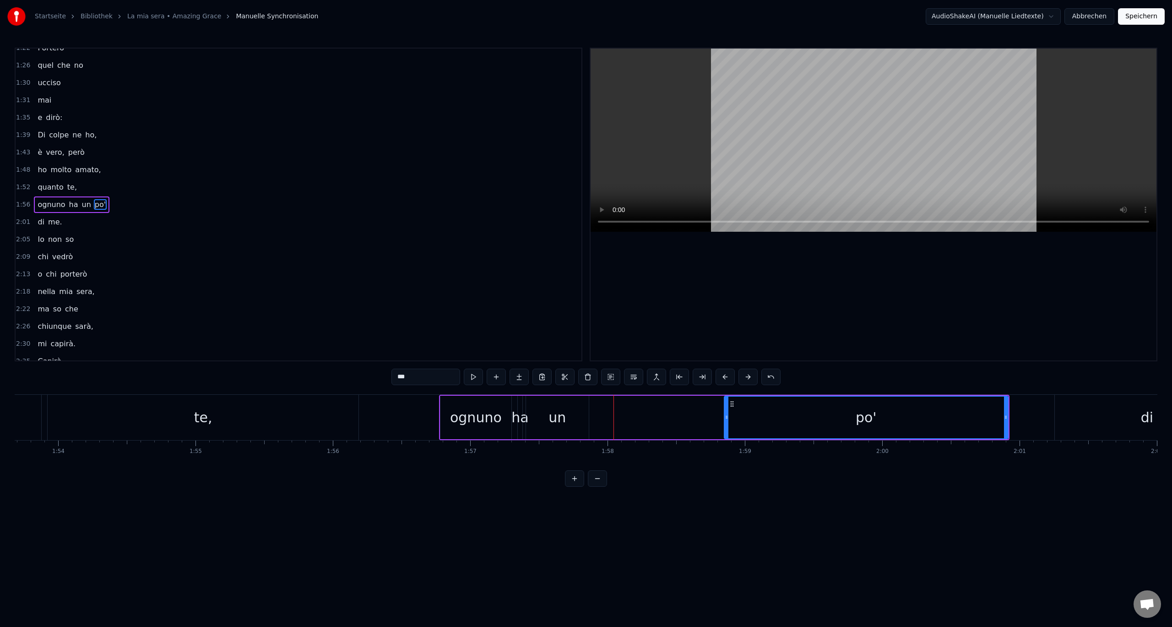
drag, startPoint x: 598, startPoint y: 418, endPoint x: 727, endPoint y: 423, distance: 129.2
click at [727, 423] on div at bounding box center [727, 418] width 4 height 42
click at [567, 418] on div "un" at bounding box center [557, 417] width 63 height 43
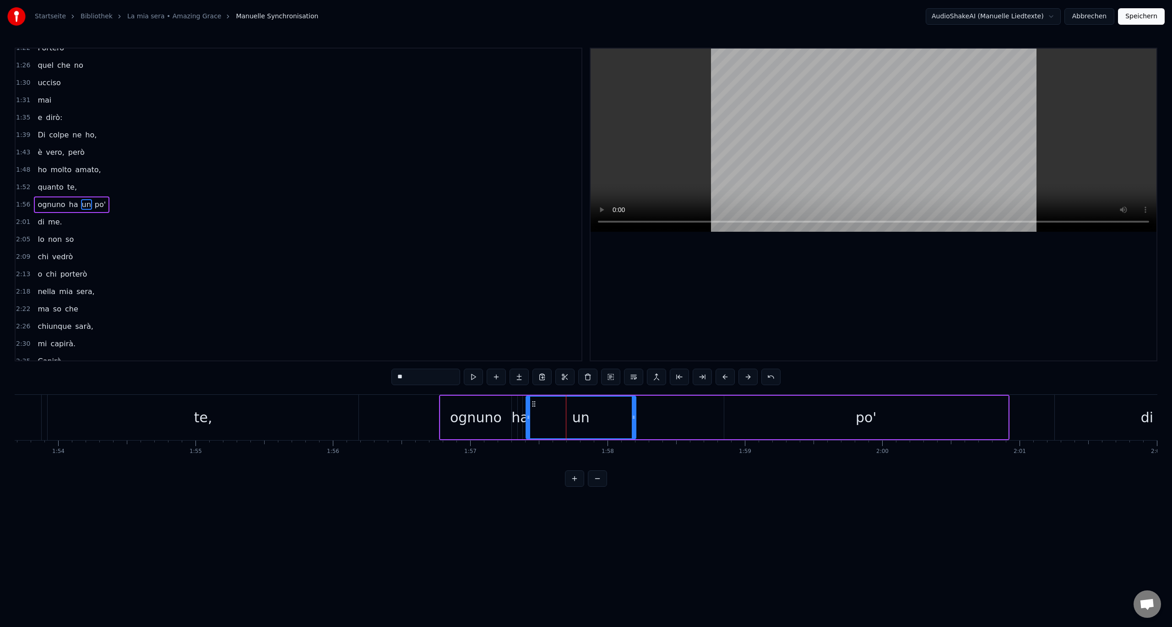
drag, startPoint x: 585, startPoint y: 418, endPoint x: 613, endPoint y: 421, distance: 28.2
click at [632, 421] on div at bounding box center [634, 418] width 4 height 42
drag, startPoint x: 534, startPoint y: 404, endPoint x: 617, endPoint y: 413, distance: 82.9
click at [617, 413] on div "un" at bounding box center [663, 418] width 109 height 42
click at [524, 418] on div "ha" at bounding box center [519, 417] width 17 height 21
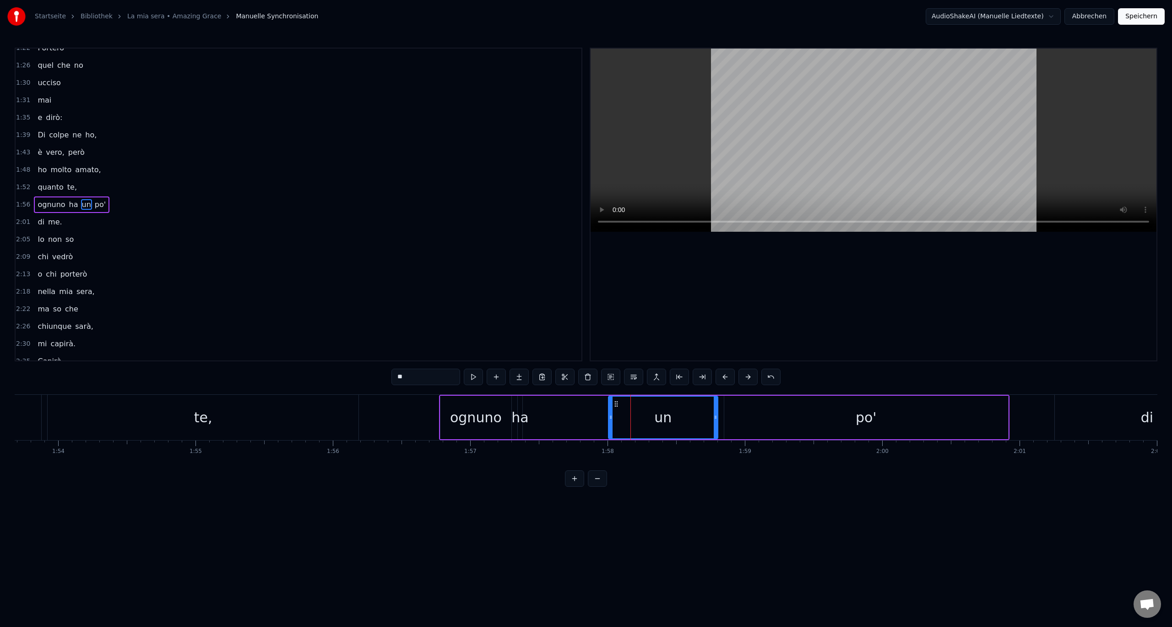
type input "**"
drag, startPoint x: 521, startPoint y: 419, endPoint x: 595, endPoint y: 422, distance: 74.2
click at [595, 422] on div at bounding box center [594, 418] width 4 height 42
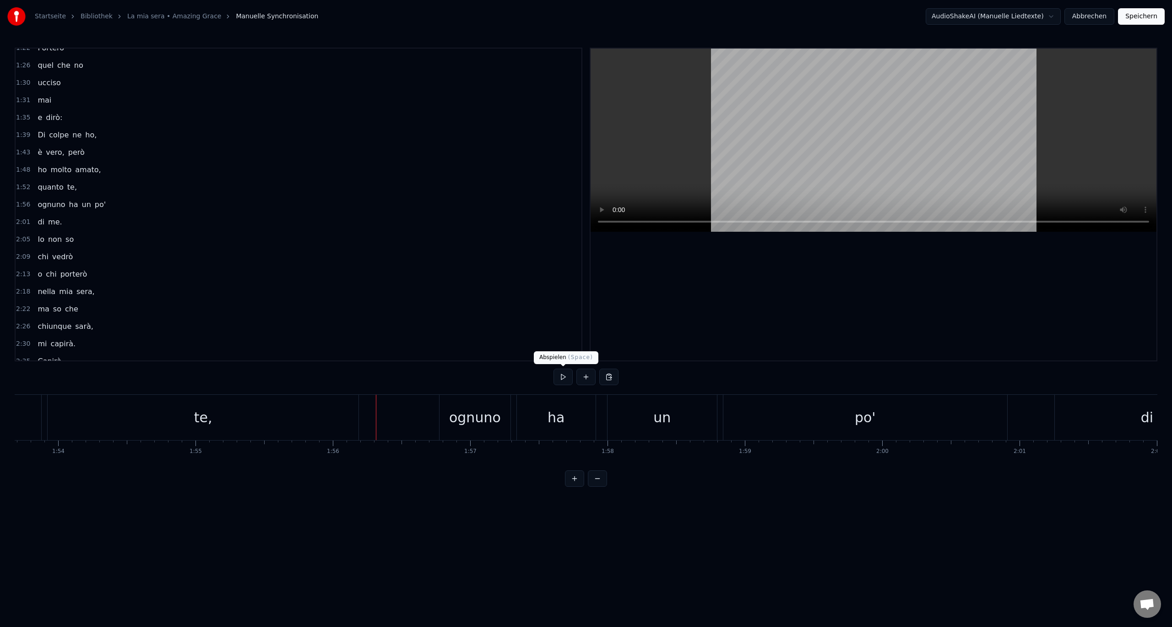
click at [569, 380] on button at bounding box center [563, 377] width 19 height 16
click at [565, 378] on button at bounding box center [563, 377] width 19 height 16
click at [561, 376] on button at bounding box center [563, 377] width 19 height 16
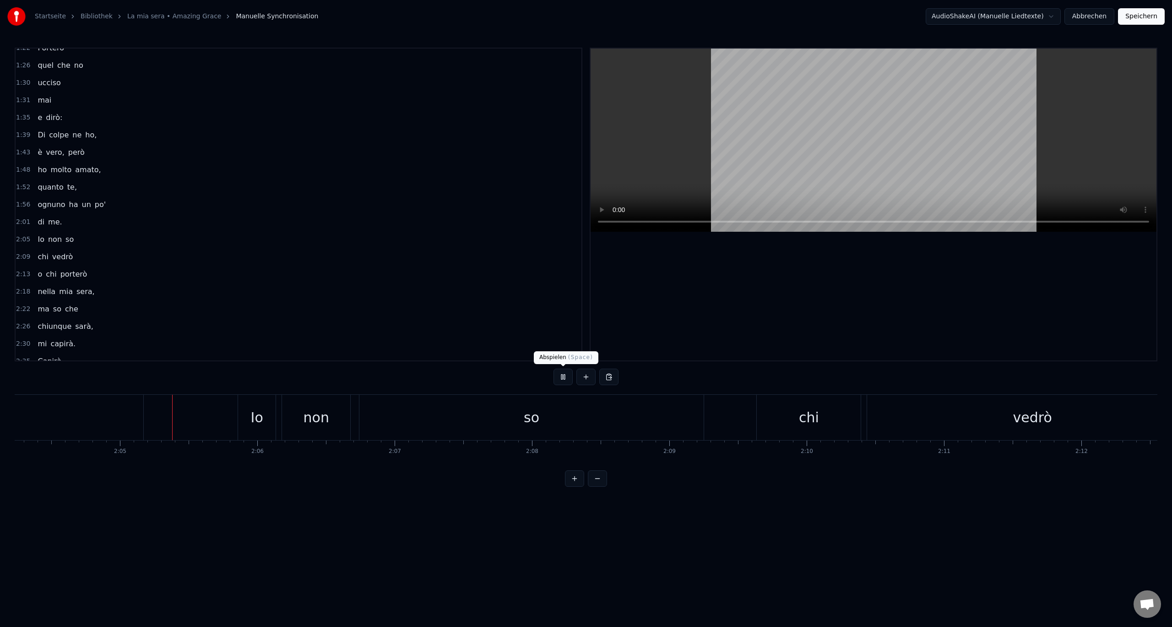
scroll to position [0, 17069]
click at [567, 379] on button at bounding box center [563, 377] width 19 height 16
click at [253, 420] on div "Io" at bounding box center [252, 417] width 12 height 21
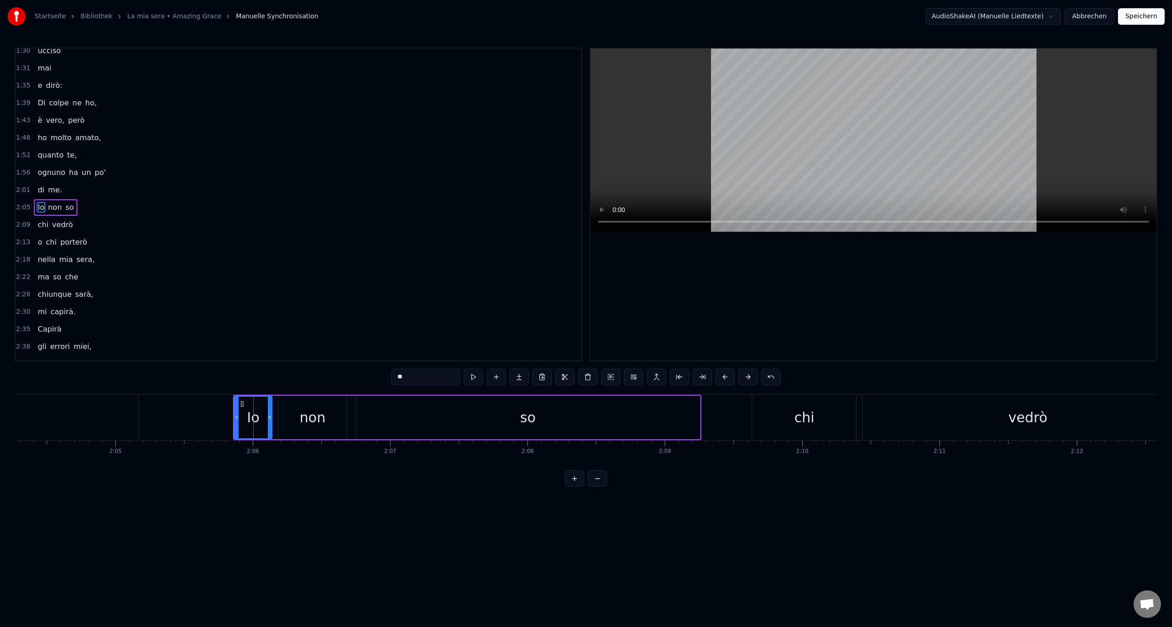
scroll to position [357, 0]
drag, startPoint x: 236, startPoint y: 419, endPoint x: 147, endPoint y: 421, distance: 89.3
click at [147, 421] on div at bounding box center [145, 418] width 4 height 42
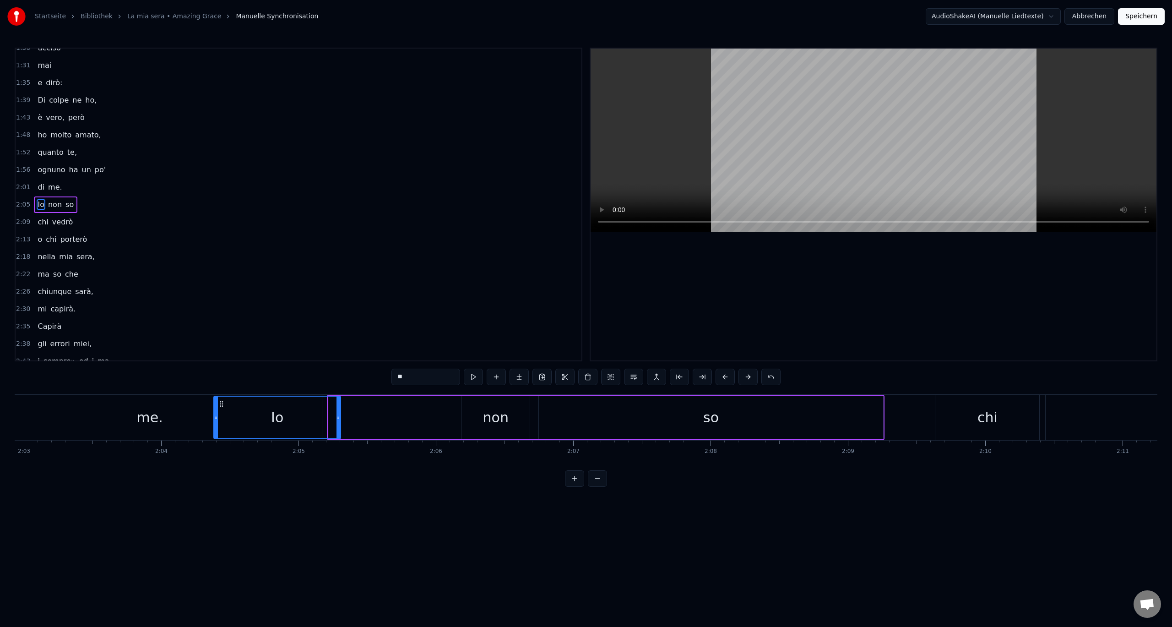
scroll to position [0, 16882]
drag, startPoint x: 153, startPoint y: 404, endPoint x: 329, endPoint y: 417, distance: 176.7
click at [329, 417] on div "Io" at bounding box center [385, 418] width 126 height 42
click at [265, 419] on div "me." at bounding box center [154, 417] width 344 height 45
type input "***"
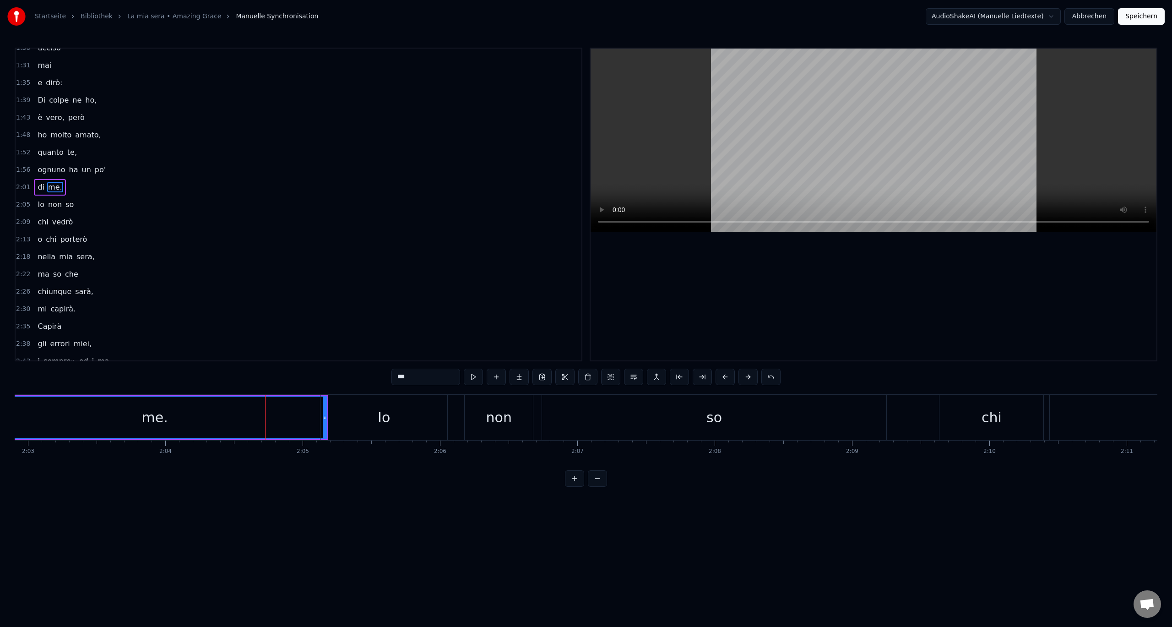
scroll to position [340, 0]
drag, startPoint x: 325, startPoint y: 416, endPoint x: 311, endPoint y: 418, distance: 13.9
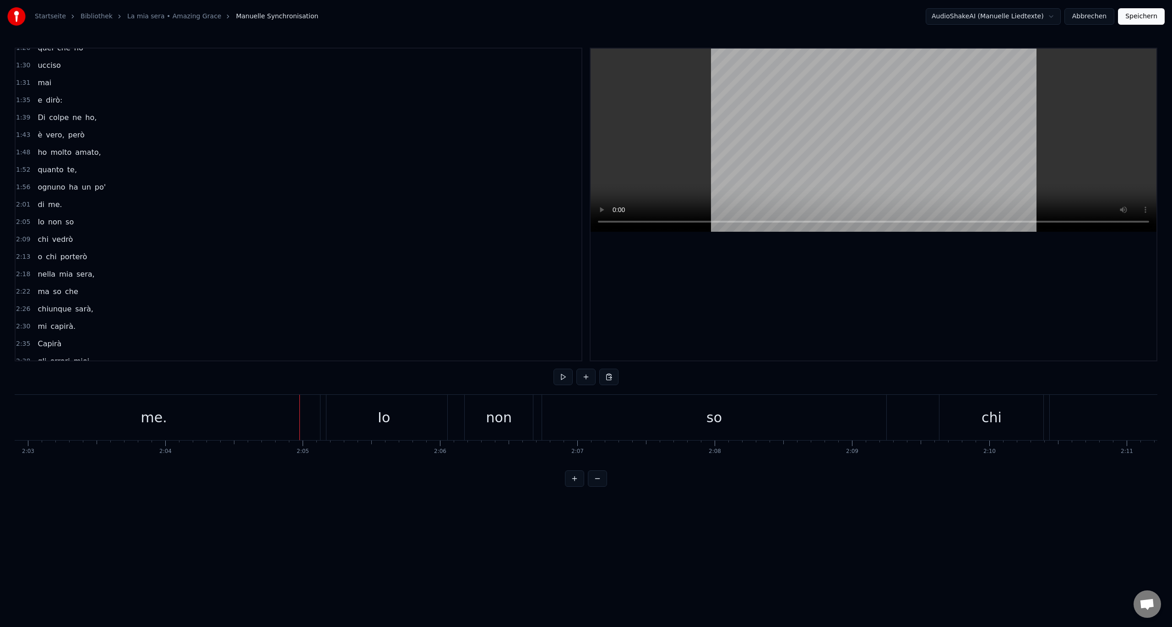
click at [275, 418] on div "me." at bounding box center [154, 417] width 344 height 45
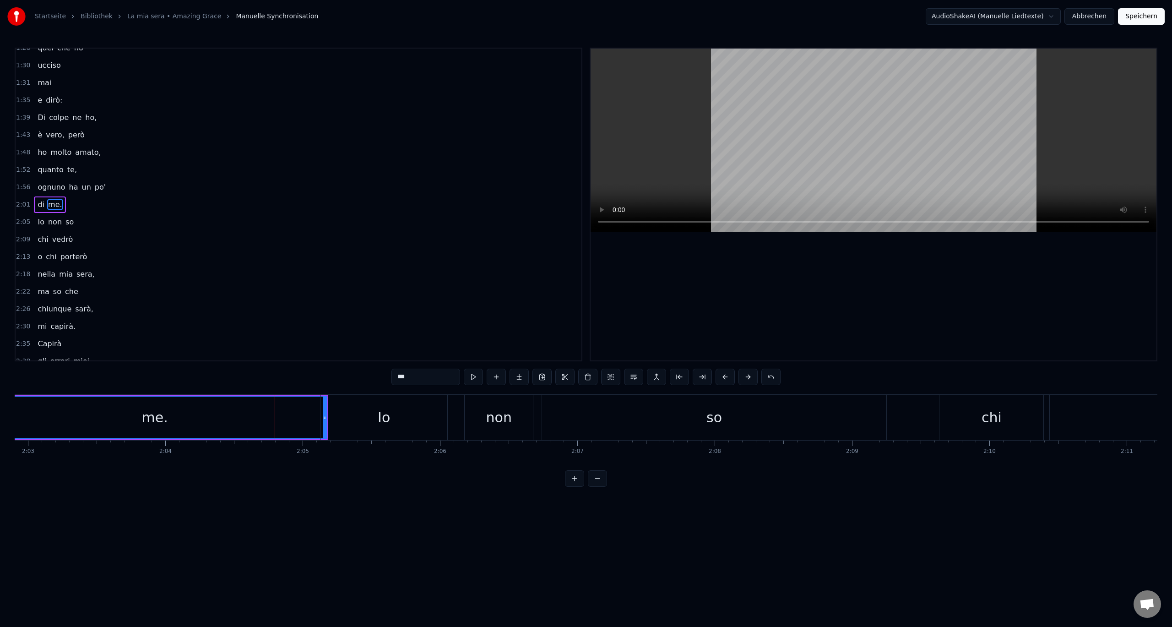
drag, startPoint x: 325, startPoint y: 416, endPoint x: 314, endPoint y: 418, distance: 11.2
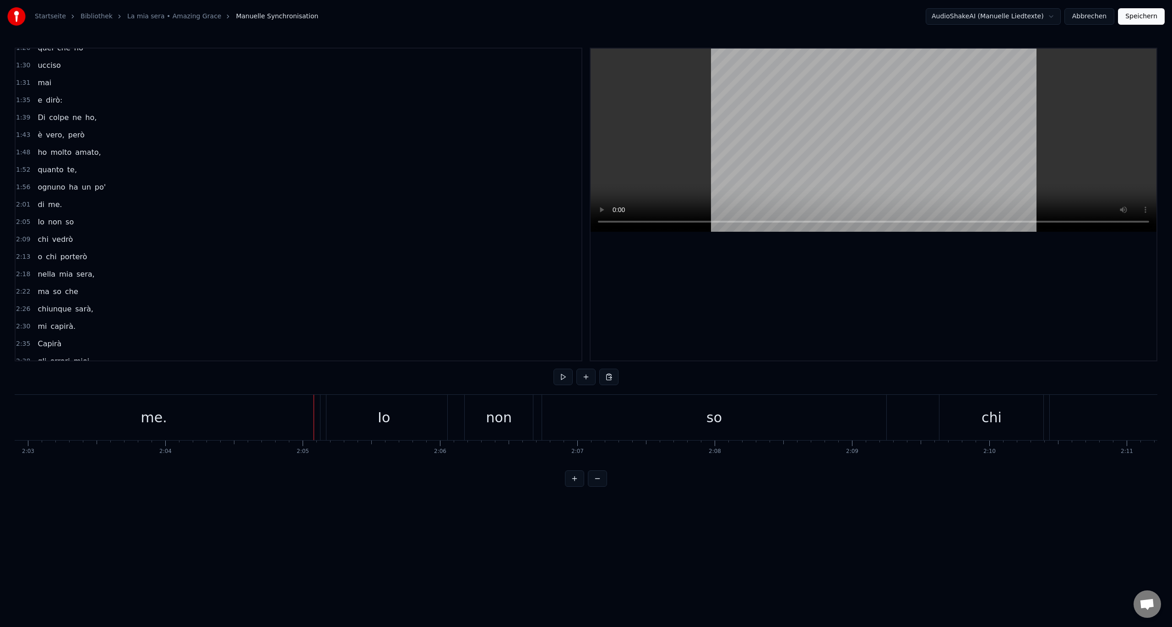
click at [347, 414] on div "Io" at bounding box center [384, 417] width 127 height 45
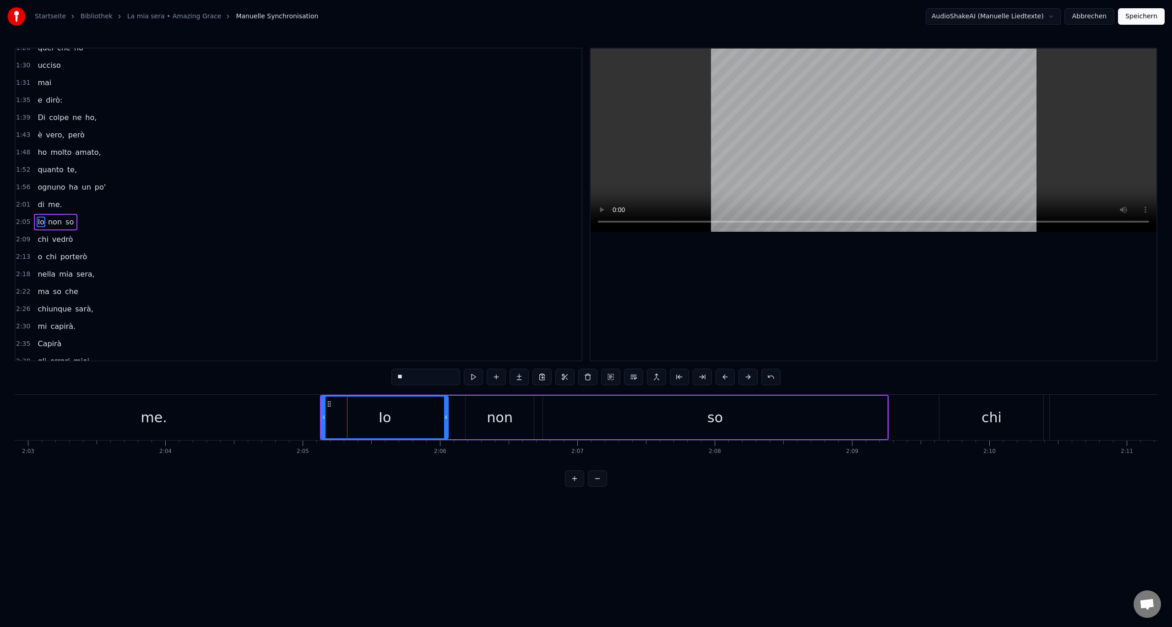
scroll to position [357, 0]
drag, startPoint x: 327, startPoint y: 403, endPoint x: 336, endPoint y: 405, distance: 8.6
click at [336, 405] on icon at bounding box center [336, 403] width 7 height 7
click at [321, 415] on div "me." at bounding box center [154, 417] width 344 height 45
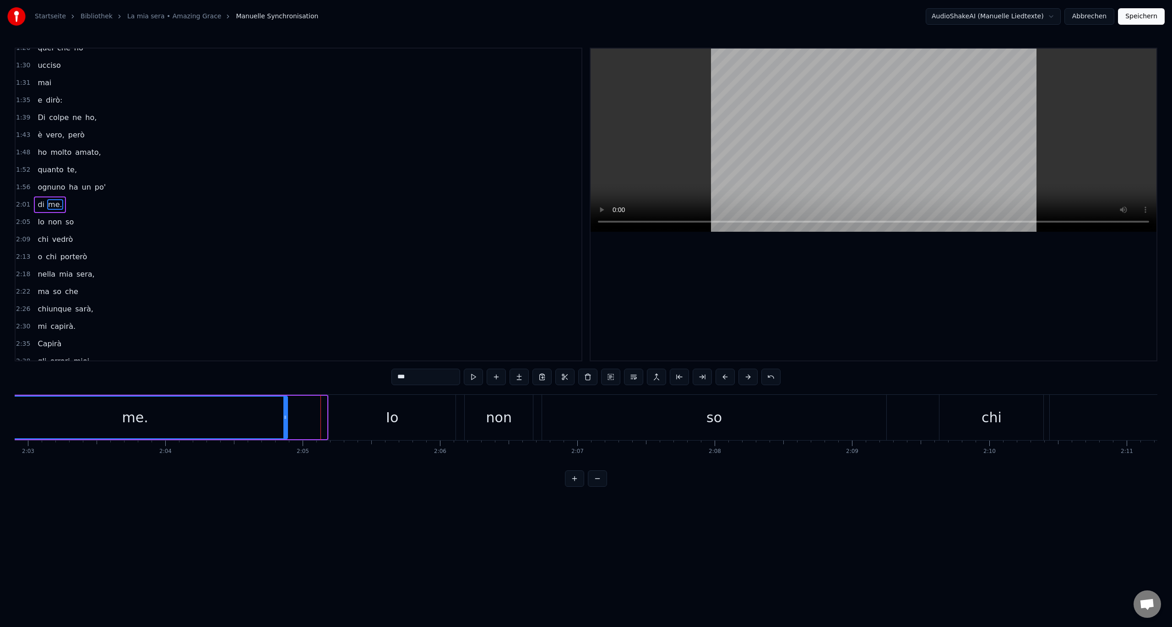
drag, startPoint x: 324, startPoint y: 417, endPoint x: 284, endPoint y: 421, distance: 39.6
click at [284, 421] on div at bounding box center [285, 418] width 4 height 42
click at [349, 407] on div "Io" at bounding box center [392, 417] width 127 height 45
type input "**"
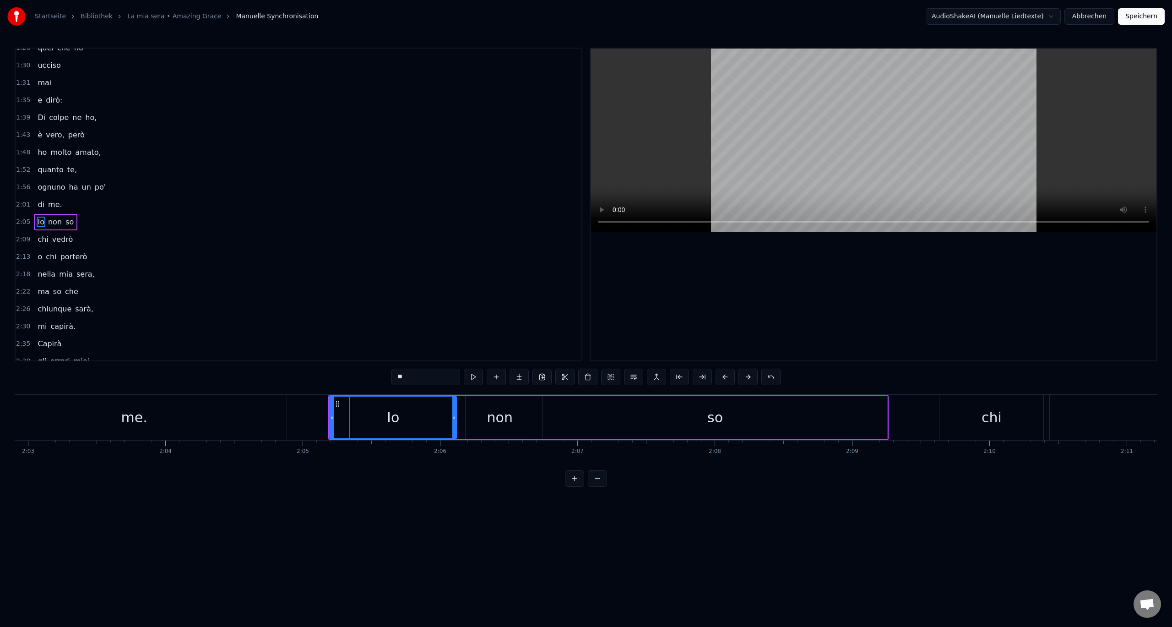
scroll to position [357, 0]
drag, startPoint x: 337, startPoint y: 402, endPoint x: 318, endPoint y: 406, distance: 18.6
click at [318, 406] on icon at bounding box center [318, 403] width 7 height 7
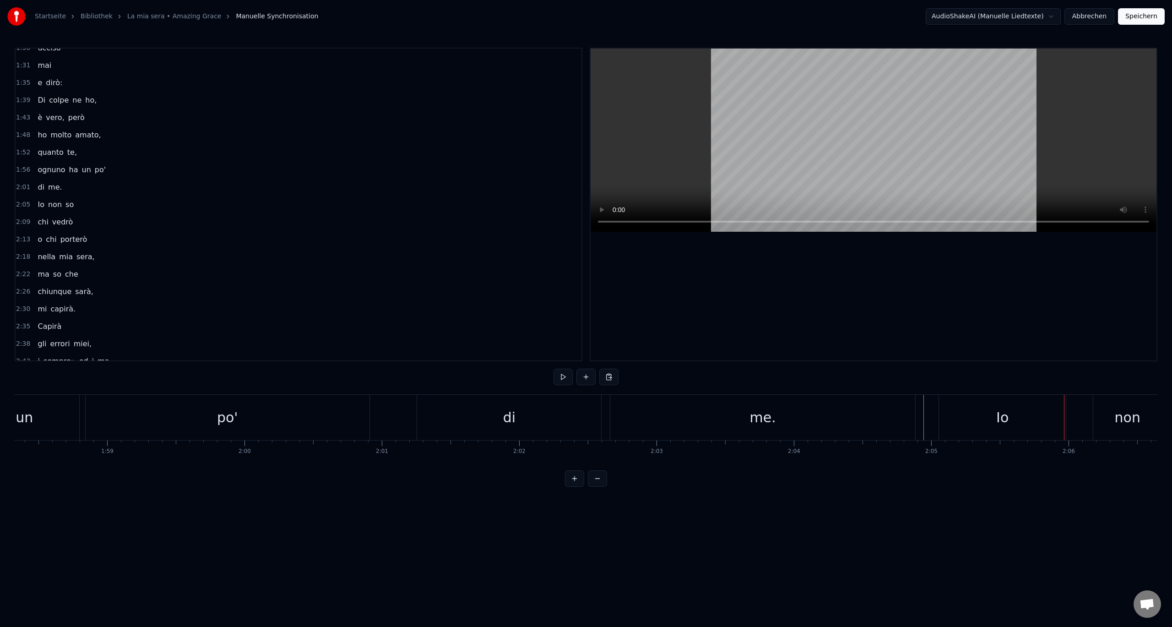
scroll to position [0, 16209]
click at [565, 381] on button at bounding box center [563, 377] width 19 height 16
click at [556, 375] on button at bounding box center [563, 377] width 19 height 16
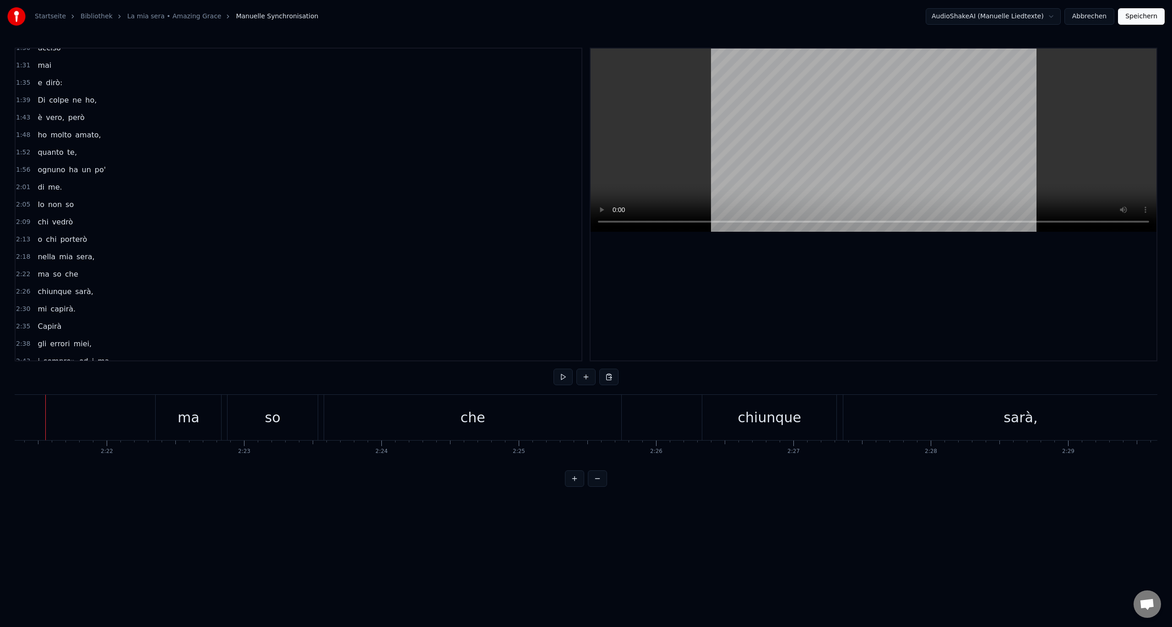
scroll to position [0, 19398]
click at [565, 380] on button at bounding box center [563, 377] width 19 height 16
click at [566, 377] on button at bounding box center [563, 377] width 19 height 16
click at [201, 415] on div "ma" at bounding box center [204, 417] width 22 height 21
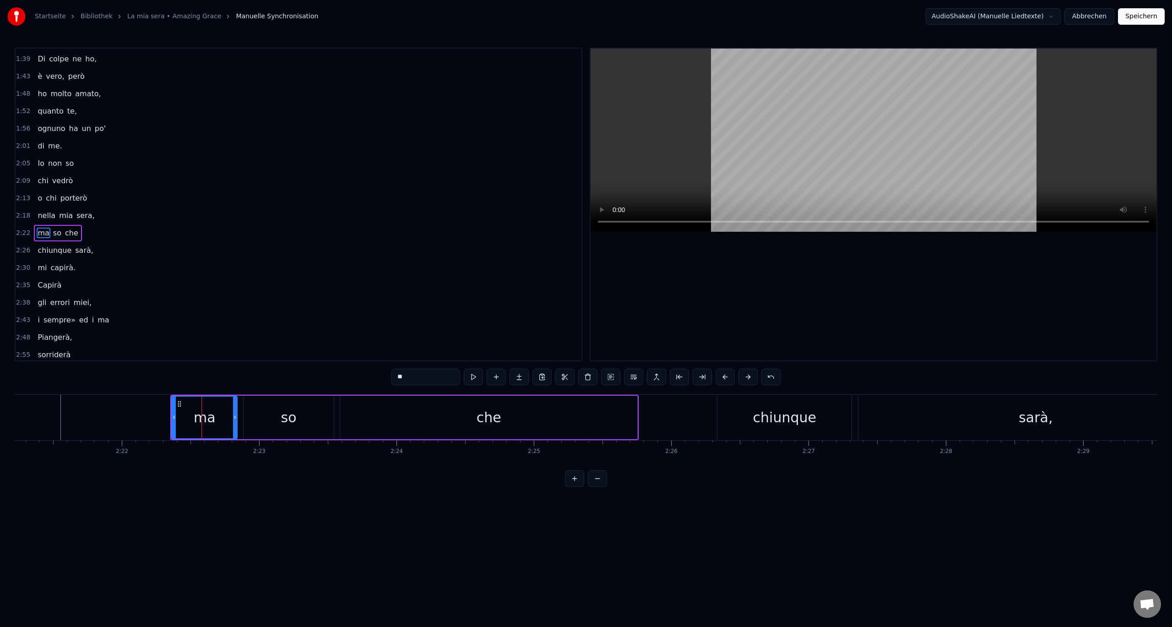
scroll to position [419, 0]
drag, startPoint x: 174, startPoint y: 415, endPoint x: 122, endPoint y: 423, distance: 52.8
click at [122, 423] on div at bounding box center [122, 418] width 4 height 42
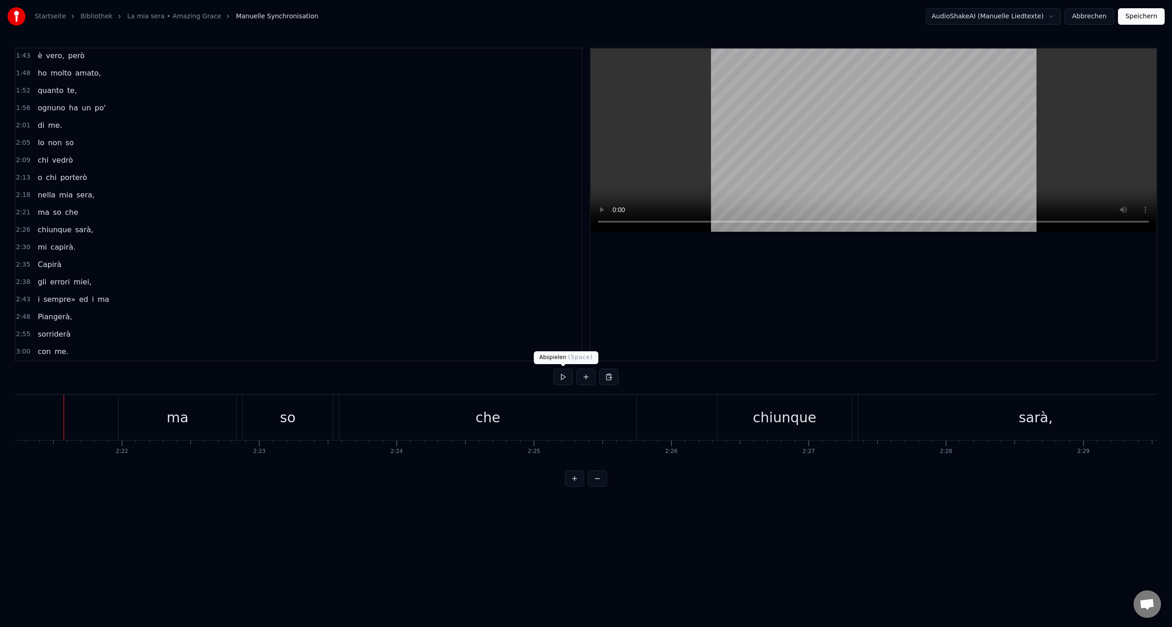
click at [562, 374] on button at bounding box center [563, 377] width 19 height 16
click at [754, 416] on div "chiunque" at bounding box center [784, 417] width 134 height 45
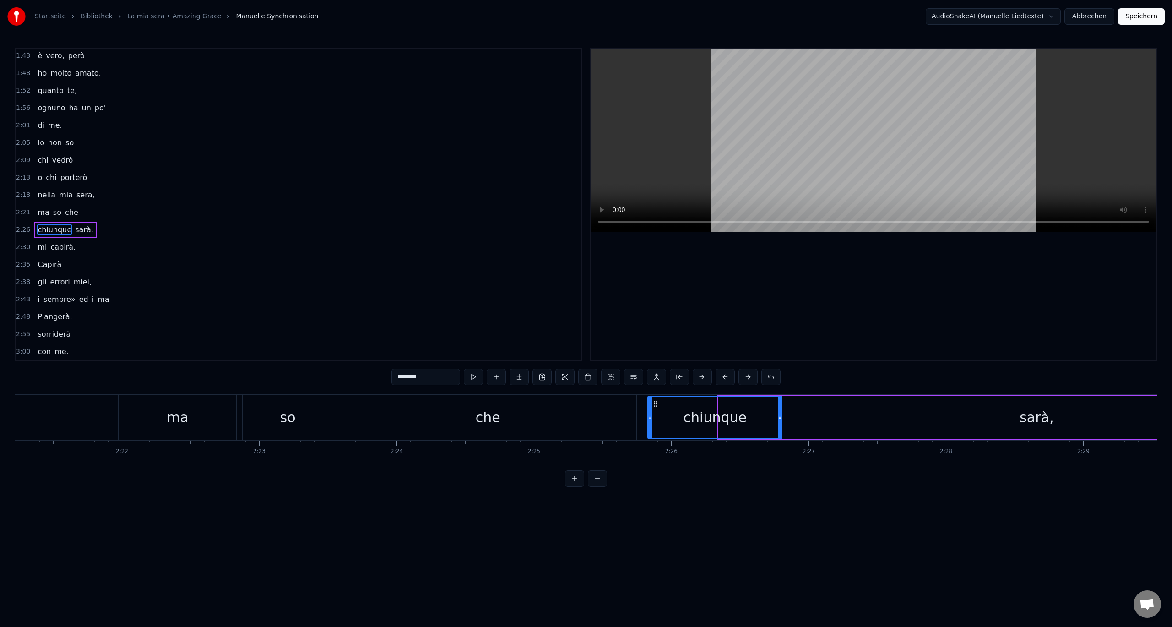
drag, startPoint x: 726, startPoint y: 404, endPoint x: 655, endPoint y: 410, distance: 70.8
click at [655, 410] on div "chiunque" at bounding box center [714, 418] width 133 height 42
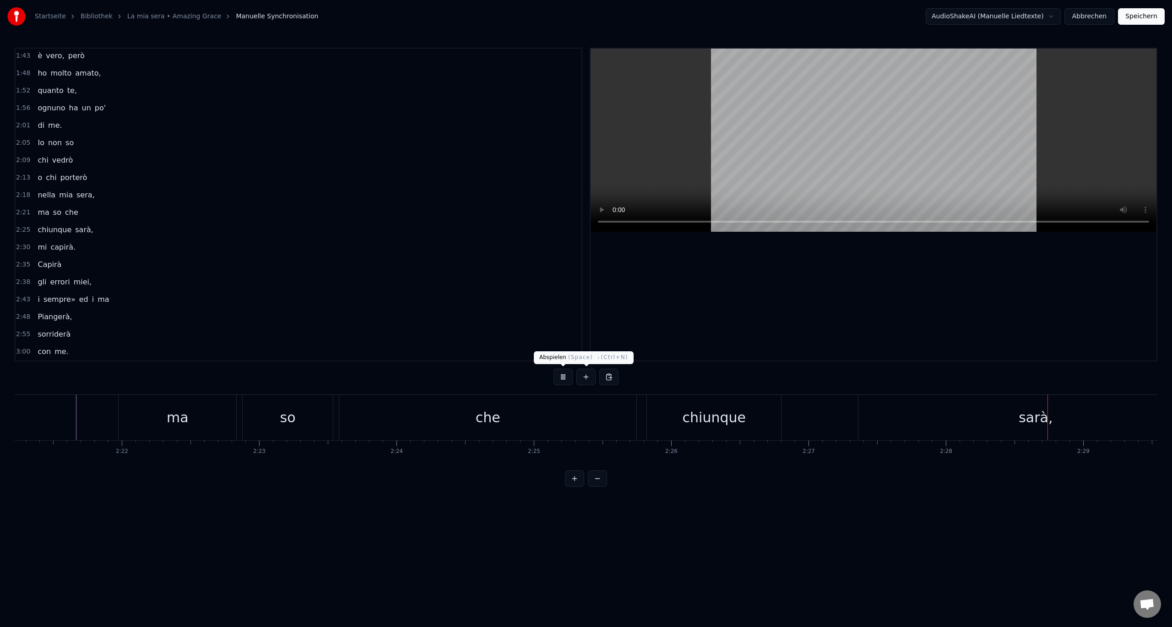
click at [568, 373] on button at bounding box center [563, 377] width 19 height 16
click at [920, 419] on div "sarà," at bounding box center [1035, 417] width 355 height 45
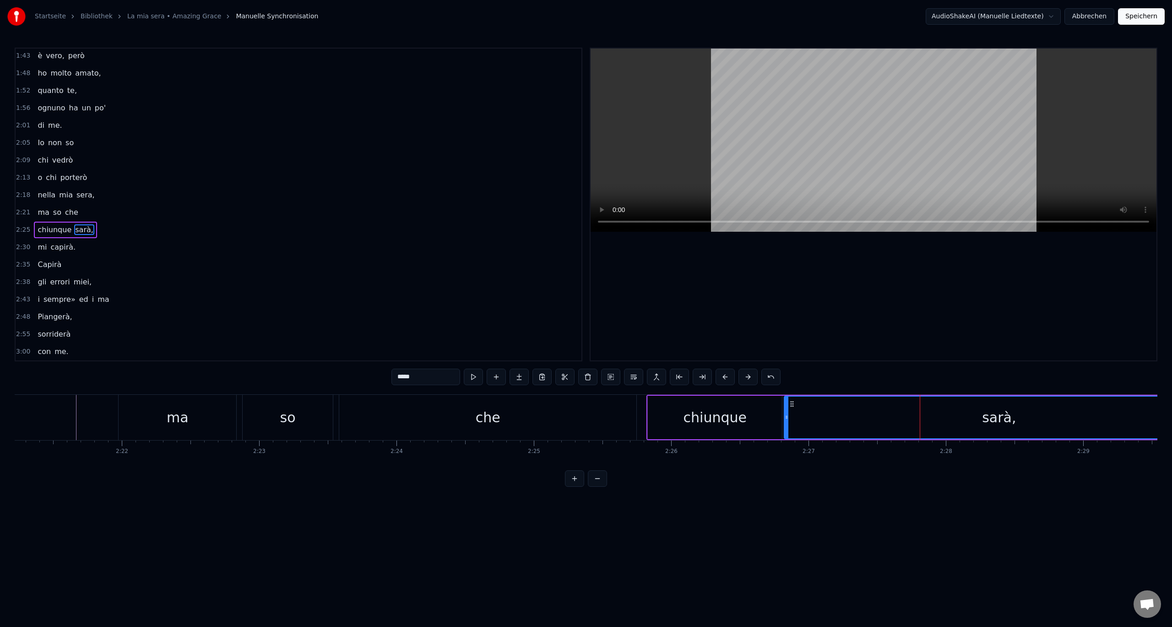
drag, startPoint x: 860, startPoint y: 417, endPoint x: 785, endPoint y: 420, distance: 75.2
click at [785, 420] on icon at bounding box center [787, 416] width 4 height 7
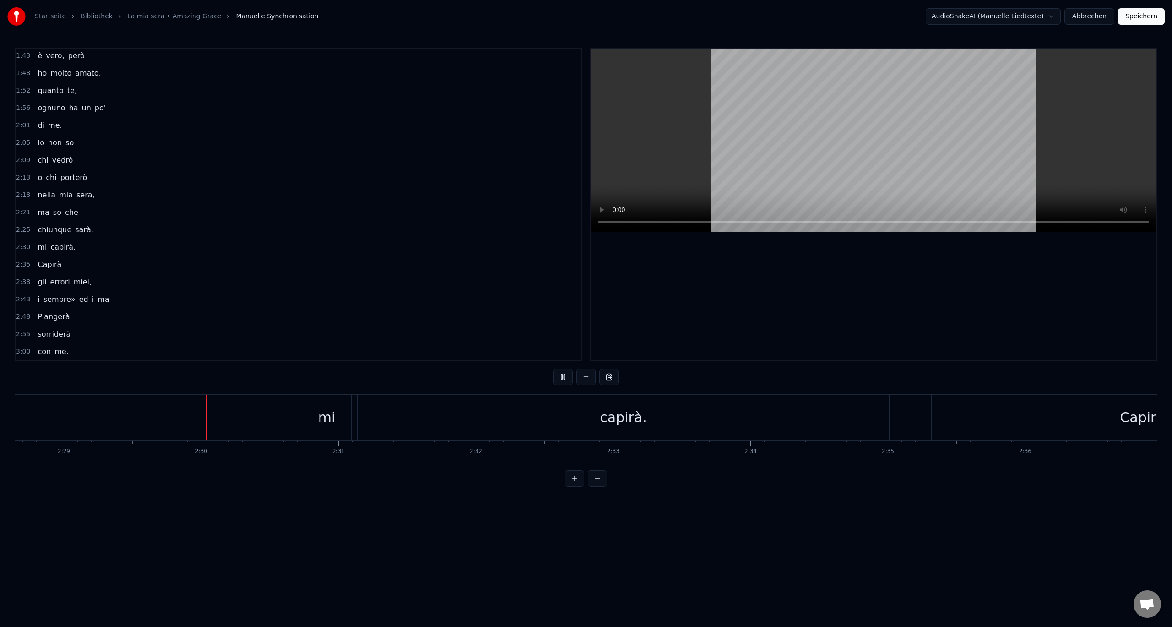
scroll to position [0, 20478]
click at [561, 375] on button at bounding box center [563, 377] width 19 height 16
click at [262, 417] on div "mi" at bounding box center [266, 417] width 17 height 21
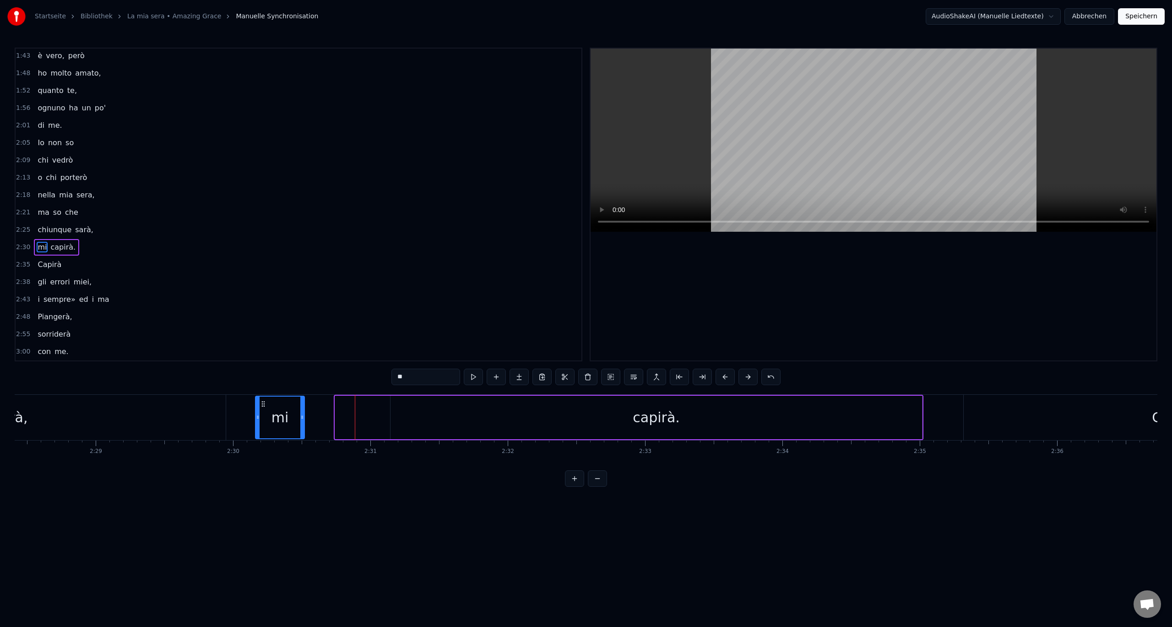
scroll to position [0, 20380]
drag, startPoint x: 250, startPoint y: 404, endPoint x: 270, endPoint y: 409, distance: 21.2
click at [270, 409] on div "mi" at bounding box center [288, 418] width 48 height 42
click at [410, 408] on div "capirà." at bounding box center [662, 417] width 532 height 43
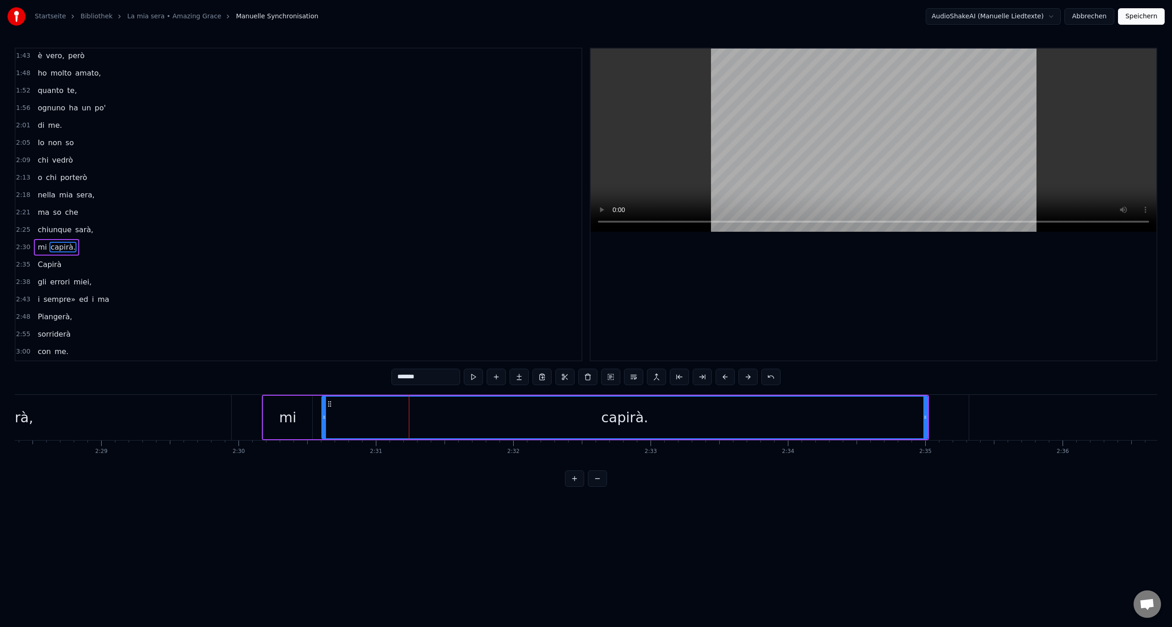
drag, startPoint x: 398, startPoint y: 415, endPoint x: 324, endPoint y: 421, distance: 74.4
click at [324, 421] on div at bounding box center [324, 418] width 4 height 42
click at [206, 418] on div "sarà," at bounding box center [16, 417] width 430 height 45
type input "*****"
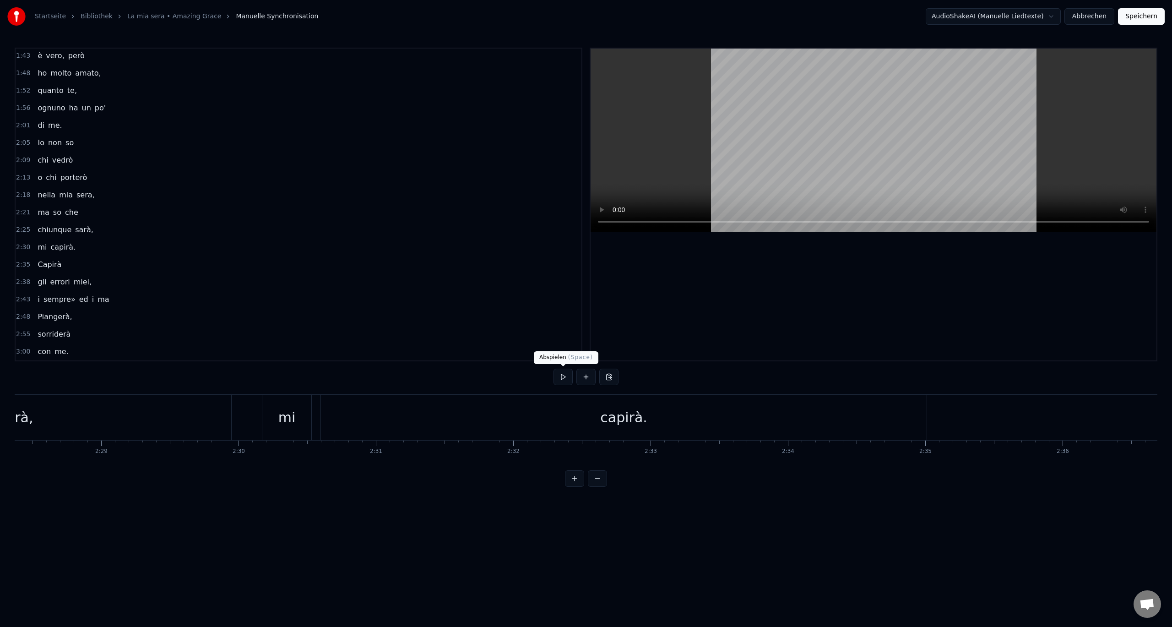
click at [563, 373] on button at bounding box center [563, 377] width 19 height 16
click at [567, 374] on button at bounding box center [563, 377] width 19 height 16
click at [857, 412] on div "Capirà" at bounding box center [875, 417] width 44 height 21
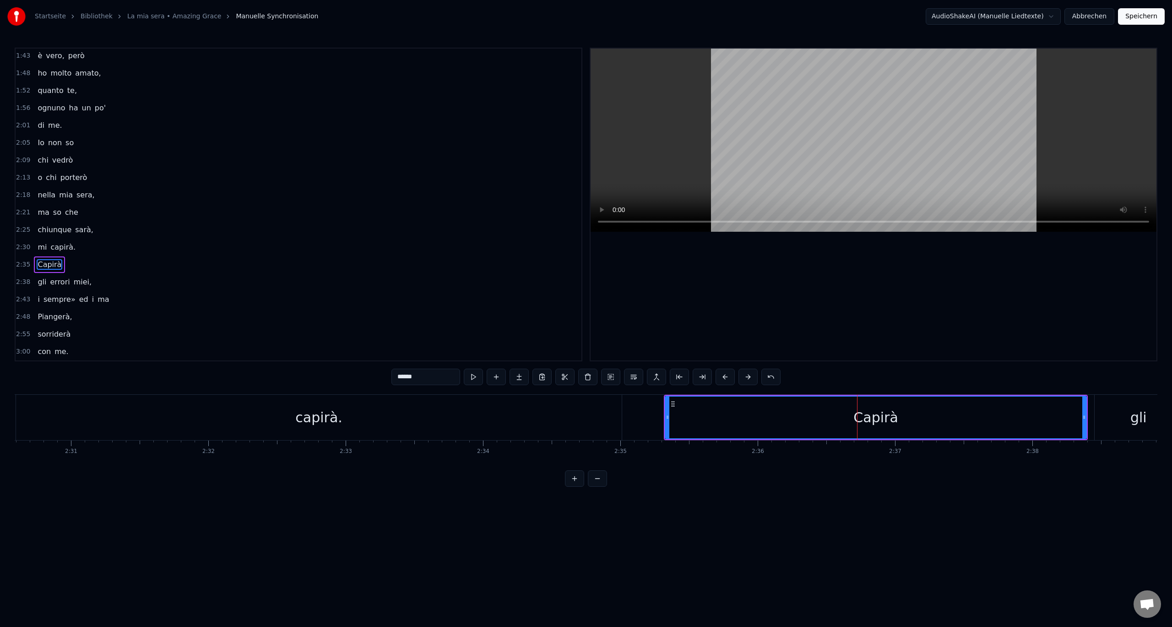
click at [536, 416] on div "capirà." at bounding box center [319, 417] width 606 height 45
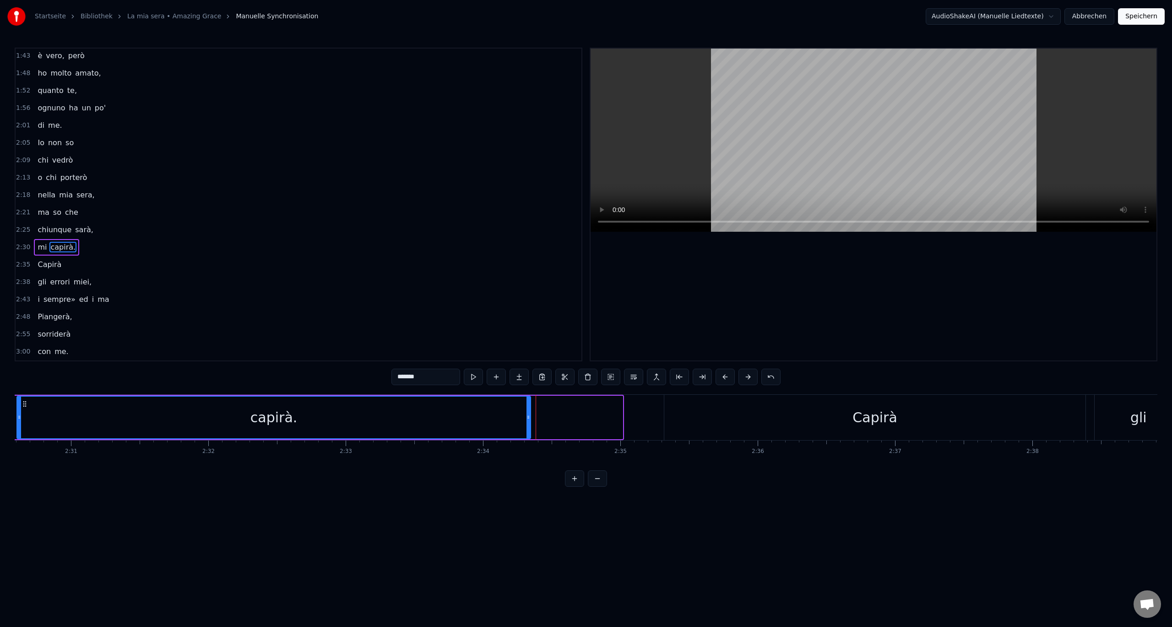
drag, startPoint x: 622, startPoint y: 417, endPoint x: 530, endPoint y: 420, distance: 92.1
click at [530, 420] on icon at bounding box center [529, 416] width 4 height 7
click at [675, 416] on div "Capirà" at bounding box center [874, 417] width 421 height 45
type input "******"
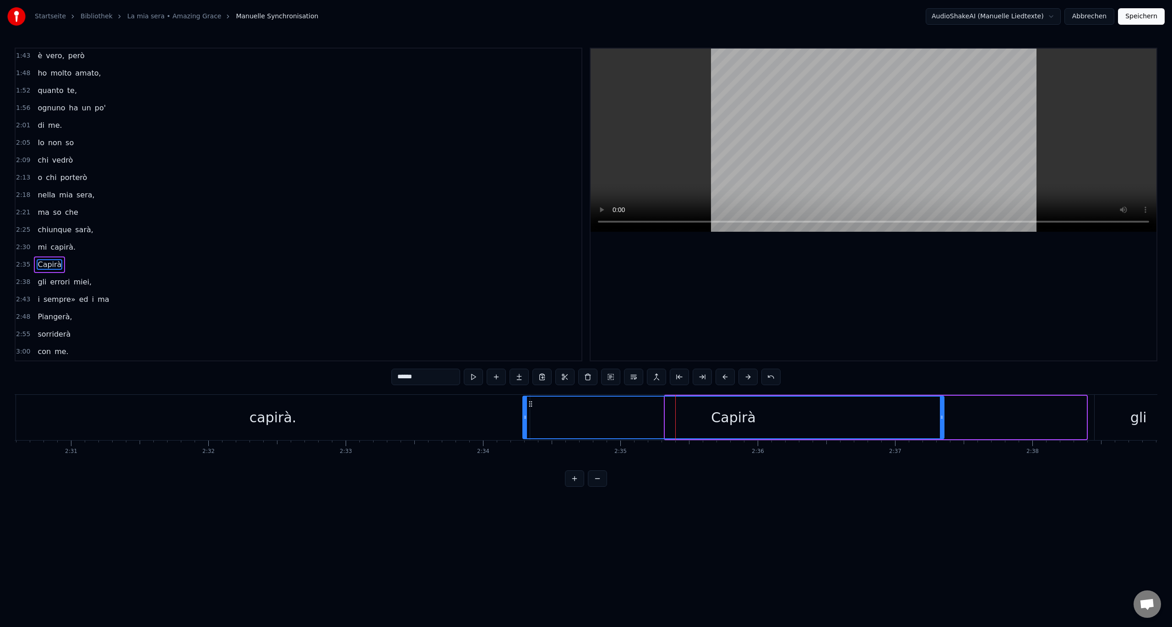
drag, startPoint x: 673, startPoint y: 403, endPoint x: 530, endPoint y: 407, distance: 142.4
click at [530, 407] on icon at bounding box center [530, 403] width 7 height 7
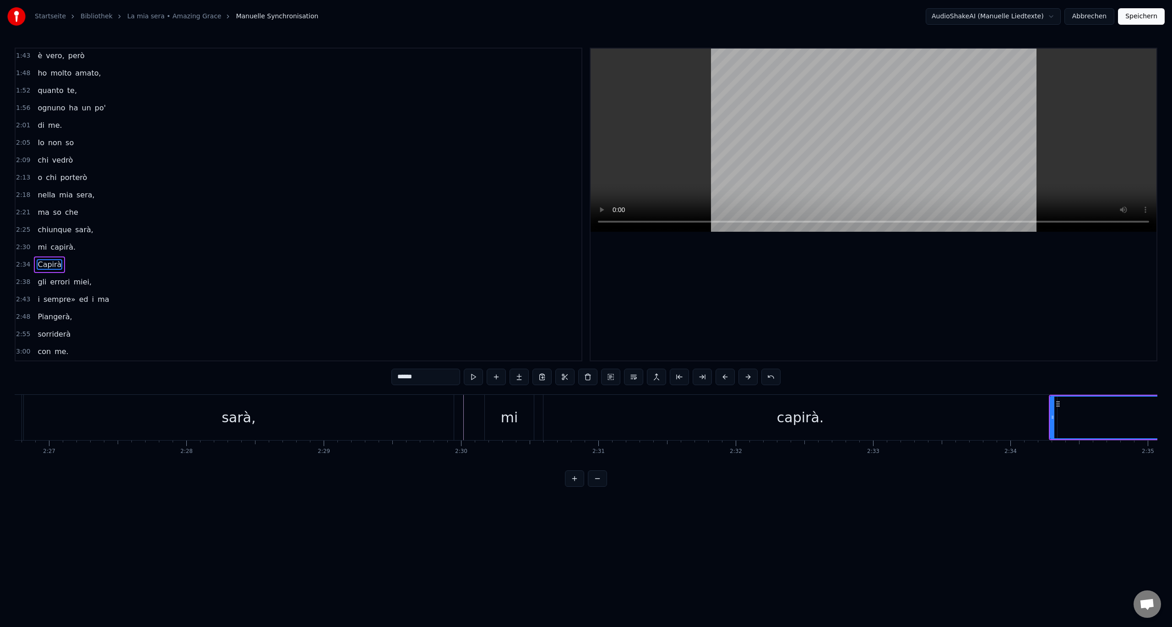
scroll to position [0, 20036]
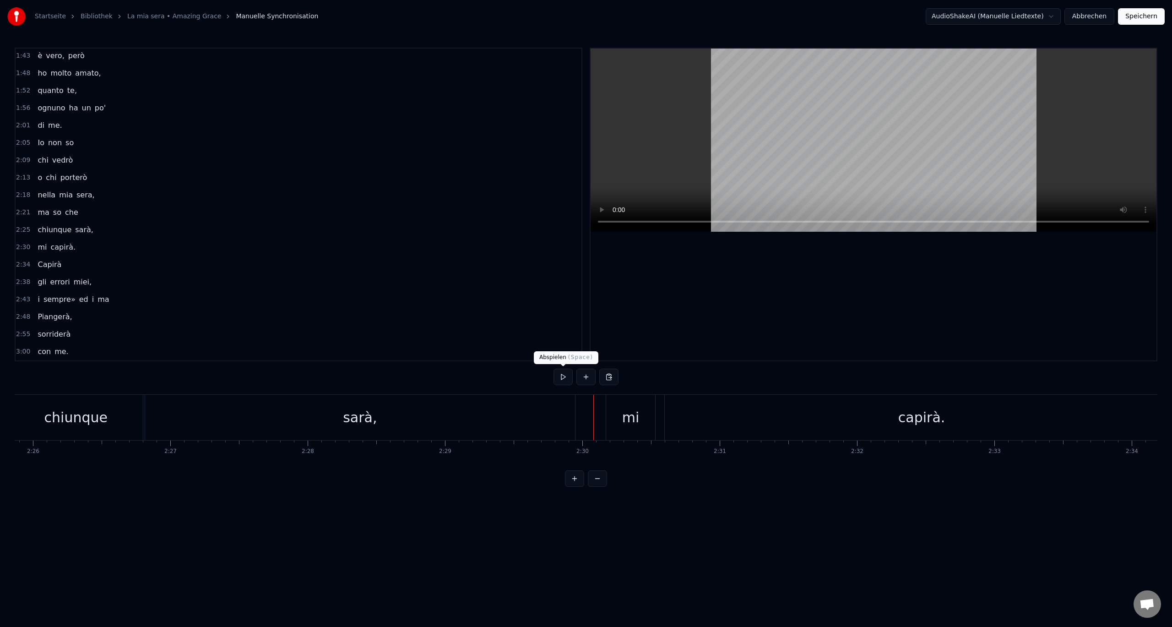
click at [559, 379] on button at bounding box center [563, 377] width 19 height 16
click at [564, 378] on button at bounding box center [563, 377] width 19 height 16
click at [283, 415] on div "i" at bounding box center [284, 417] width 4 height 21
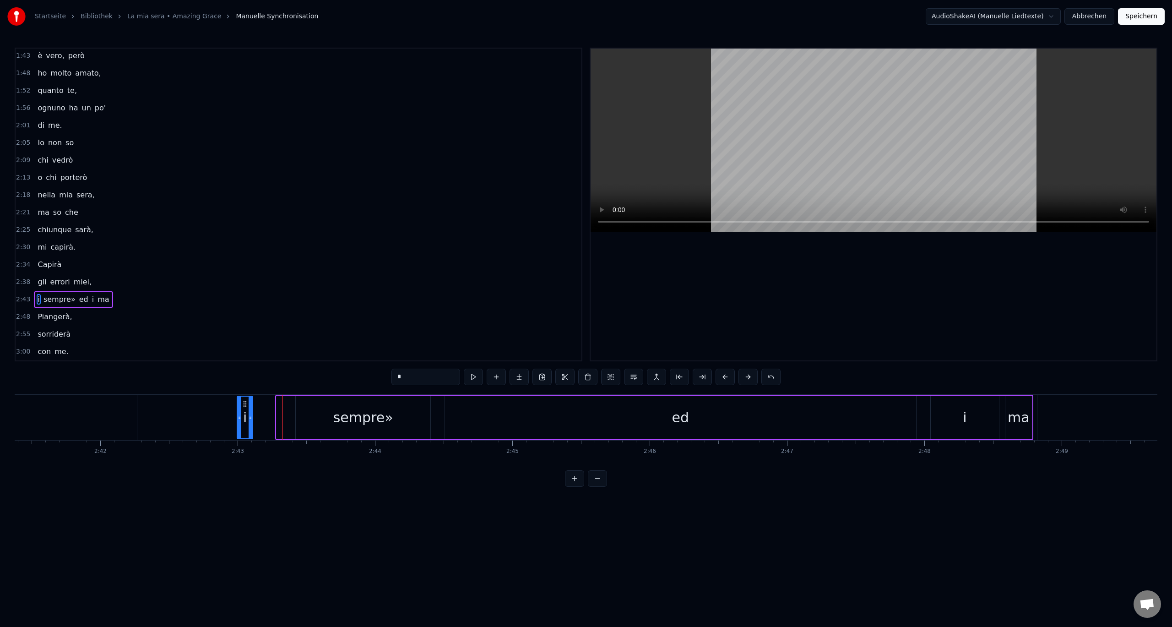
drag, startPoint x: 284, startPoint y: 403, endPoint x: 244, endPoint y: 407, distance: 39.6
click at [244, 407] on icon at bounding box center [244, 403] width 7 height 7
click at [288, 404] on div "i sempre» ed i ma" at bounding box center [635, 417] width 798 height 45
click at [300, 406] on div "sempre»" at bounding box center [363, 417] width 134 height 43
drag, startPoint x: 302, startPoint y: 402, endPoint x: 267, endPoint y: 406, distance: 35.0
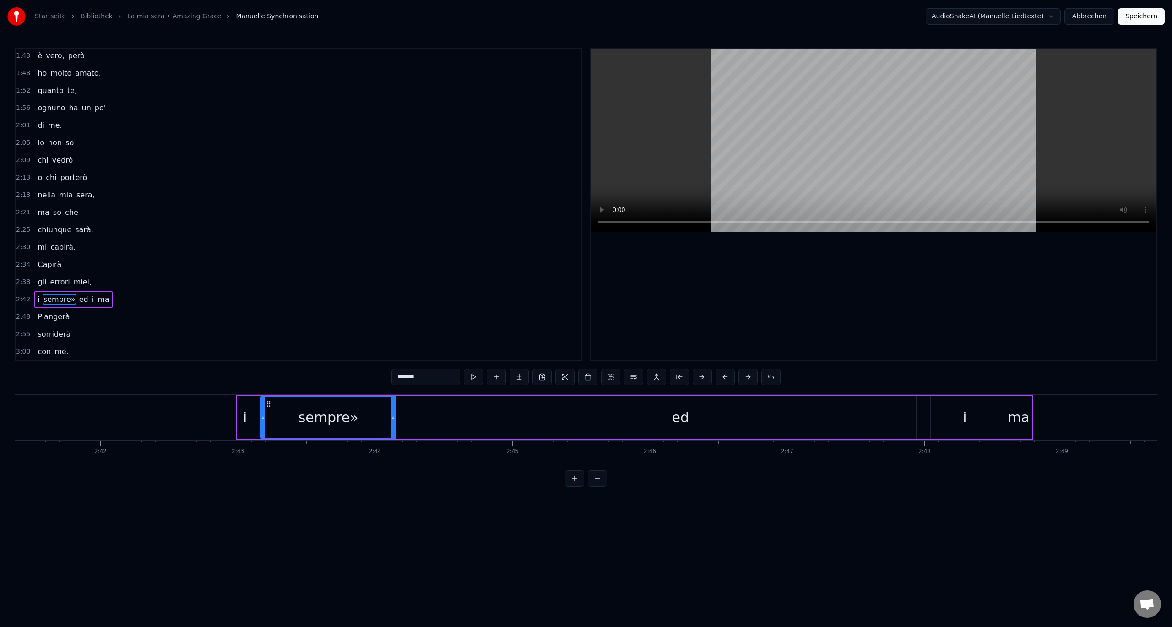
click at [267, 406] on icon at bounding box center [268, 403] width 7 height 7
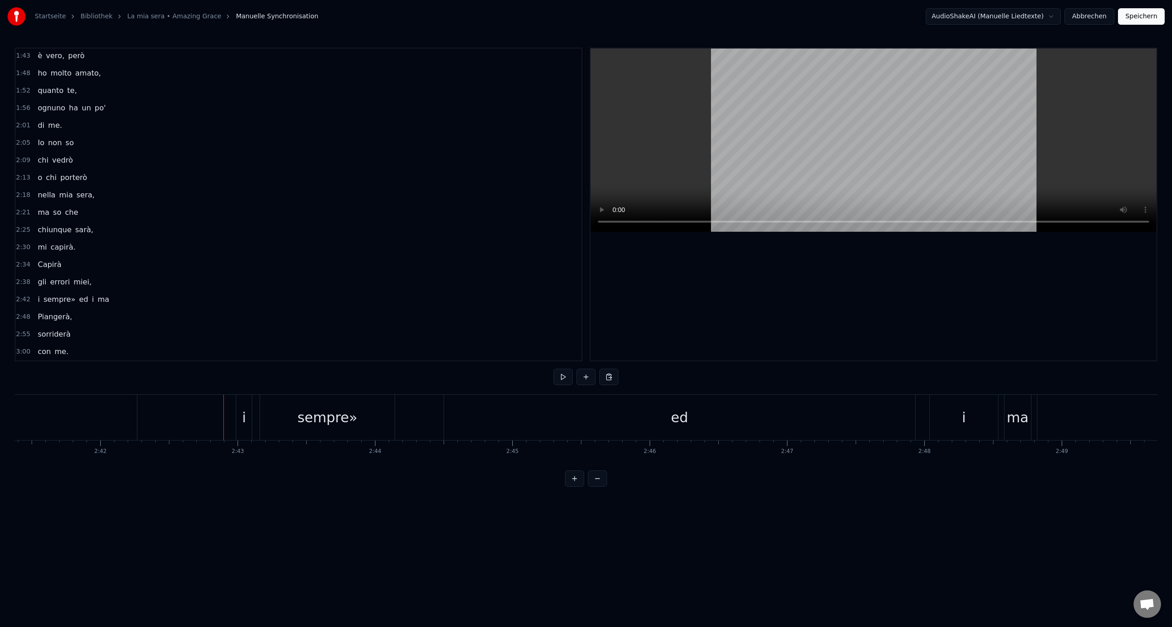
click at [563, 378] on button at bounding box center [563, 377] width 19 height 16
click at [561, 377] on button at bounding box center [563, 377] width 19 height 16
click at [349, 420] on div "sempre»" at bounding box center [328, 417] width 60 height 21
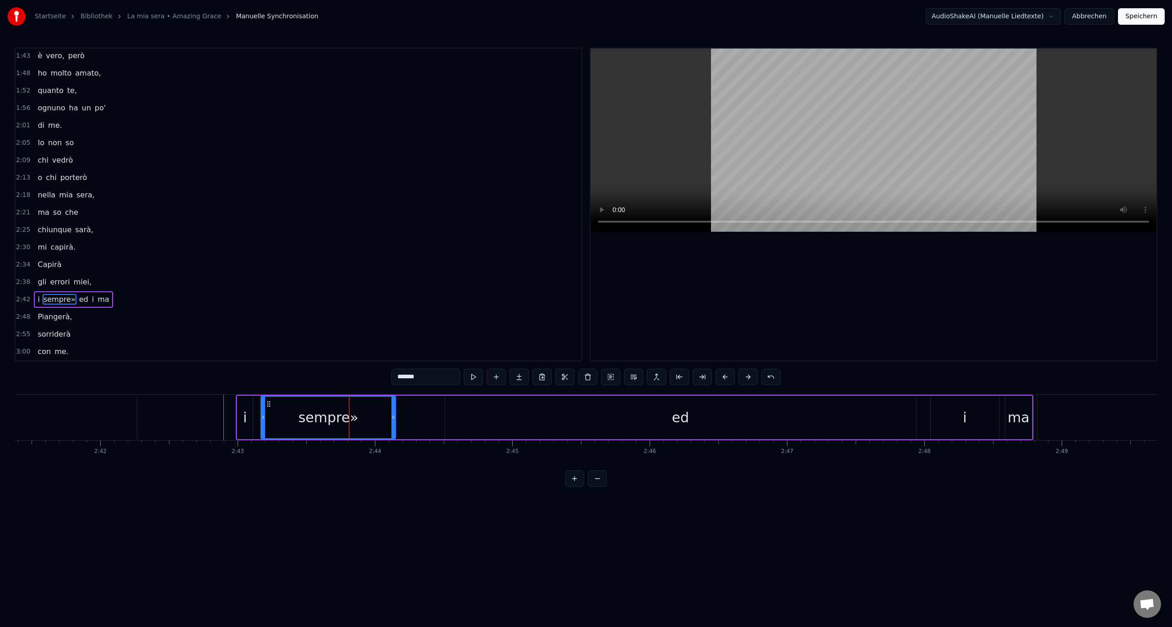
click at [429, 375] on input "*******" at bounding box center [425, 377] width 69 height 16
type input "******"
click at [416, 304] on div "2:42 i sempre ed i ma" at bounding box center [299, 299] width 566 height 17
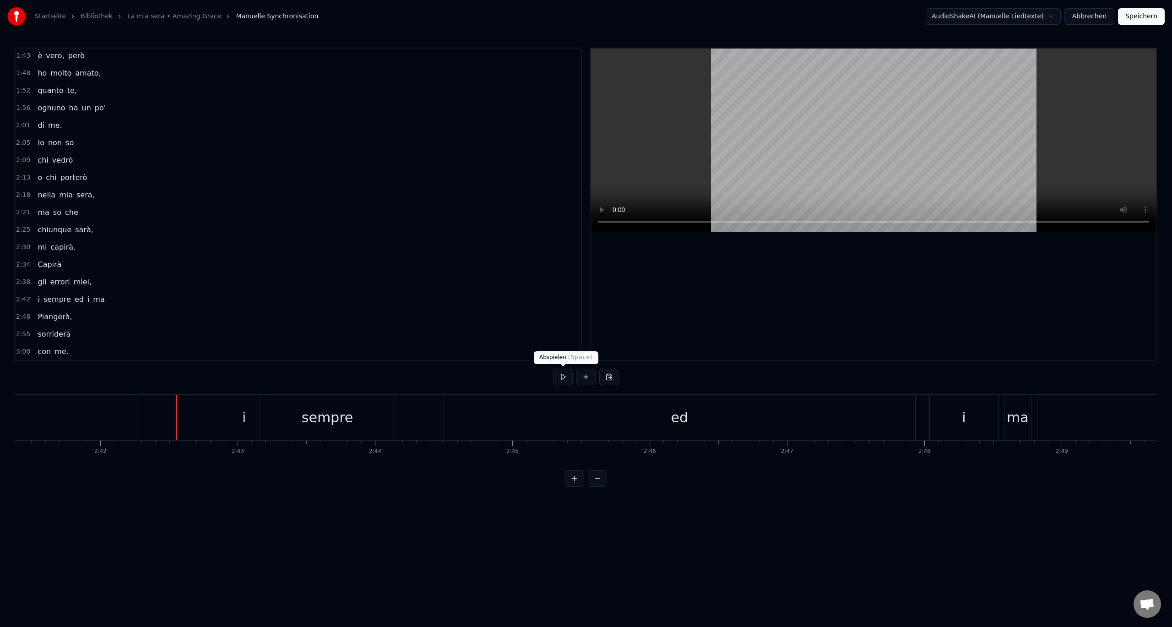
click at [556, 376] on button at bounding box center [563, 377] width 19 height 16
click at [572, 380] on button at bounding box center [563, 377] width 19 height 16
click at [552, 410] on div "ed" at bounding box center [679, 417] width 471 height 45
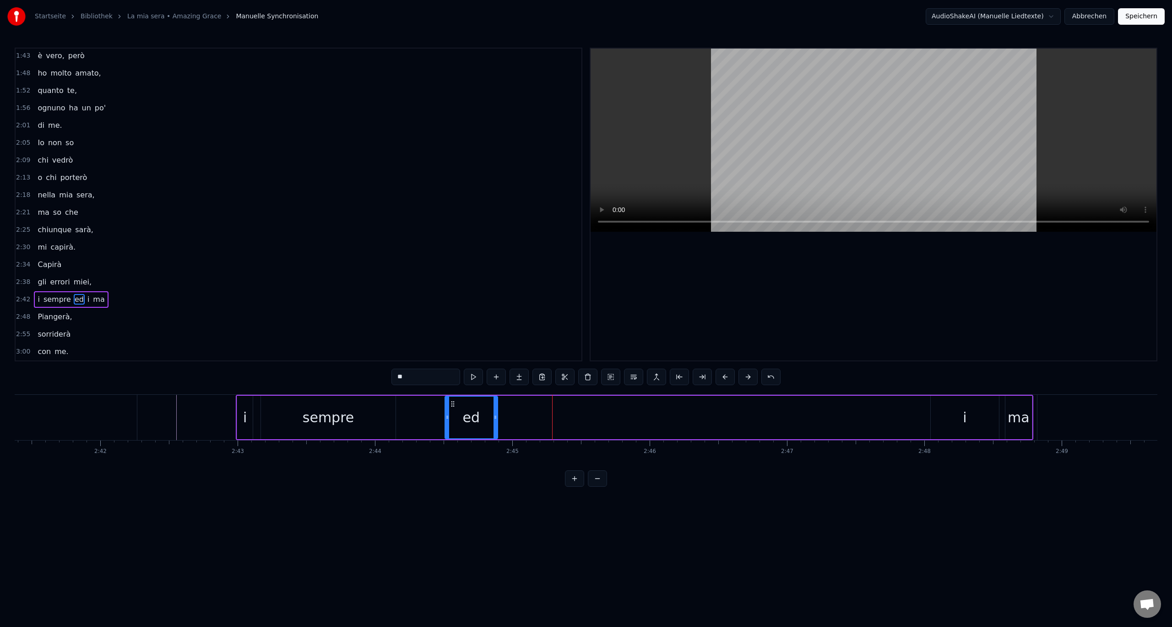
drag, startPoint x: 914, startPoint y: 414, endPoint x: 496, endPoint y: 413, distance: 418.5
click at [496, 413] on div at bounding box center [496, 418] width 4 height 42
click at [976, 413] on div "i" at bounding box center [965, 417] width 68 height 43
drag, startPoint x: 940, startPoint y: 403, endPoint x: 499, endPoint y: 408, distance: 440.5
click at [499, 408] on div "i" at bounding box center [524, 418] width 67 height 42
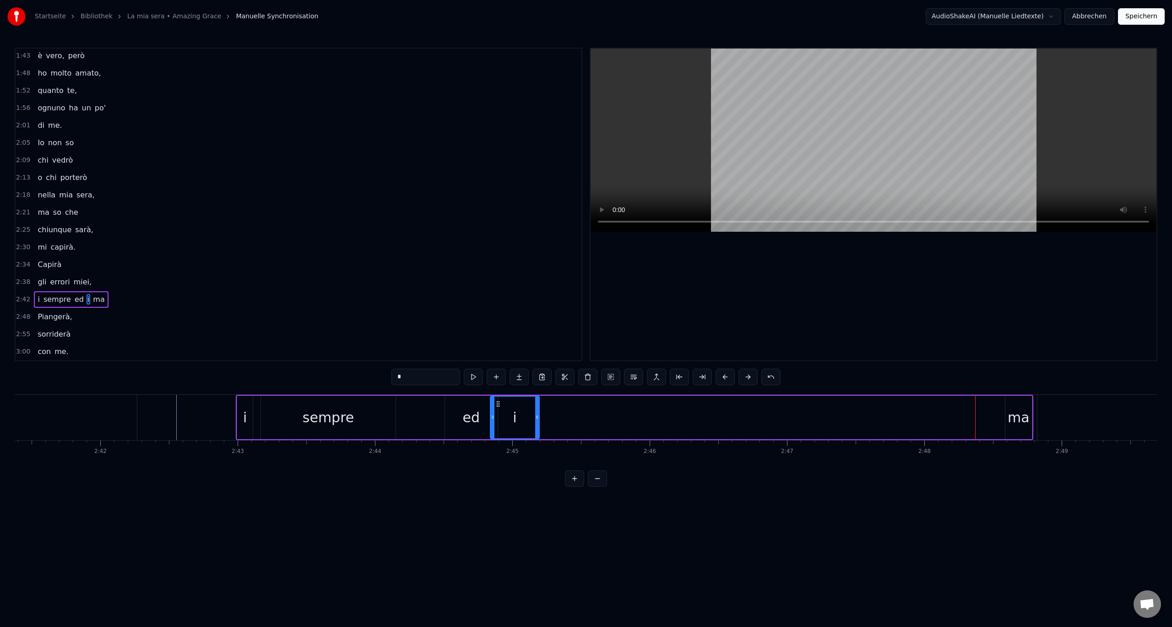
drag, startPoint x: 557, startPoint y: 418, endPoint x: 538, endPoint y: 419, distance: 19.3
click at [538, 419] on icon at bounding box center [537, 416] width 4 height 7
click at [1018, 409] on div "ma" at bounding box center [1019, 417] width 22 height 21
type input "**"
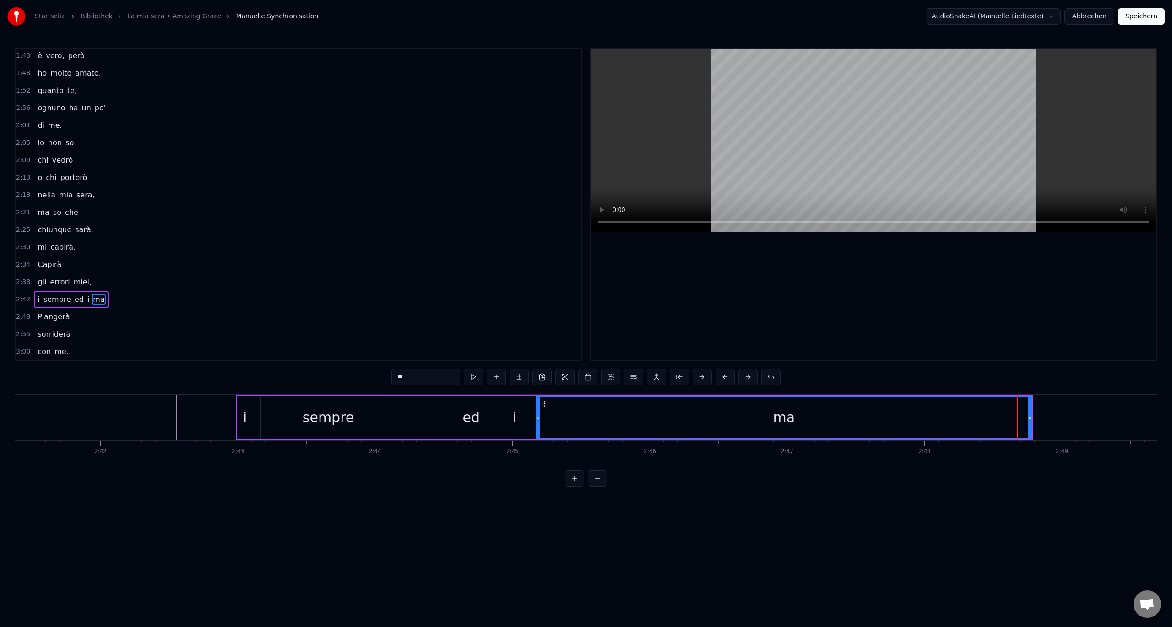
drag, startPoint x: 1008, startPoint y: 414, endPoint x: 539, endPoint y: 417, distance: 469.3
click at [539, 417] on icon at bounding box center [539, 416] width 4 height 7
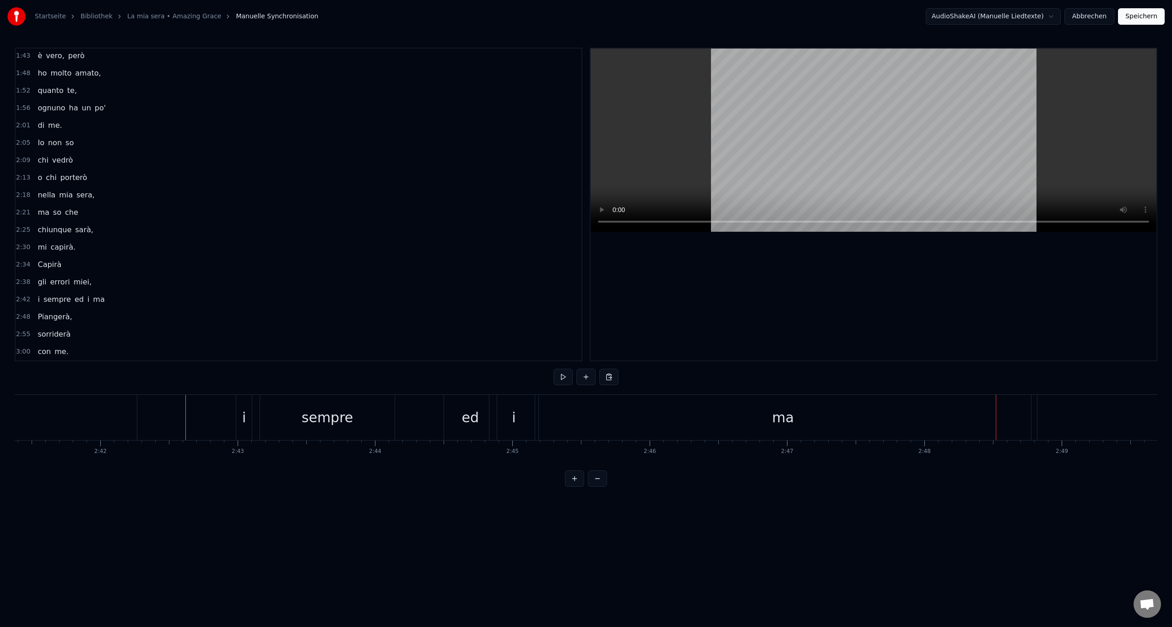
click at [872, 408] on div "ma" at bounding box center [783, 417] width 496 height 45
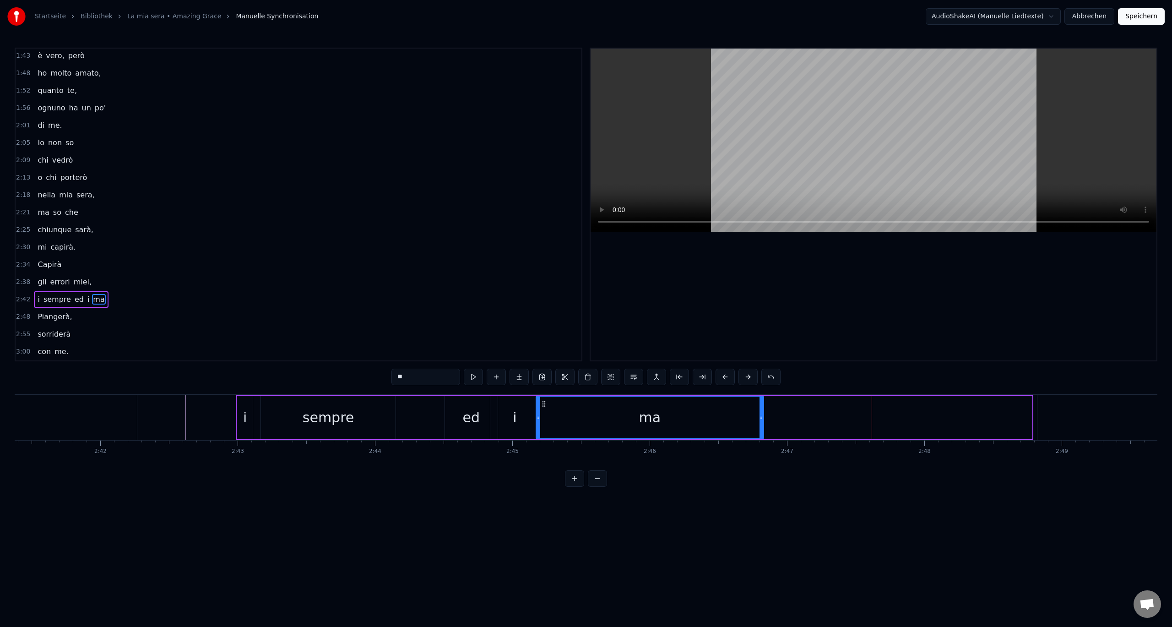
drag, startPoint x: 1030, startPoint y: 417, endPoint x: 762, endPoint y: 426, distance: 268.5
click at [762, 426] on div at bounding box center [762, 418] width 4 height 42
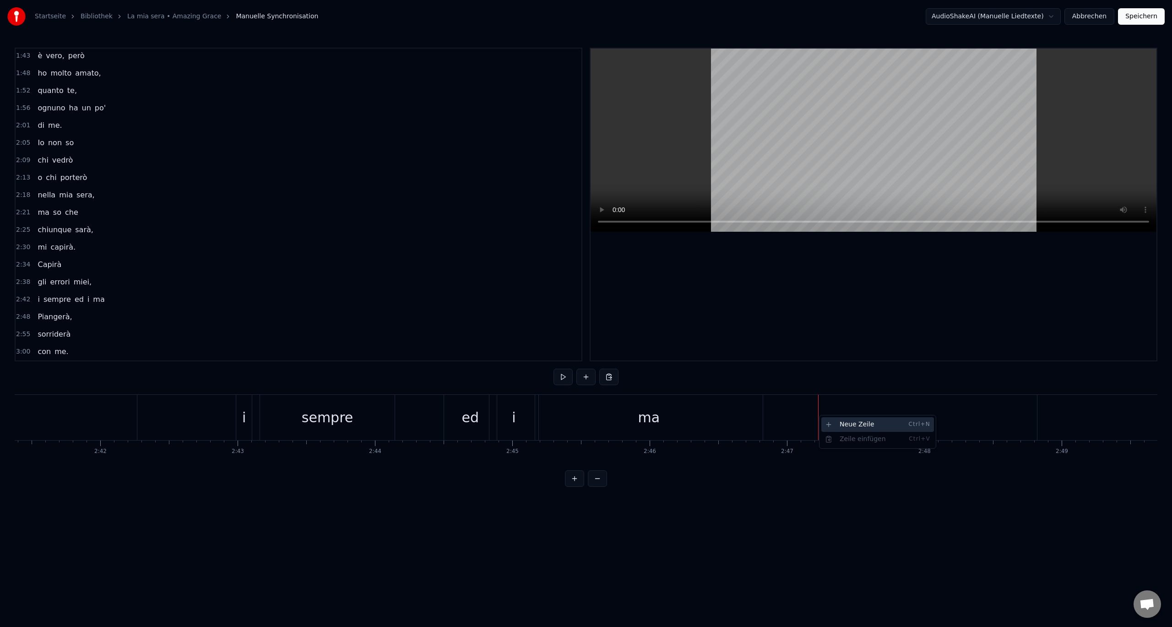
click at [833, 424] on div "Neue Zeile Ctrl+N" at bounding box center [877, 424] width 113 height 15
click at [841, 409] on div "<>" at bounding box center [888, 417] width 136 height 43
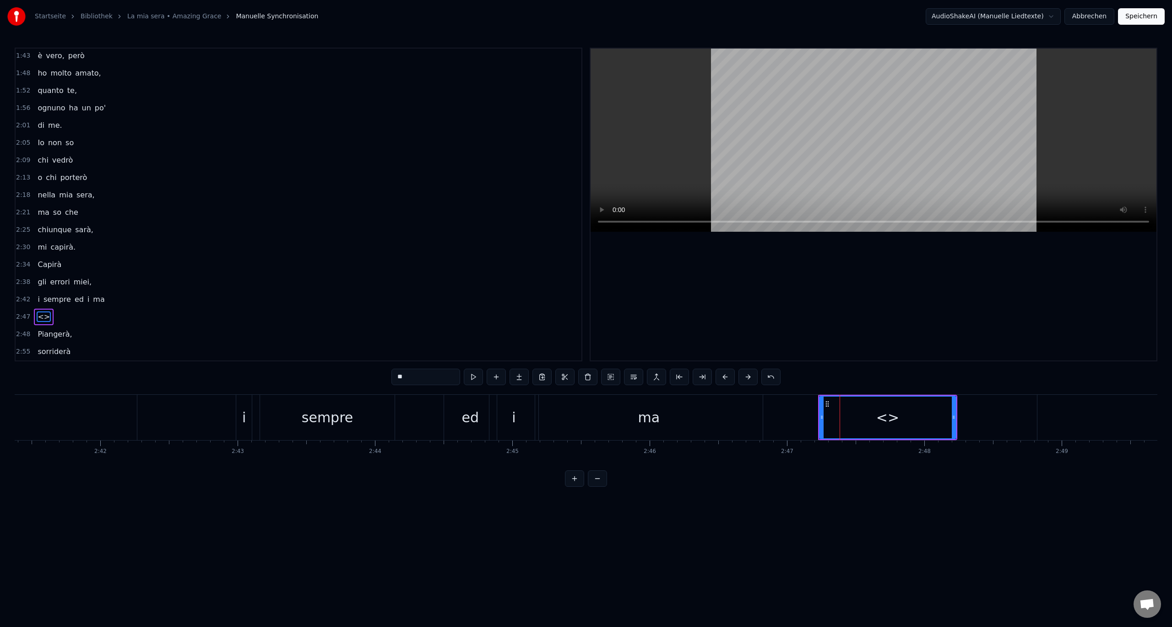
scroll to position [436, 0]
drag, startPoint x: 411, startPoint y: 378, endPoint x: 349, endPoint y: 379, distance: 61.8
click at [351, 379] on div "0:00 Non so 0:04 da chi 0:09 sarò 0:13 nella mia sera, 0:18 ma lui 0:22 mi aspe…" at bounding box center [586, 267] width 1143 height 439
paste input "**********"
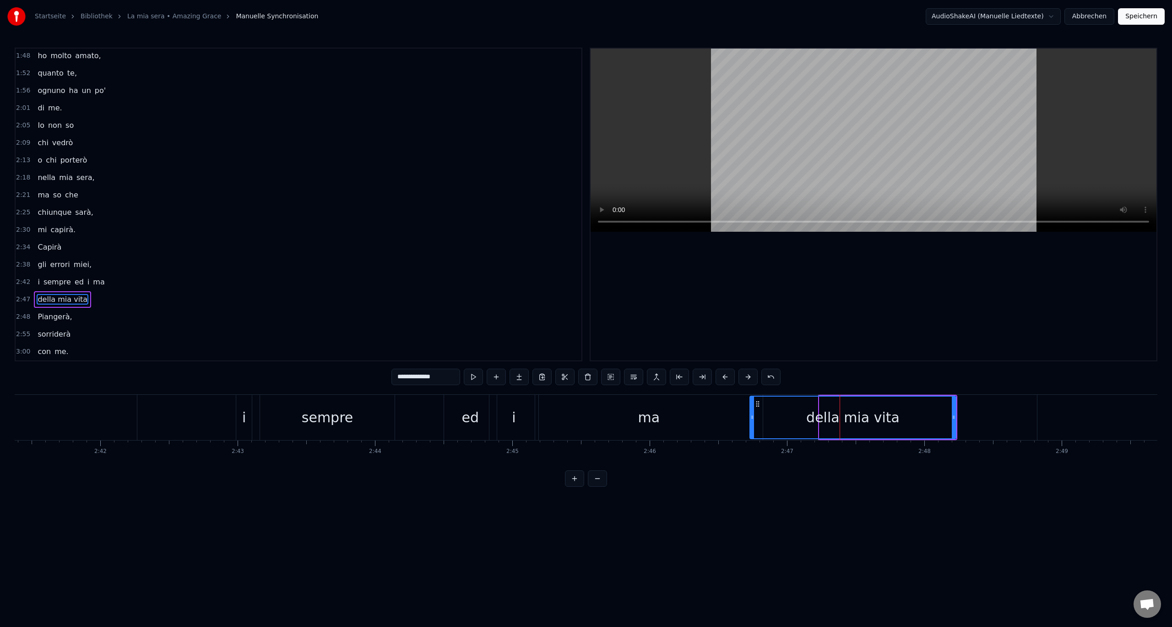
drag, startPoint x: 822, startPoint y: 417, endPoint x: 753, endPoint y: 420, distance: 69.7
click at [753, 420] on icon at bounding box center [752, 416] width 4 height 7
type input "**********"
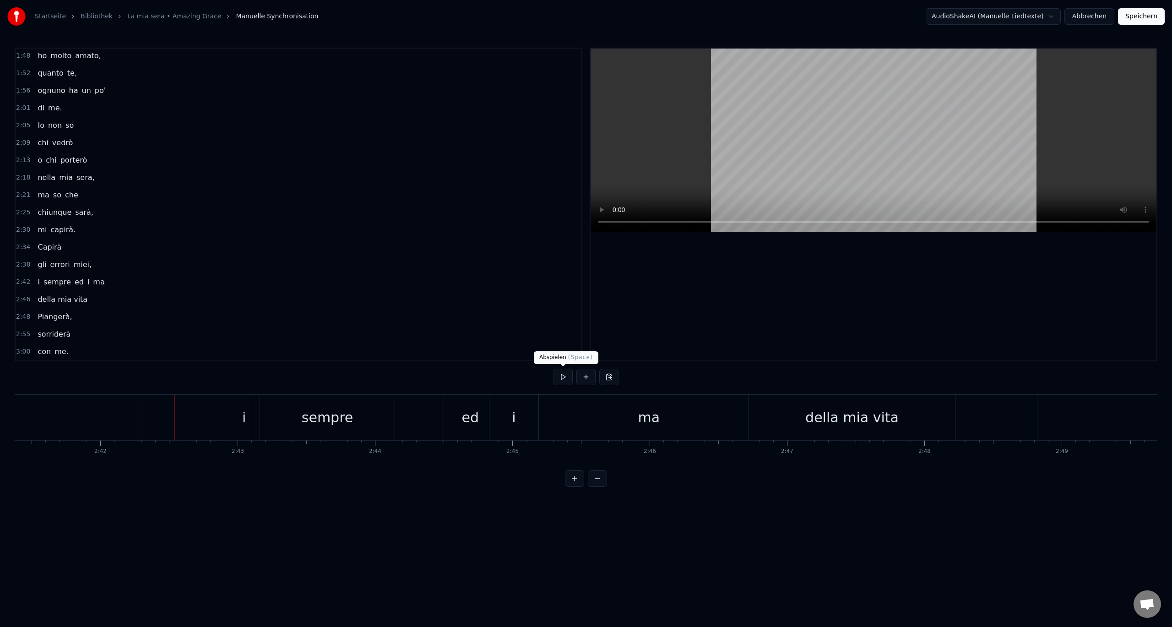
click at [563, 380] on button at bounding box center [563, 377] width 19 height 16
click at [569, 372] on button at bounding box center [563, 377] width 19 height 16
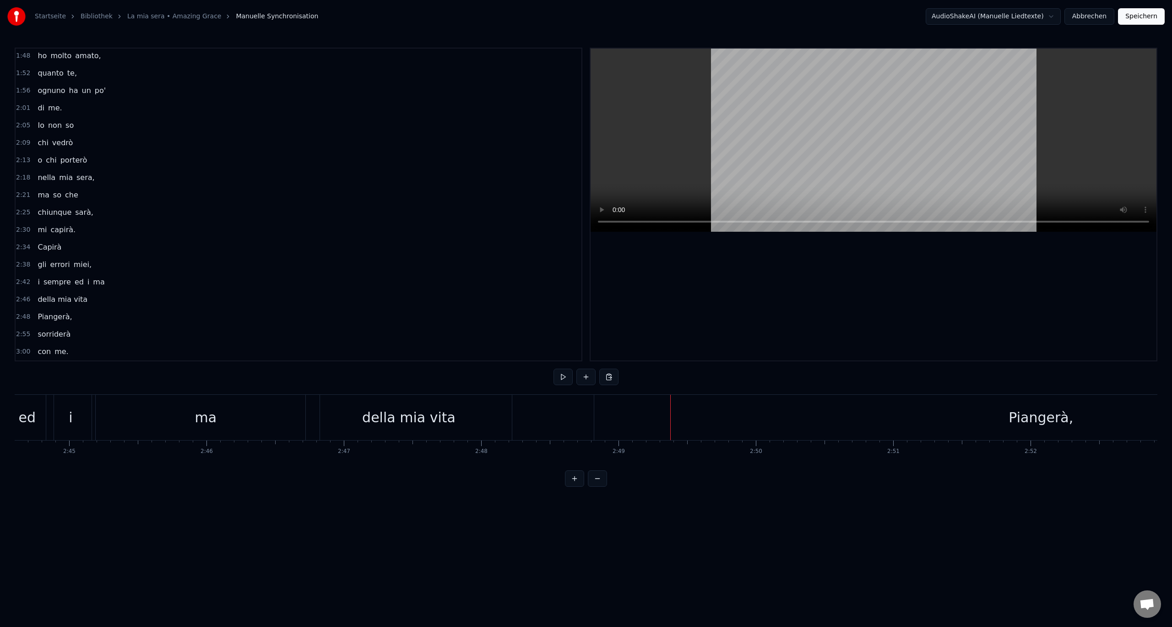
scroll to position [0, 22620]
click at [446, 425] on div "della mia vita" at bounding box center [398, 417] width 206 height 45
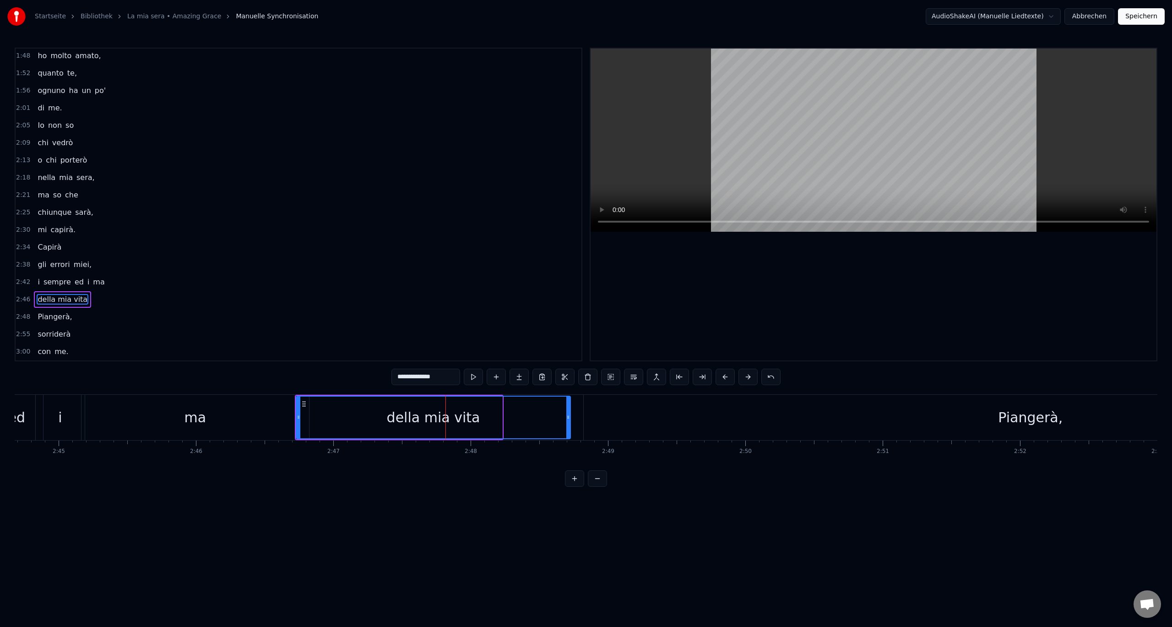
drag, startPoint x: 500, startPoint y: 417, endPoint x: 568, endPoint y: 418, distance: 68.2
click at [568, 418] on icon at bounding box center [568, 416] width 4 height 7
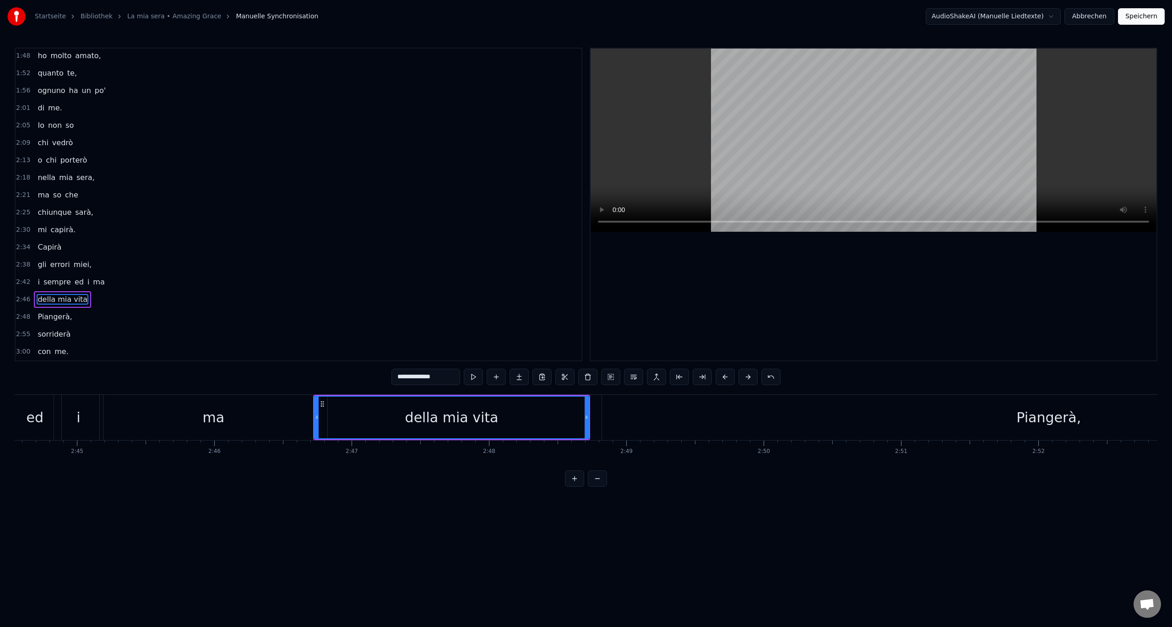
click at [147, 419] on div "ma" at bounding box center [214, 417] width 228 height 45
type input "**"
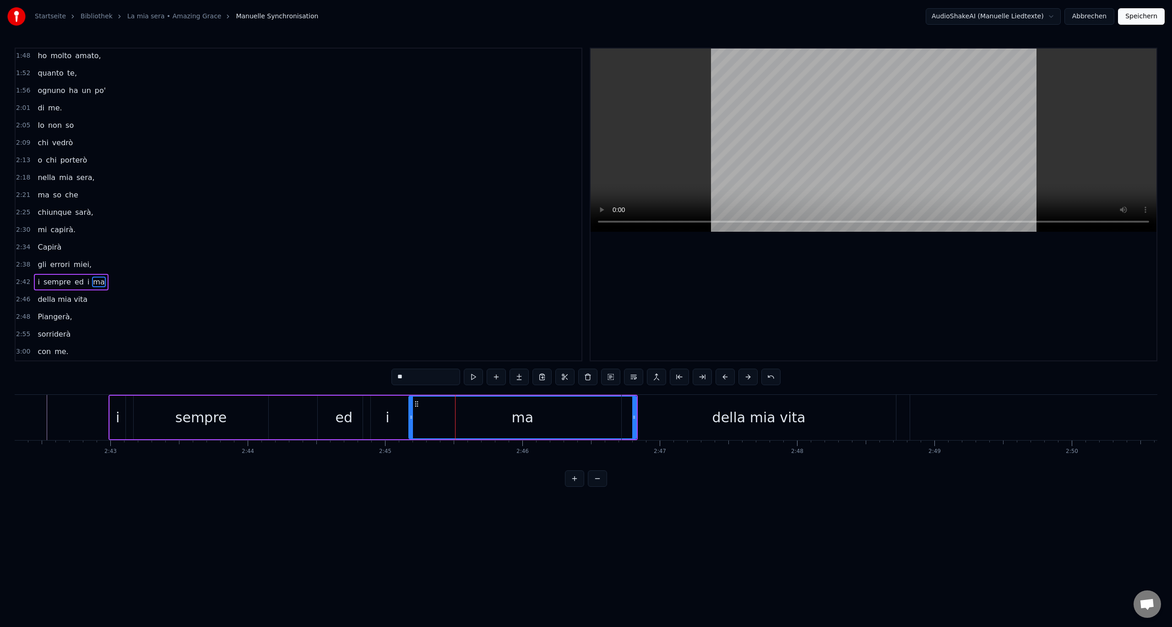
scroll to position [0, 22236]
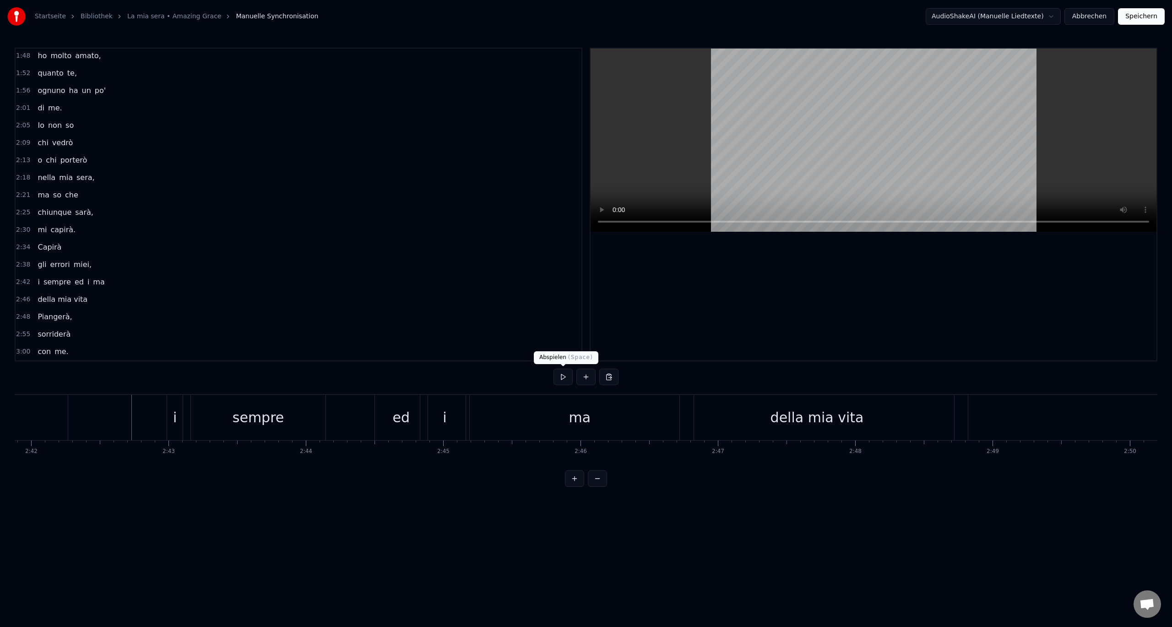
click at [563, 375] on button at bounding box center [563, 377] width 19 height 16
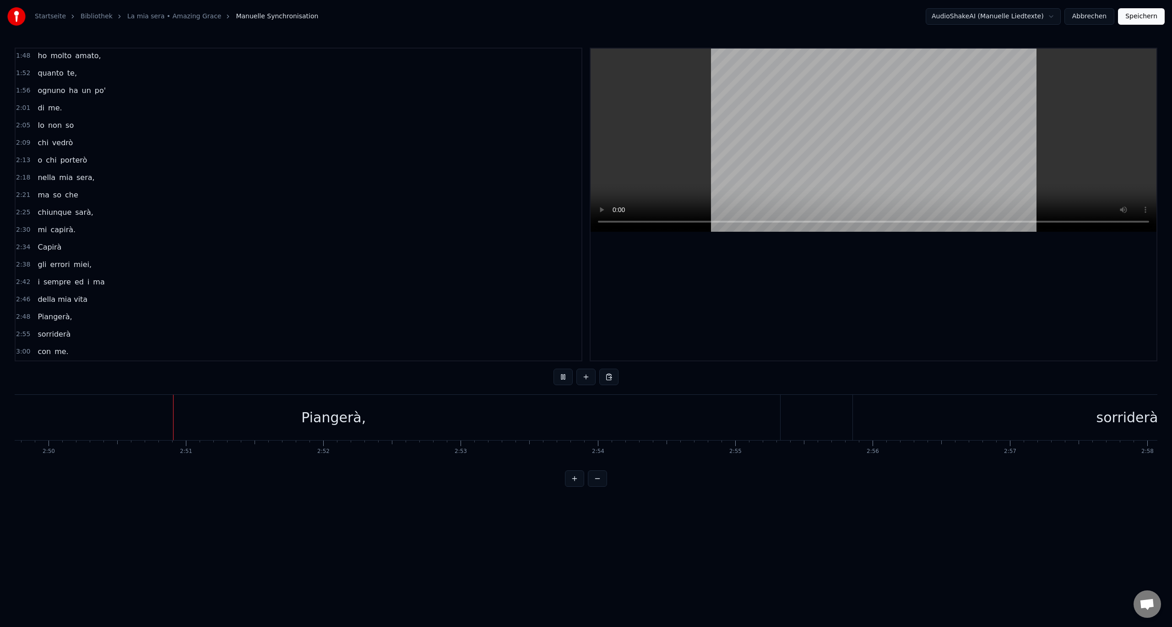
scroll to position [0, 23319]
click at [560, 379] on button at bounding box center [563, 377] width 19 height 16
click at [386, 413] on div "Piangerà," at bounding box center [332, 417] width 893 height 45
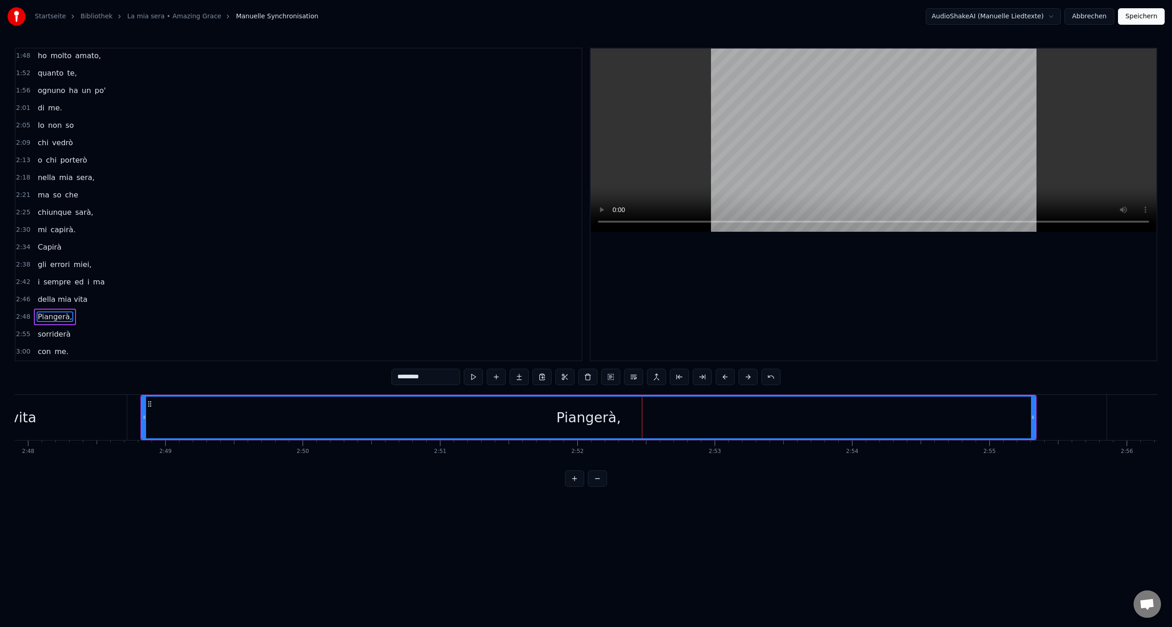
scroll to position [0, 23062]
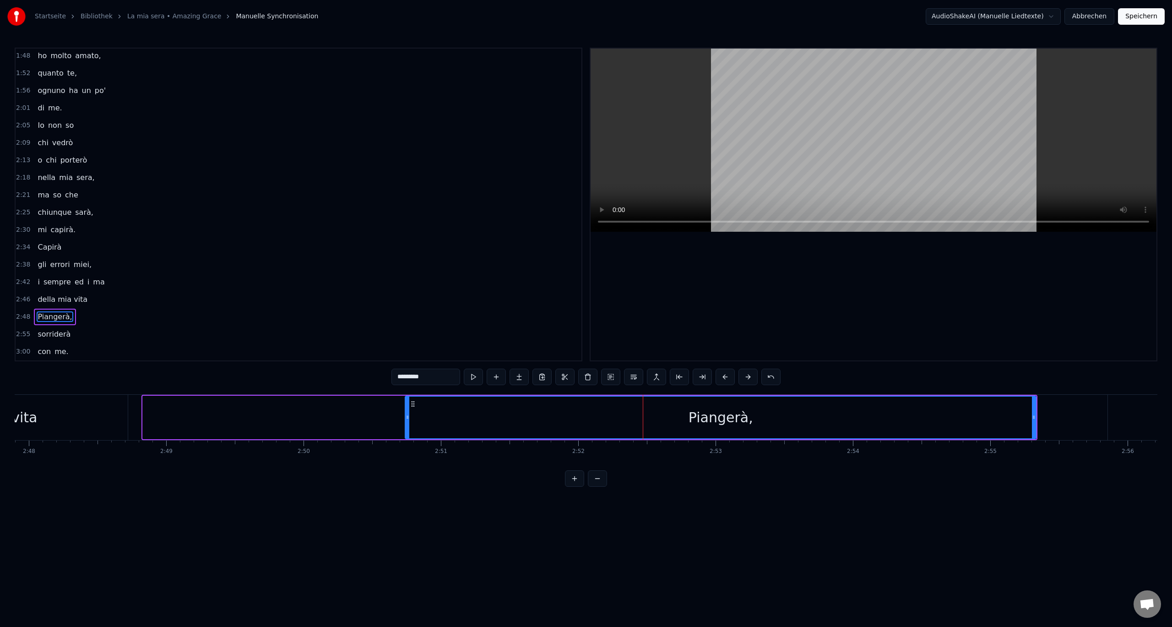
drag, startPoint x: 144, startPoint y: 414, endPoint x: 406, endPoint y: 417, distance: 262.4
click at [406, 417] on icon at bounding box center [408, 416] width 4 height 7
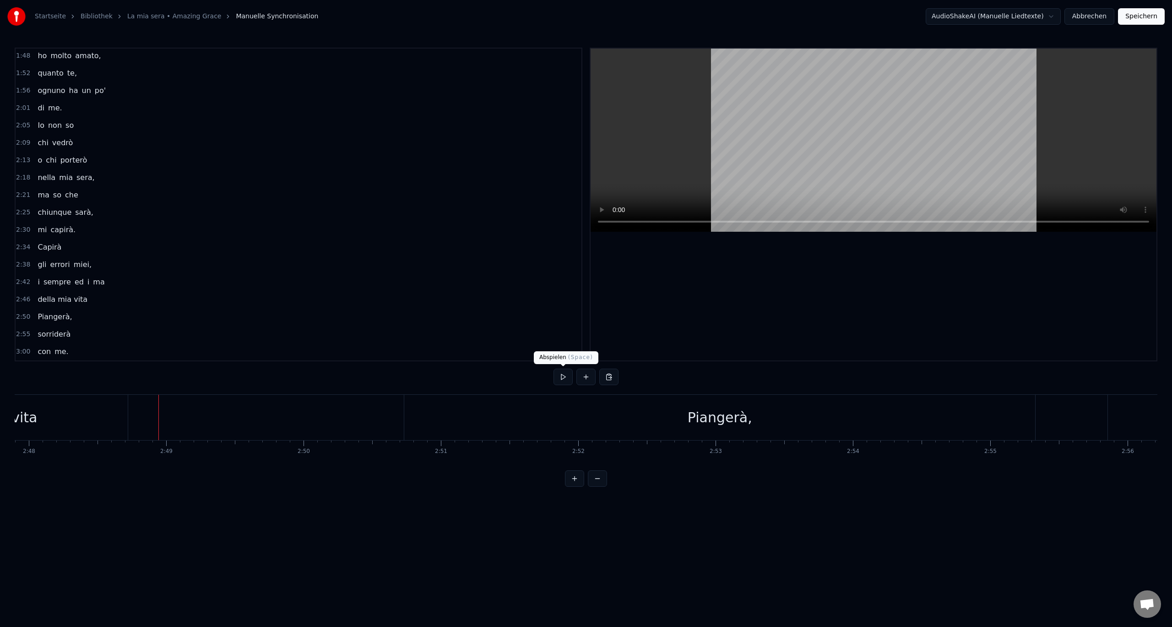
click at [568, 378] on button at bounding box center [563, 377] width 19 height 16
click at [570, 380] on button at bounding box center [563, 377] width 19 height 16
click at [134, 429] on div "sorriderà" at bounding box center [308, 417] width 549 height 45
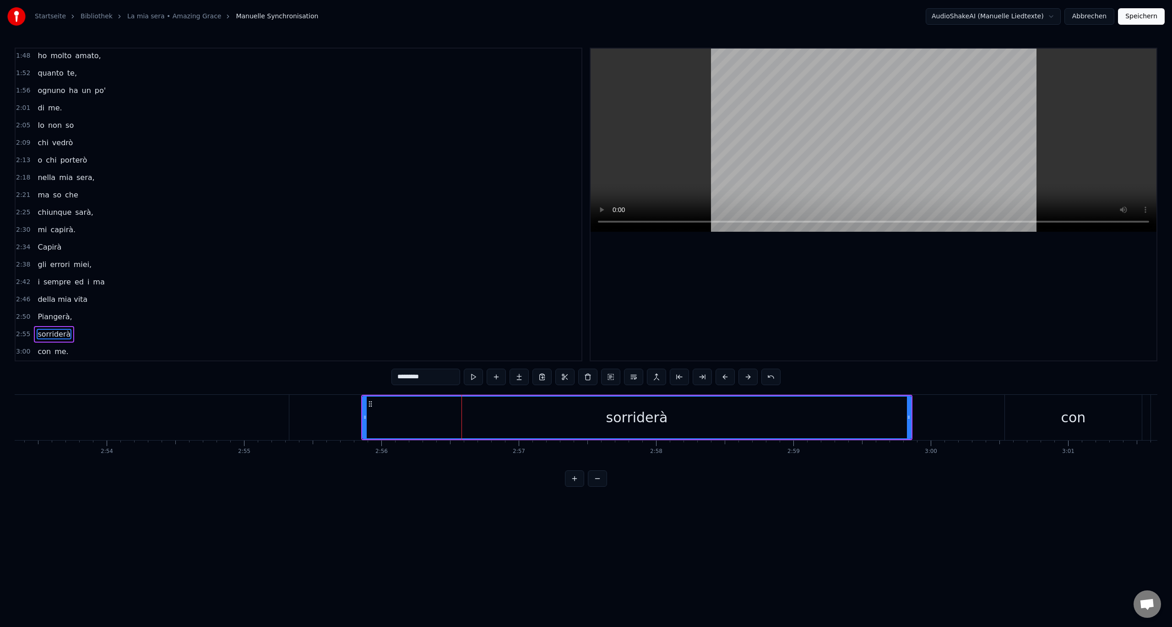
scroll to position [0, 23788]
drag, startPoint x: 384, startPoint y: 414, endPoint x: 352, endPoint y: 420, distance: 32.6
click at [352, 420] on icon at bounding box center [354, 416] width 4 height 7
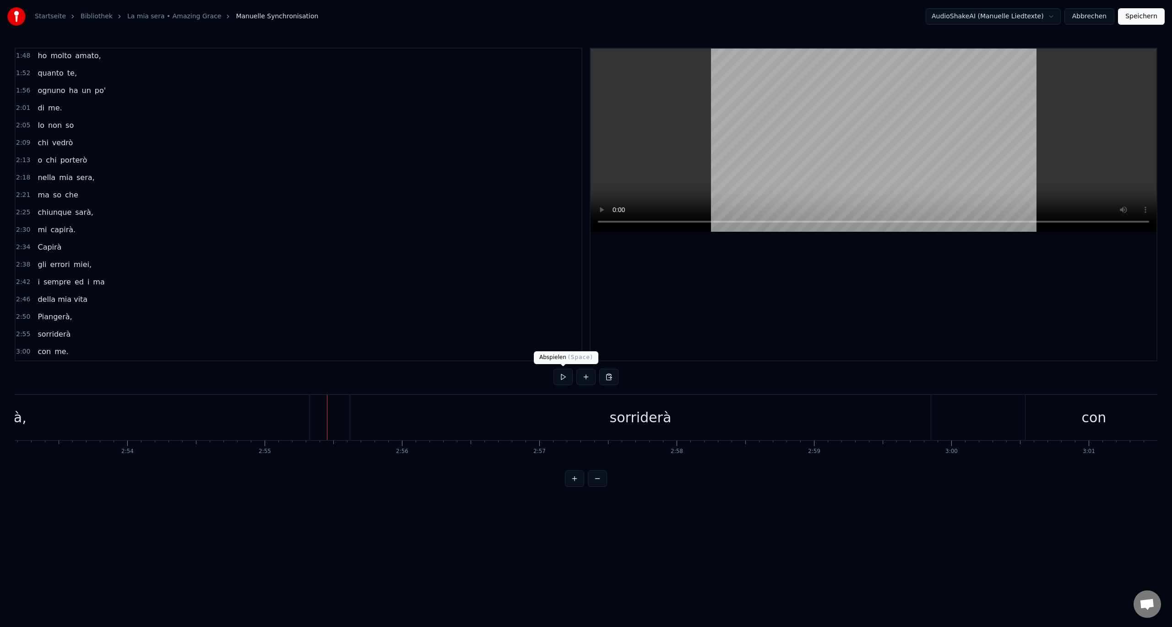
click at [565, 376] on button at bounding box center [563, 377] width 19 height 16
click at [1092, 421] on div "con" at bounding box center [1093, 417] width 25 height 21
click at [855, 424] on div "sorriderà" at bounding box center [640, 417] width 581 height 45
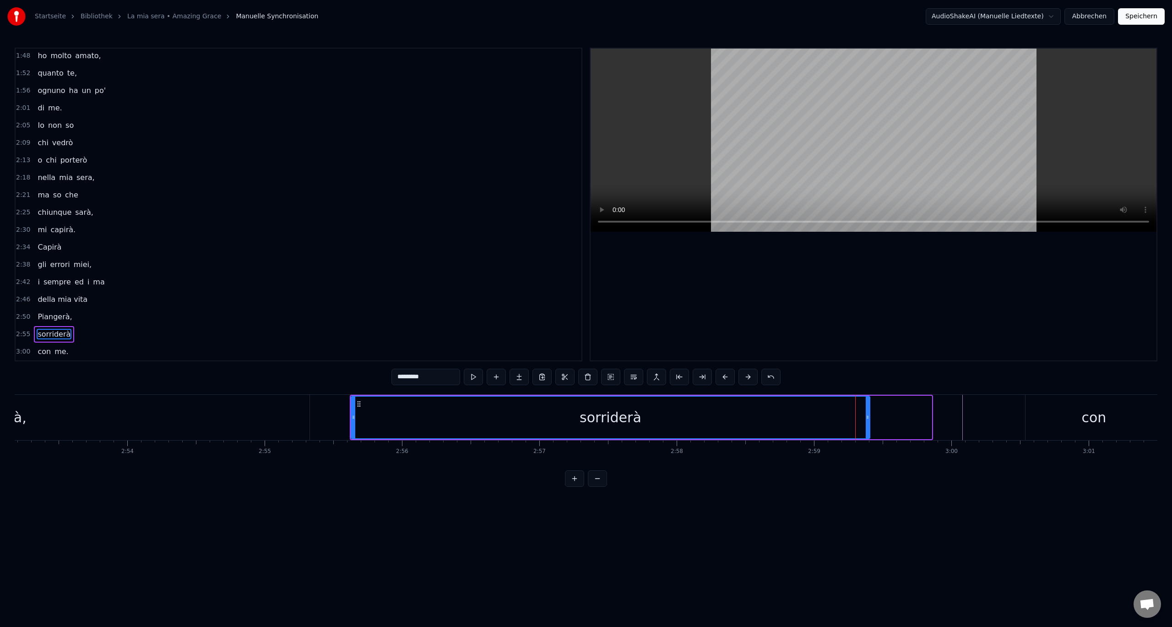
drag, startPoint x: 929, startPoint y: 417, endPoint x: 867, endPoint y: 424, distance: 62.2
click at [867, 424] on div at bounding box center [868, 418] width 4 height 42
click at [1042, 417] on div "con" at bounding box center [1094, 417] width 137 height 45
type input "***"
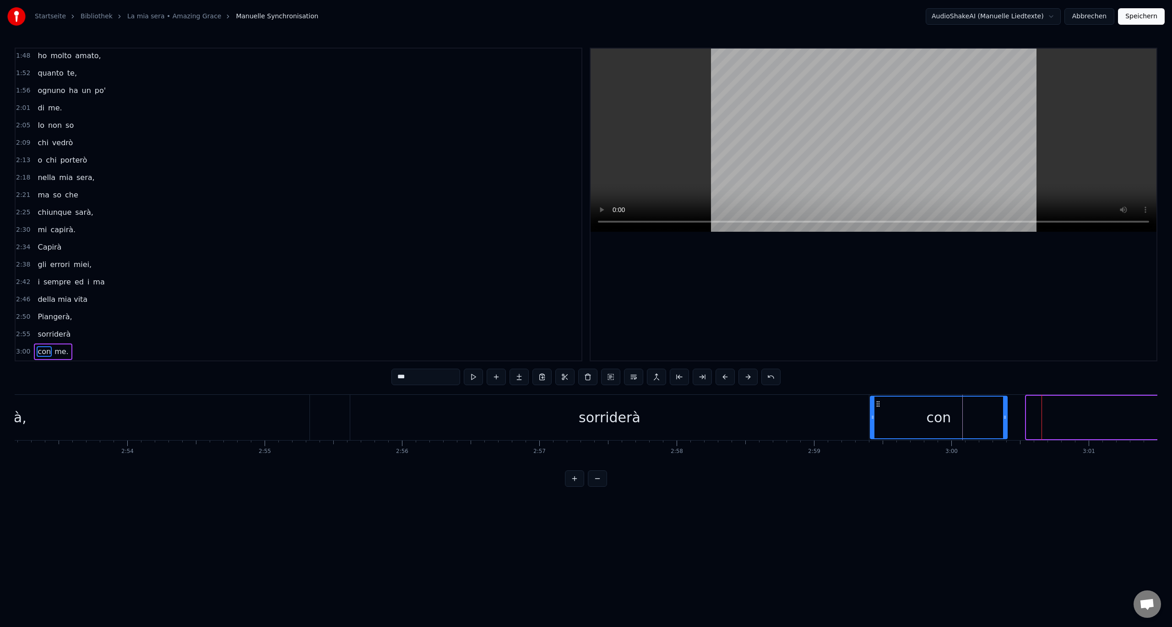
drag, startPoint x: 1033, startPoint y: 404, endPoint x: 877, endPoint y: 413, distance: 156.4
click at [877, 413] on div "con" at bounding box center [939, 418] width 136 height 42
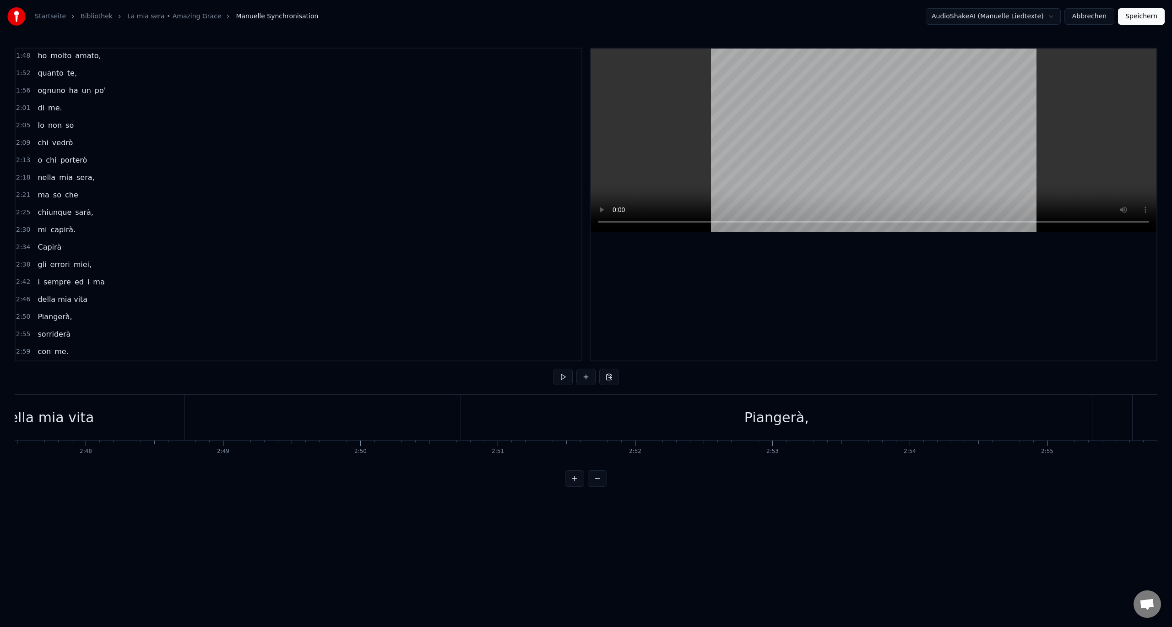
scroll to position [0, 22917]
click at [564, 376] on button at bounding box center [563, 377] width 19 height 16
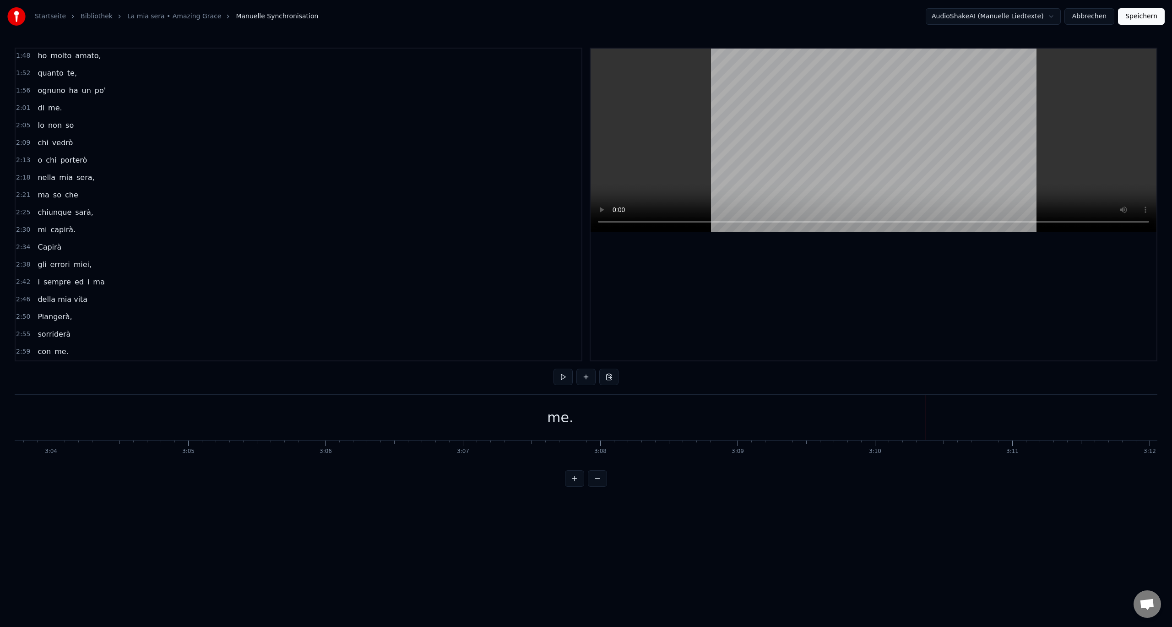
click at [624, 420] on div "me." at bounding box center [560, 417] width 1677 height 45
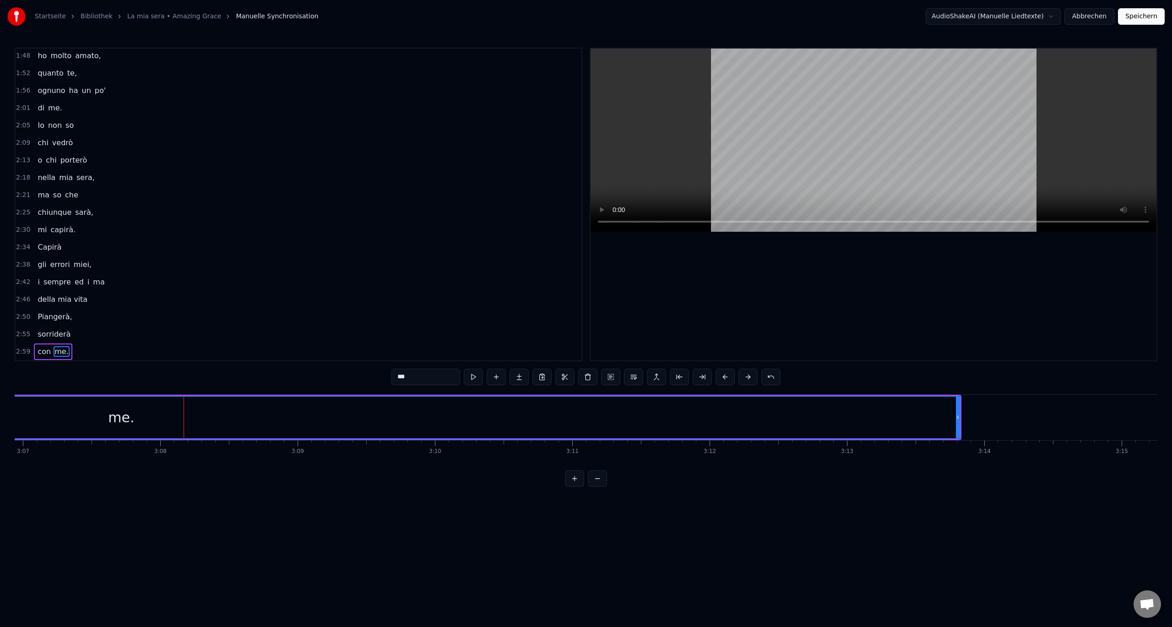
scroll to position [0, 25842]
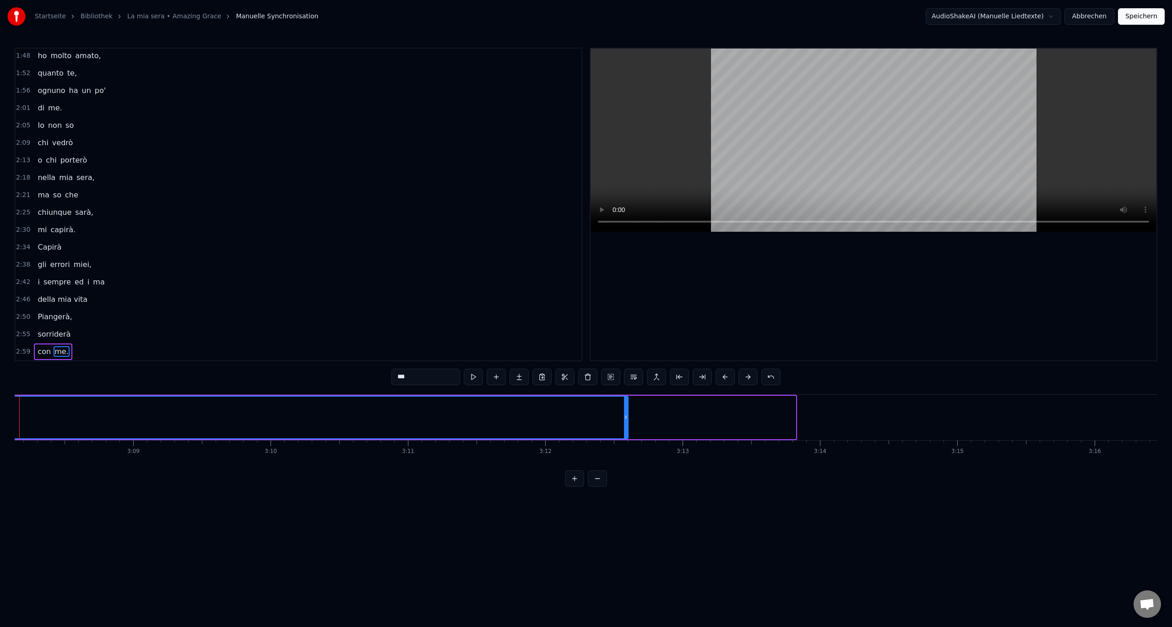
drag, startPoint x: 794, startPoint y: 418, endPoint x: 626, endPoint y: 423, distance: 167.6
click at [626, 423] on div at bounding box center [626, 418] width 4 height 42
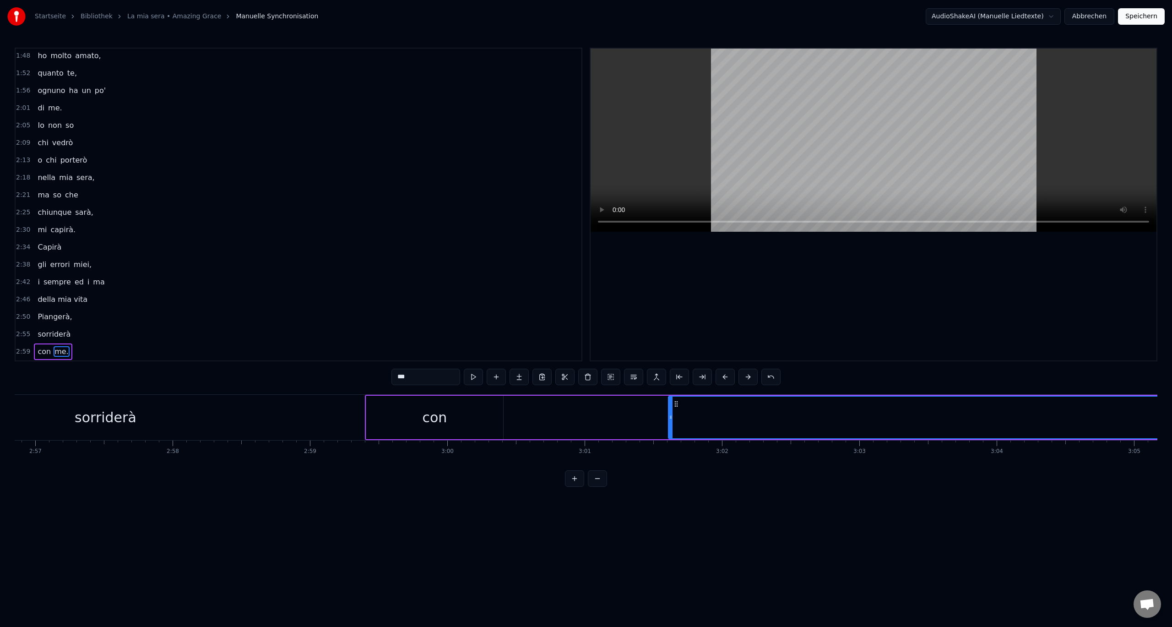
scroll to position [0, 24149]
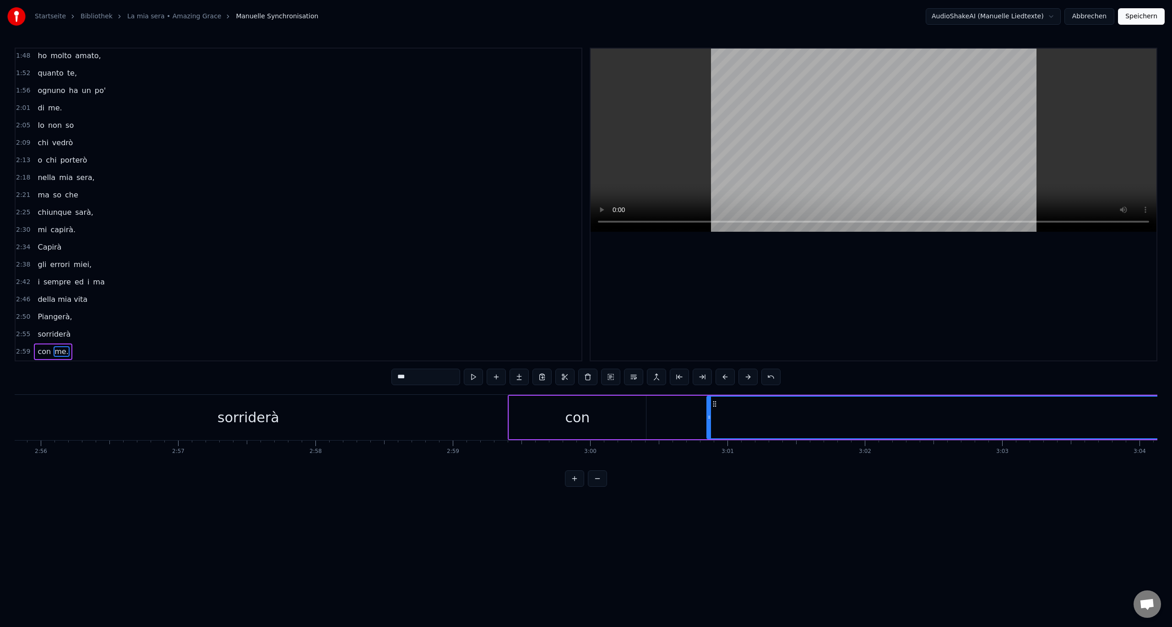
drag, startPoint x: 812, startPoint y: 417, endPoint x: 708, endPoint y: 427, distance: 104.8
click at [708, 427] on div at bounding box center [709, 418] width 4 height 42
click at [618, 424] on div "con" at bounding box center [577, 417] width 137 height 43
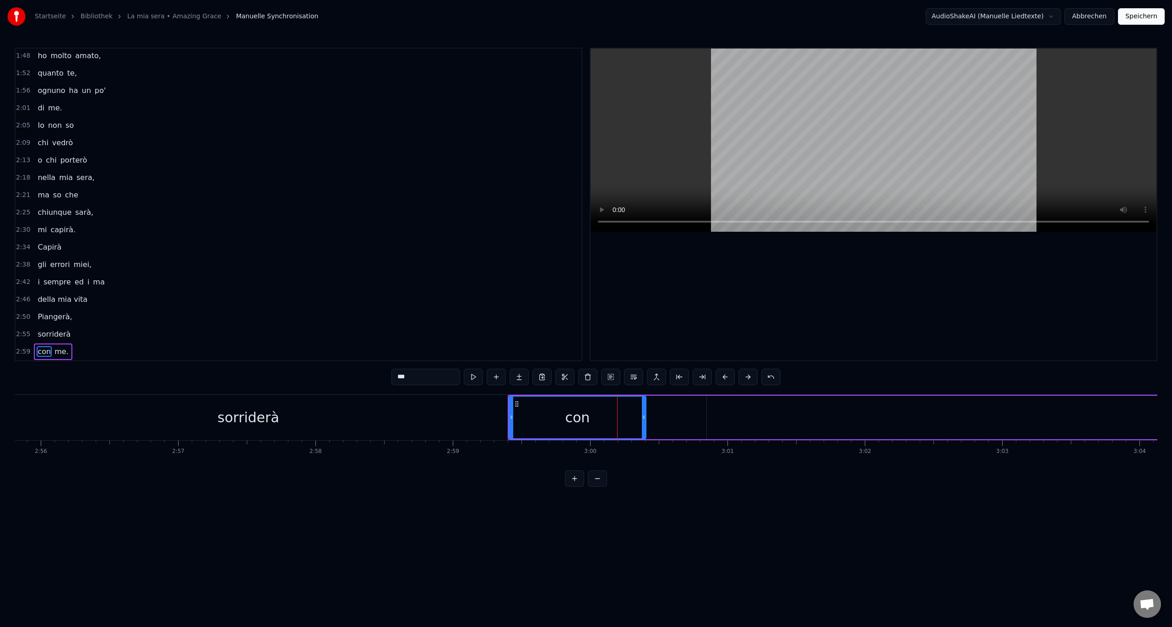
click at [458, 418] on div "sorriderà" at bounding box center [248, 417] width 519 height 45
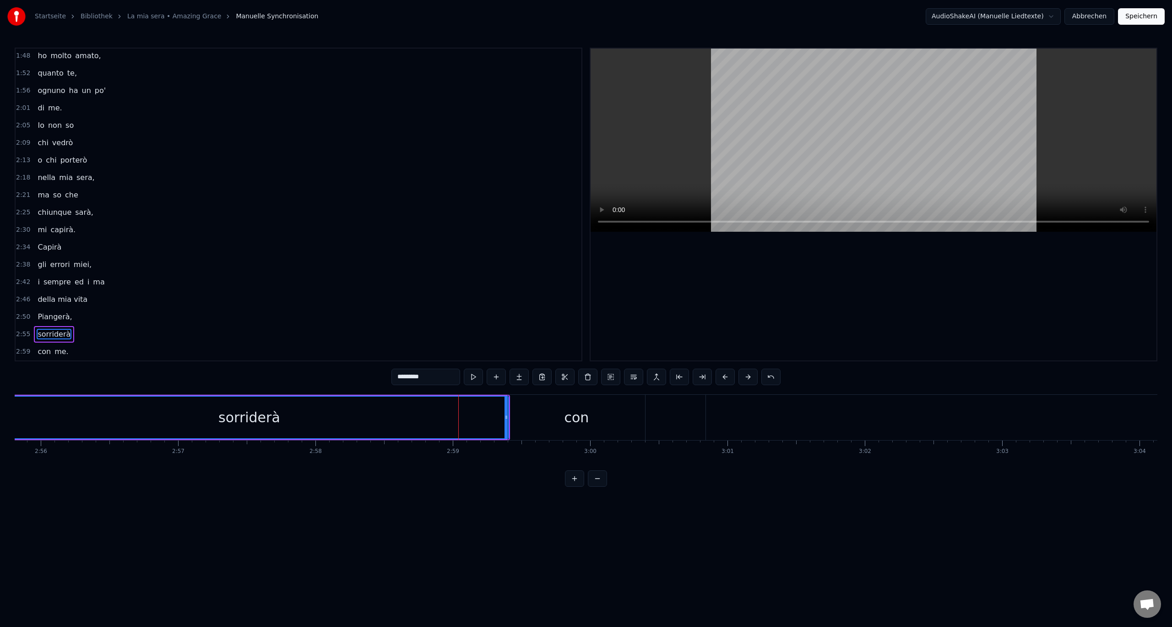
click at [525, 421] on div "con" at bounding box center [576, 417] width 137 height 45
type input "***"
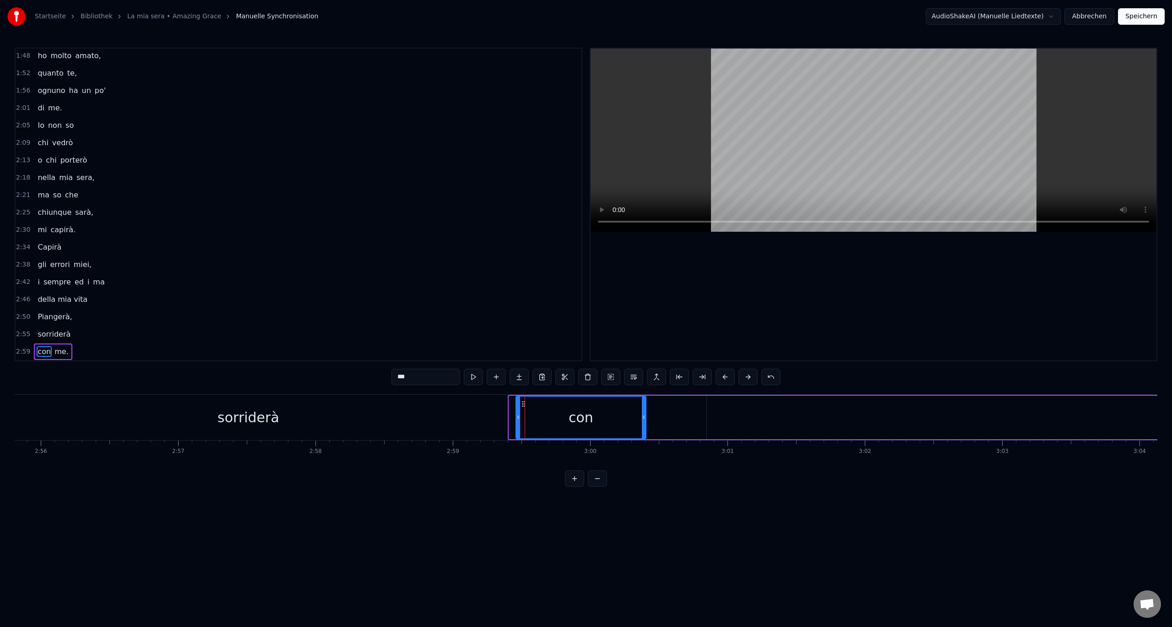
drag, startPoint x: 511, startPoint y: 418, endPoint x: 519, endPoint y: 422, distance: 9.0
click at [519, 422] on div at bounding box center [518, 418] width 4 height 42
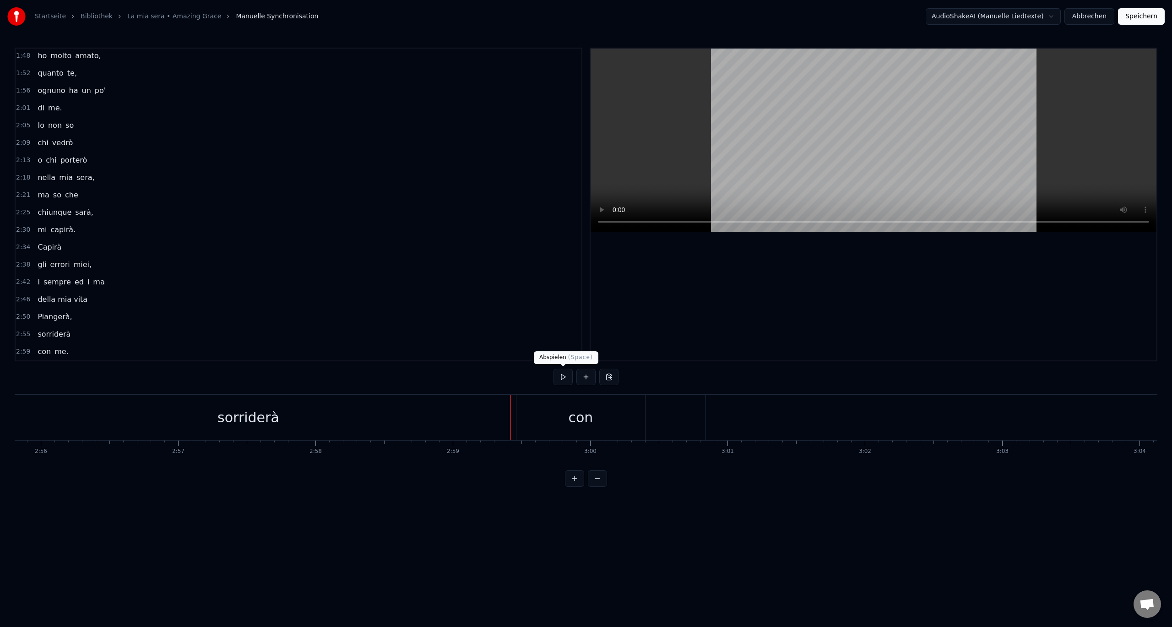
click at [563, 382] on button at bounding box center [563, 377] width 19 height 16
click at [1142, 14] on button "Speichern" at bounding box center [1141, 16] width 47 height 16
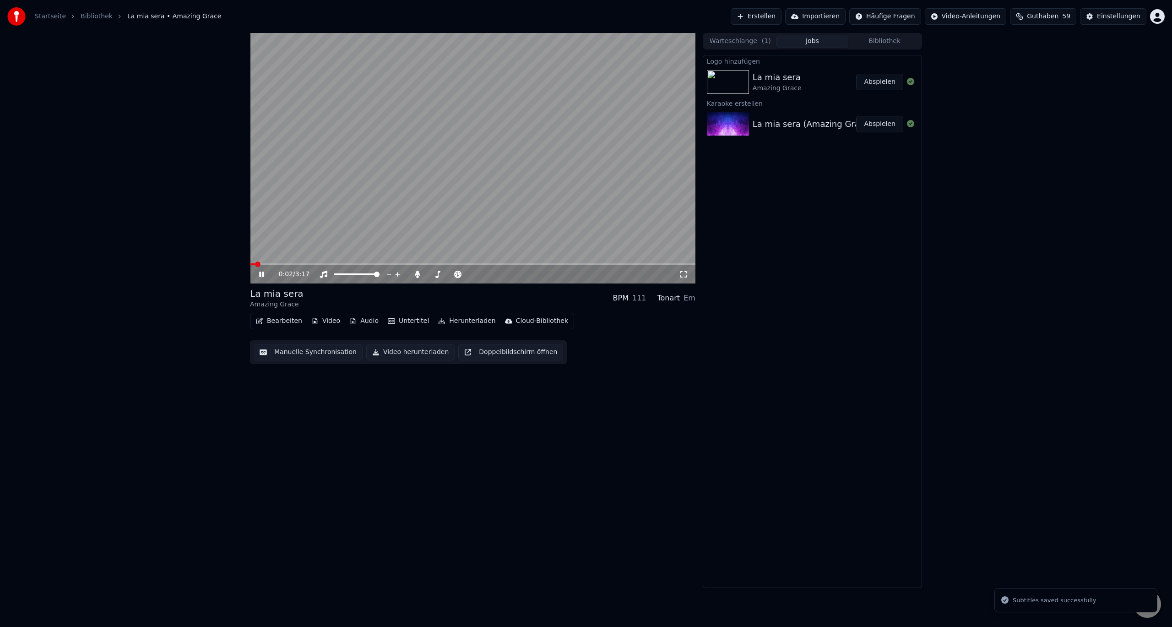
click at [262, 274] on icon at bounding box center [261, 274] width 5 height 5
click at [465, 276] on span at bounding box center [466, 274] width 5 height 5
click at [428, 275] on span at bounding box center [428, 274] width 0 height 2
click at [250, 267] on span at bounding box center [252, 263] width 5 height 5
click at [260, 275] on icon at bounding box center [261, 274] width 5 height 6
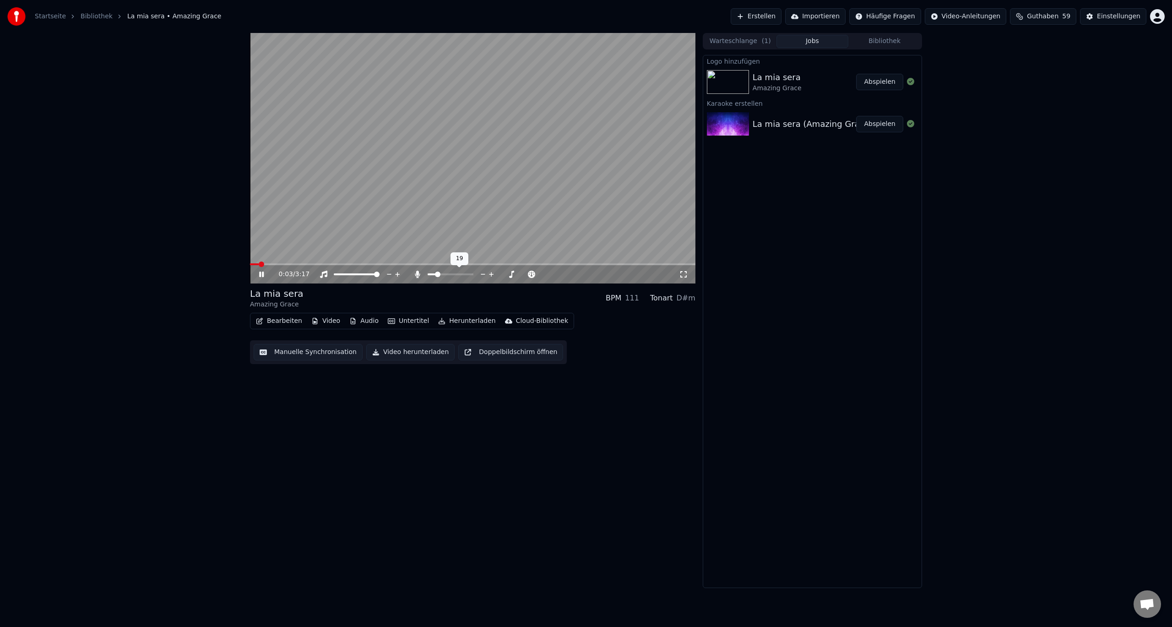
click at [436, 275] on span at bounding box center [437, 274] width 5 height 5
drag, startPoint x: 685, startPoint y: 275, endPoint x: 685, endPoint y: 286, distance: 11.0
click at [685, 275] on icon at bounding box center [683, 274] width 9 height 7
click at [463, 273] on span at bounding box center [463, 274] width 5 height 5
click at [260, 274] on icon at bounding box center [261, 274] width 5 height 5
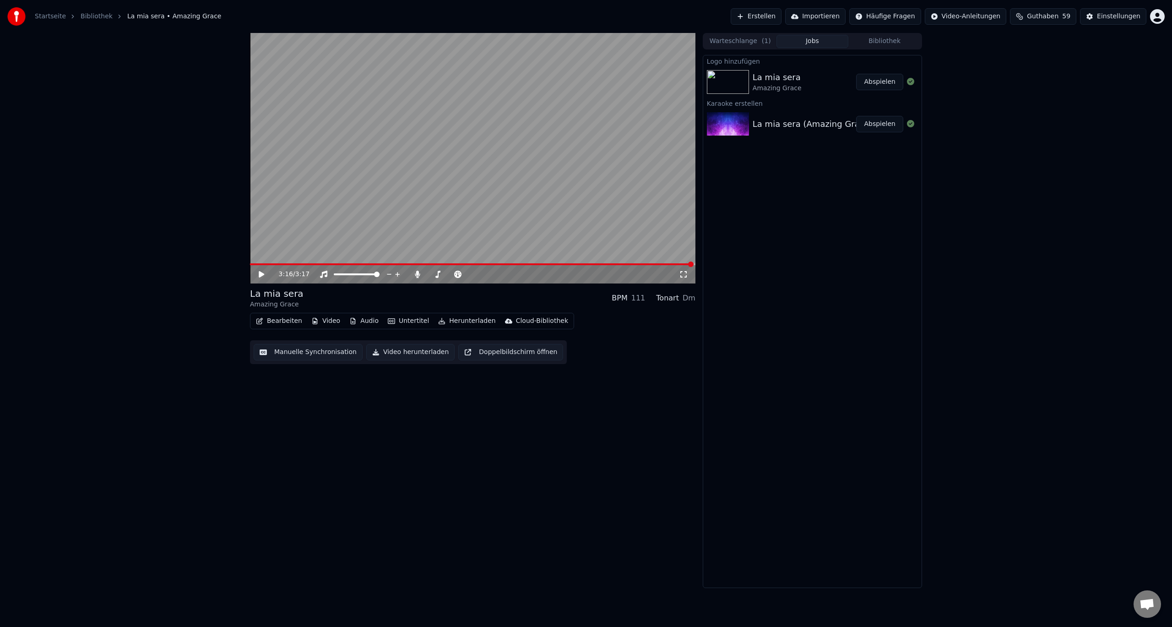
click at [260, 277] on icon at bounding box center [261, 274] width 5 height 6
click at [261, 274] on icon at bounding box center [261, 274] width 5 height 6
click at [682, 276] on icon at bounding box center [683, 274] width 9 height 7
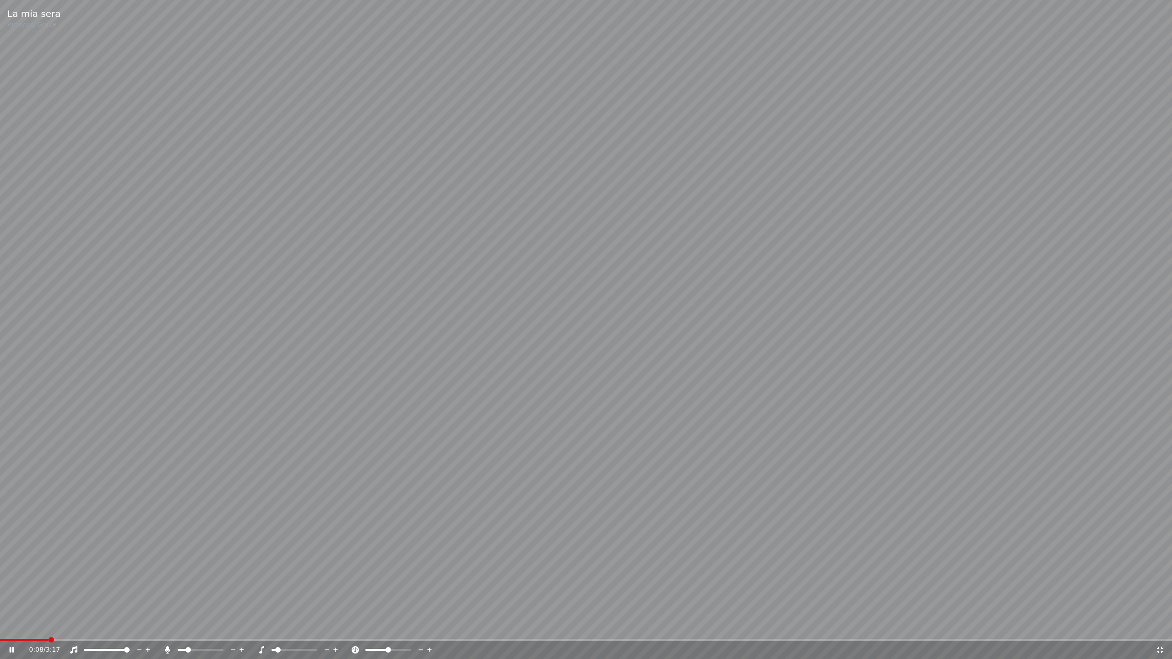
click at [276, 626] on span at bounding box center [277, 649] width 5 height 5
click at [286, 626] on span at bounding box center [287, 649] width 5 height 5
click at [1163, 626] on icon at bounding box center [1160, 650] width 6 height 6
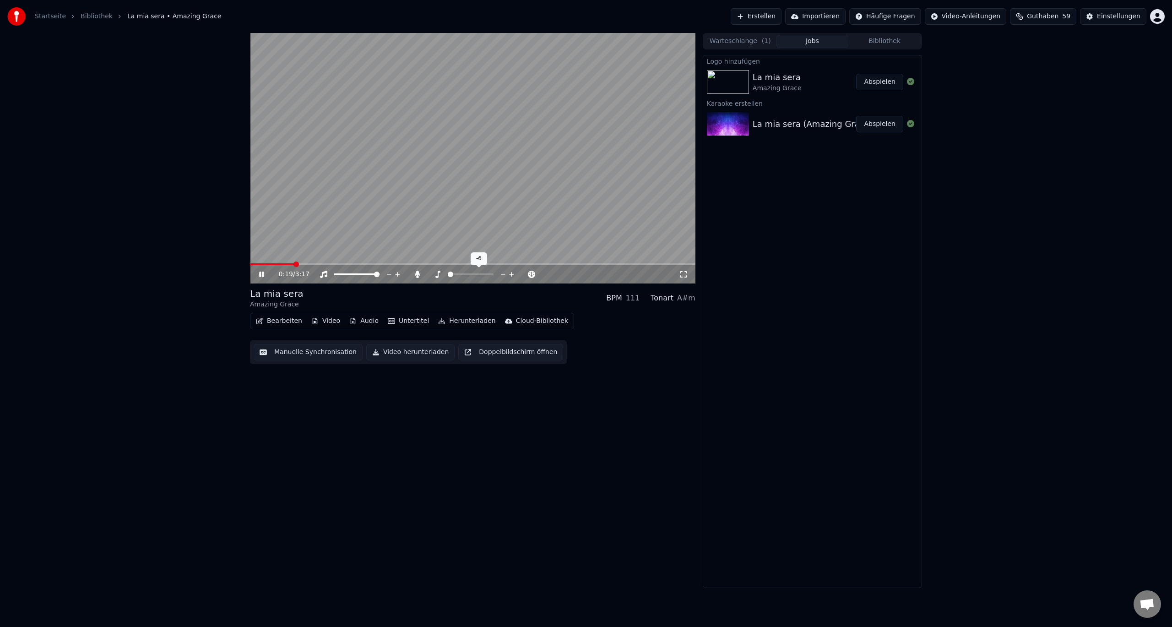
click at [448, 275] on span at bounding box center [450, 274] width 5 height 5
click at [435, 274] on span at bounding box center [437, 274] width 5 height 5
click at [466, 274] on span at bounding box center [471, 274] width 46 height 2
click at [458, 274] on span at bounding box center [453, 274] width 11 height 2
click at [463, 276] on span at bounding box center [463, 274] width 5 height 5
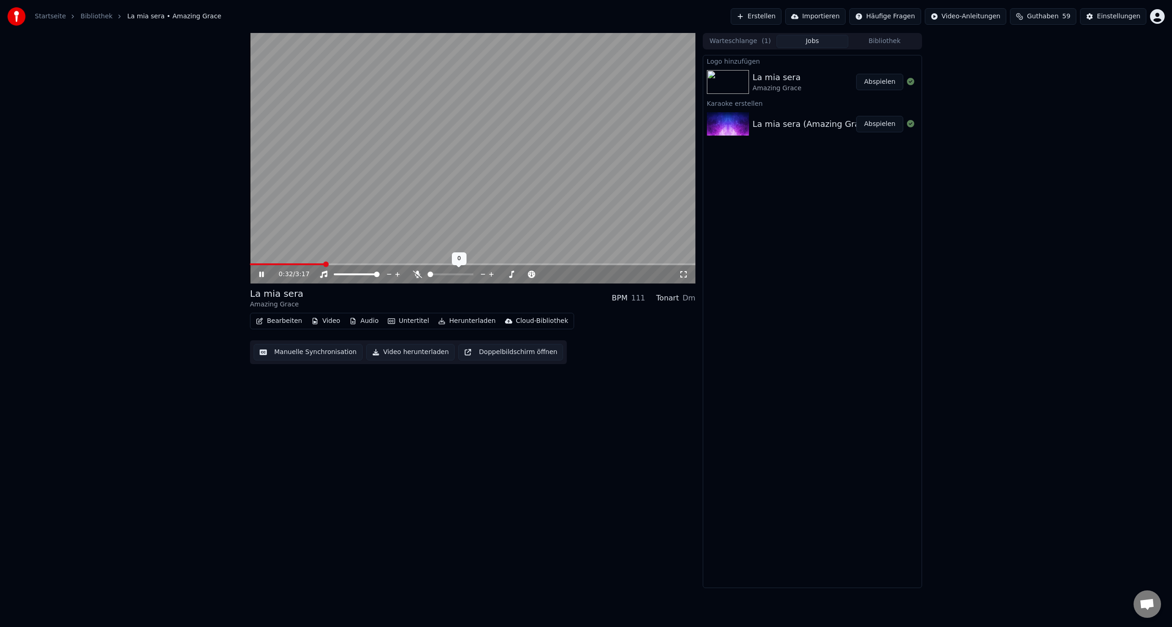
click at [428, 274] on span at bounding box center [430, 274] width 5 height 5
click at [250, 265] on span at bounding box center [250, 264] width 0 height 2
click at [685, 277] on icon at bounding box center [683, 274] width 6 height 6
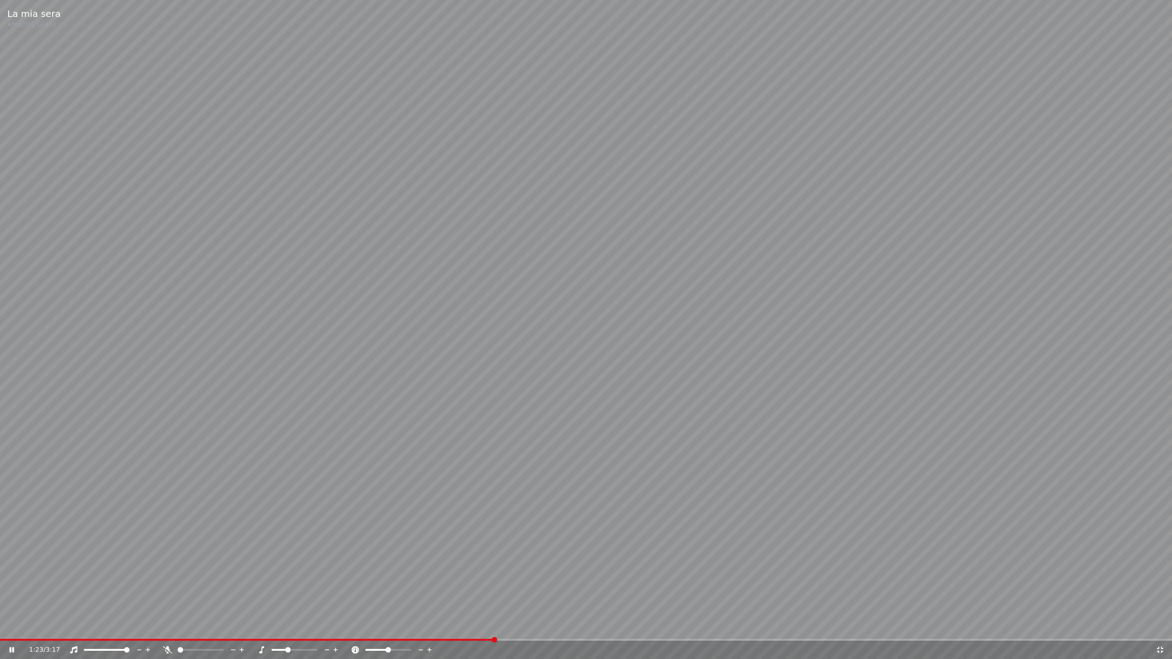
click at [337, 626] on icon at bounding box center [335, 650] width 9 height 9
click at [328, 626] on icon at bounding box center [327, 650] width 5 height 1
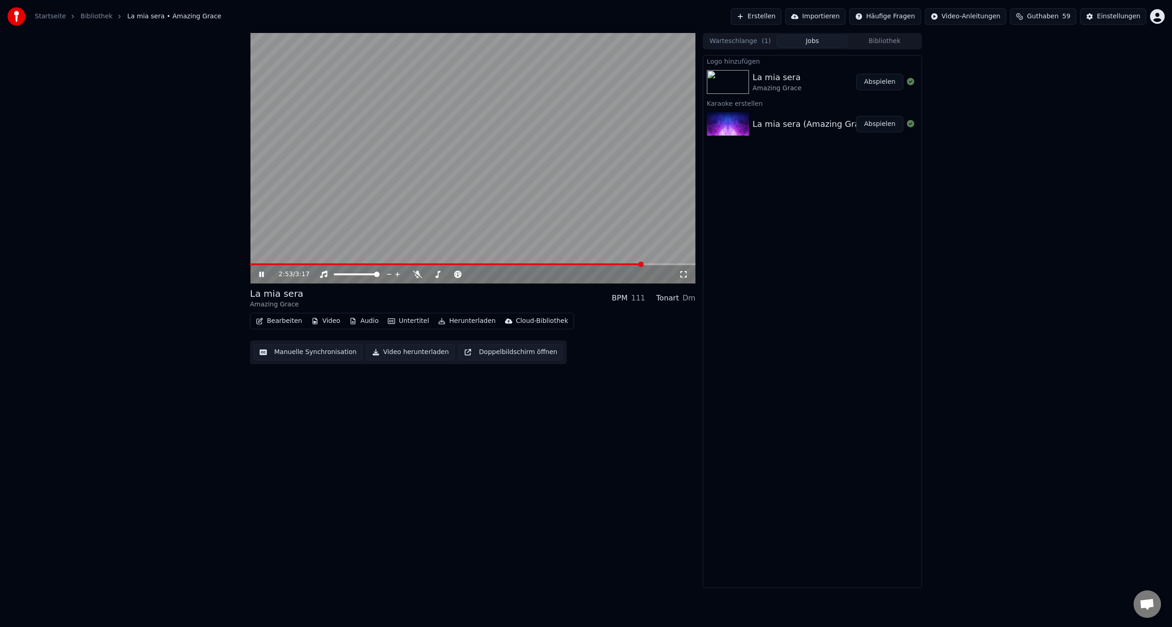
click at [264, 276] on icon at bounding box center [261, 274] width 5 height 5
click at [250, 265] on span at bounding box center [250, 264] width 0 height 2
click at [250, 265] on span at bounding box center [252, 263] width 5 height 5
click at [261, 273] on icon at bounding box center [261, 274] width 5 height 6
click at [261, 273] on icon at bounding box center [261, 274] width 5 height 5
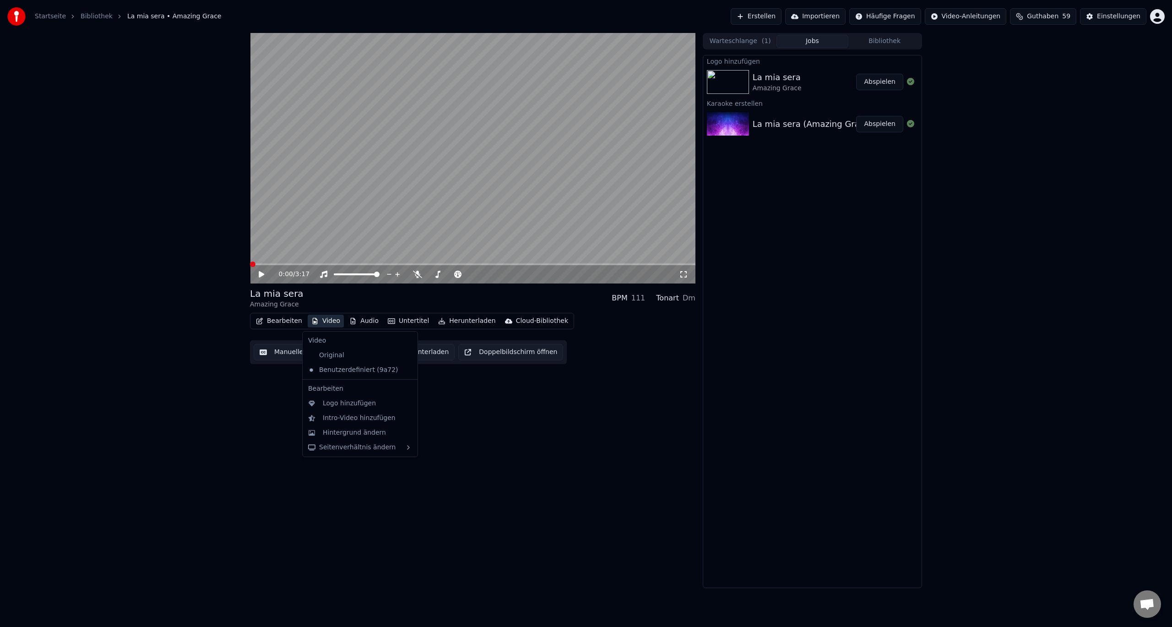
click at [318, 320] on button "Video" at bounding box center [326, 321] width 36 height 13
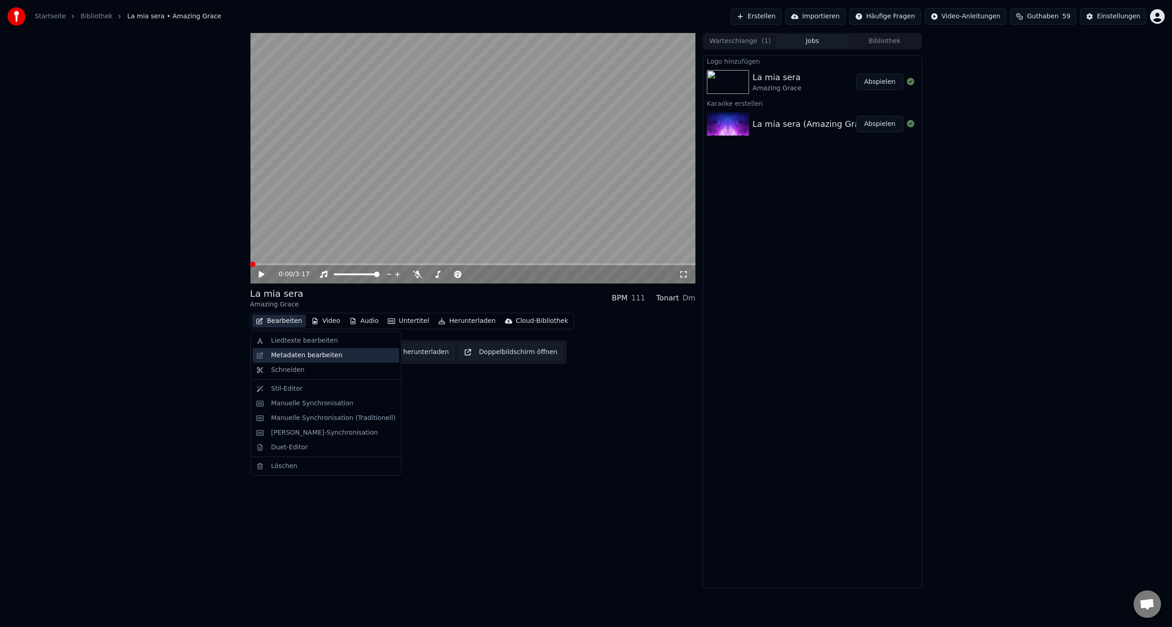
click at [290, 351] on div "Metadaten bearbeiten" at bounding box center [306, 355] width 71 height 9
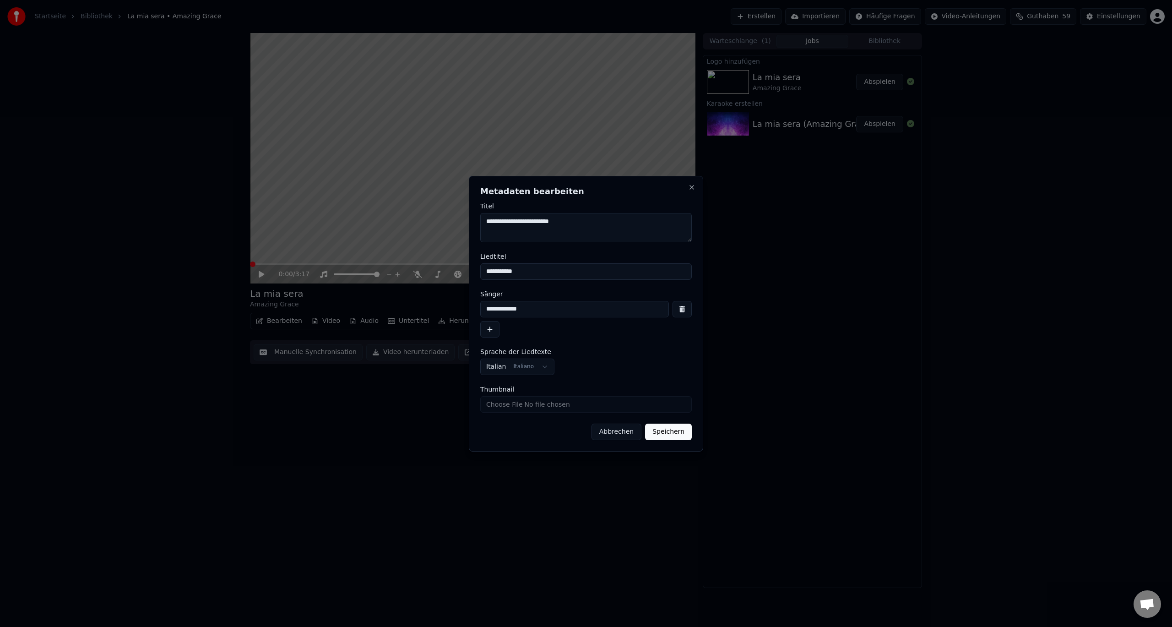
drag, startPoint x: 534, startPoint y: 307, endPoint x: 453, endPoint y: 309, distance: 81.1
click at [454, 309] on body "**********" at bounding box center [586, 313] width 1172 height 627
type input "**********"
drag, startPoint x: 570, startPoint y: 221, endPoint x: 520, endPoint y: 223, distance: 50.9
click at [520, 223] on textarea "**********" at bounding box center [586, 227] width 212 height 29
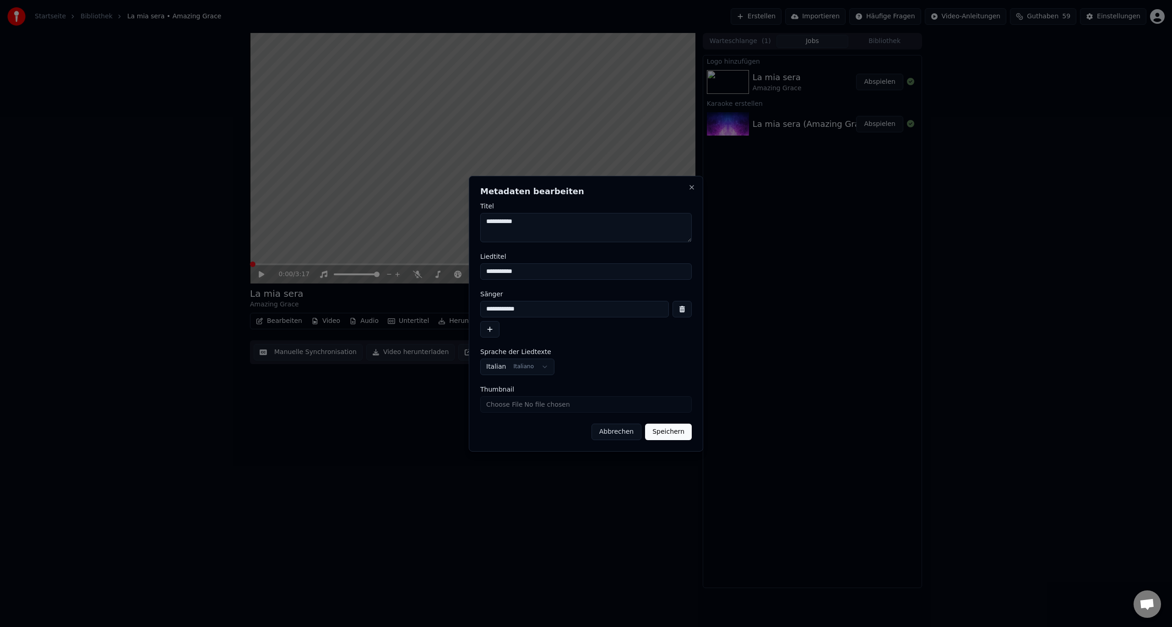
type textarea "**********"
click at [673, 433] on button "Speichern" at bounding box center [668, 432] width 47 height 16
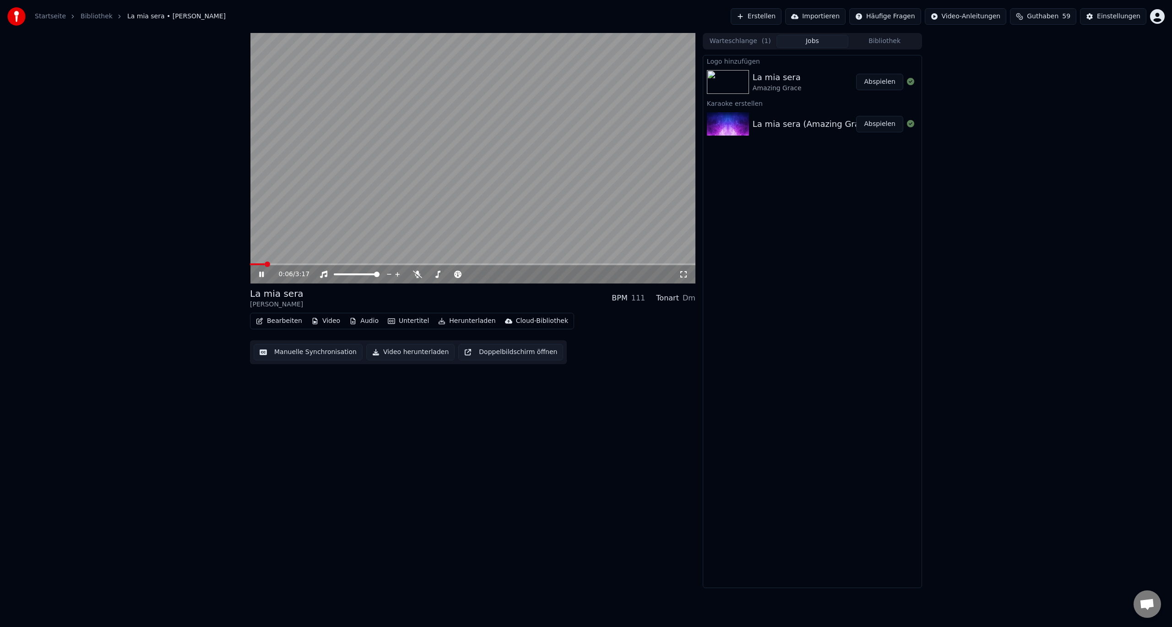
click at [261, 275] on icon at bounding box center [268, 274] width 22 height 7
click at [261, 275] on icon at bounding box center [261, 274] width 5 height 6
click at [264, 273] on icon at bounding box center [268, 274] width 22 height 7
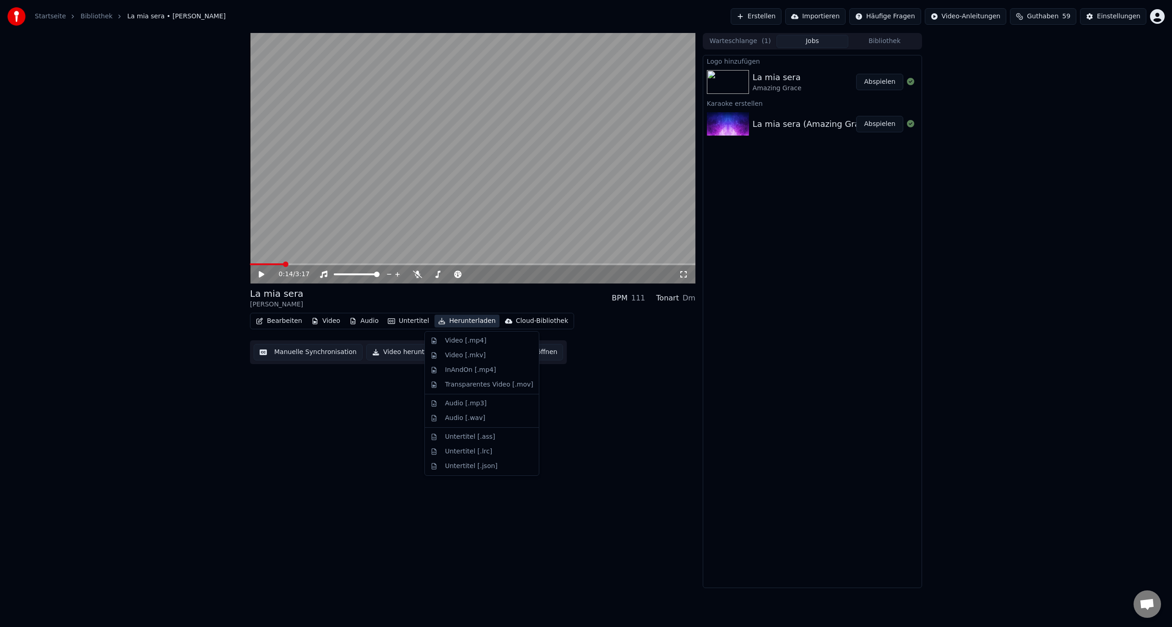
click at [471, 320] on button "Herunterladen" at bounding box center [467, 321] width 65 height 13
click at [463, 342] on div "Video [.mp4]" at bounding box center [465, 340] width 41 height 9
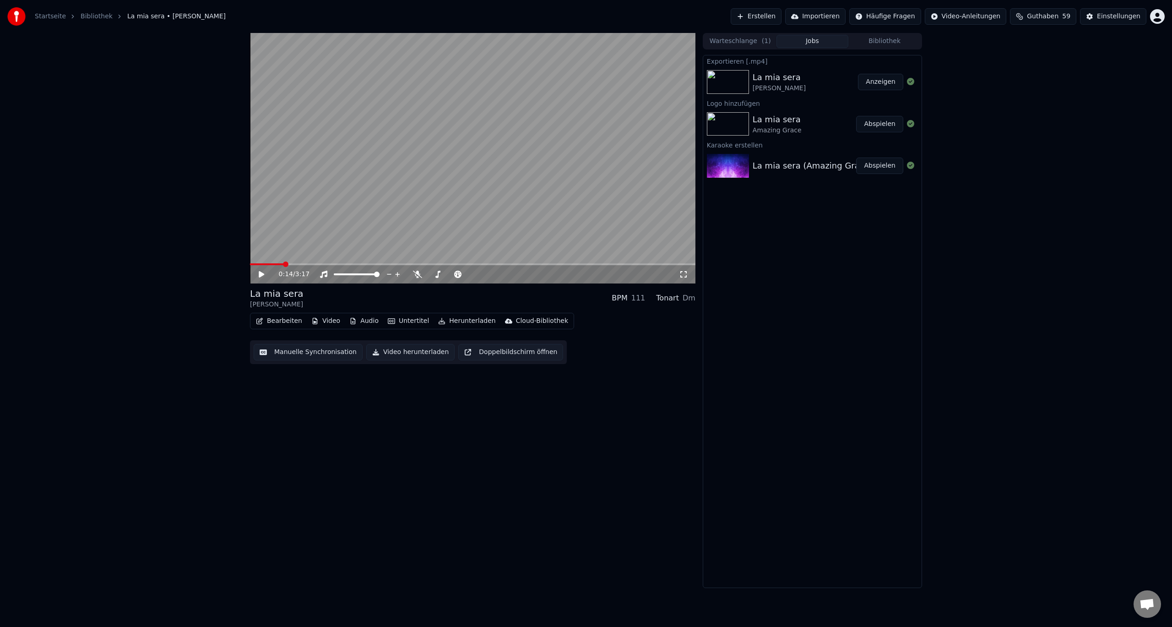
click at [875, 81] on button "Anzeigen" at bounding box center [880, 82] width 45 height 16
